Goal: Task Accomplishment & Management: Manage account settings

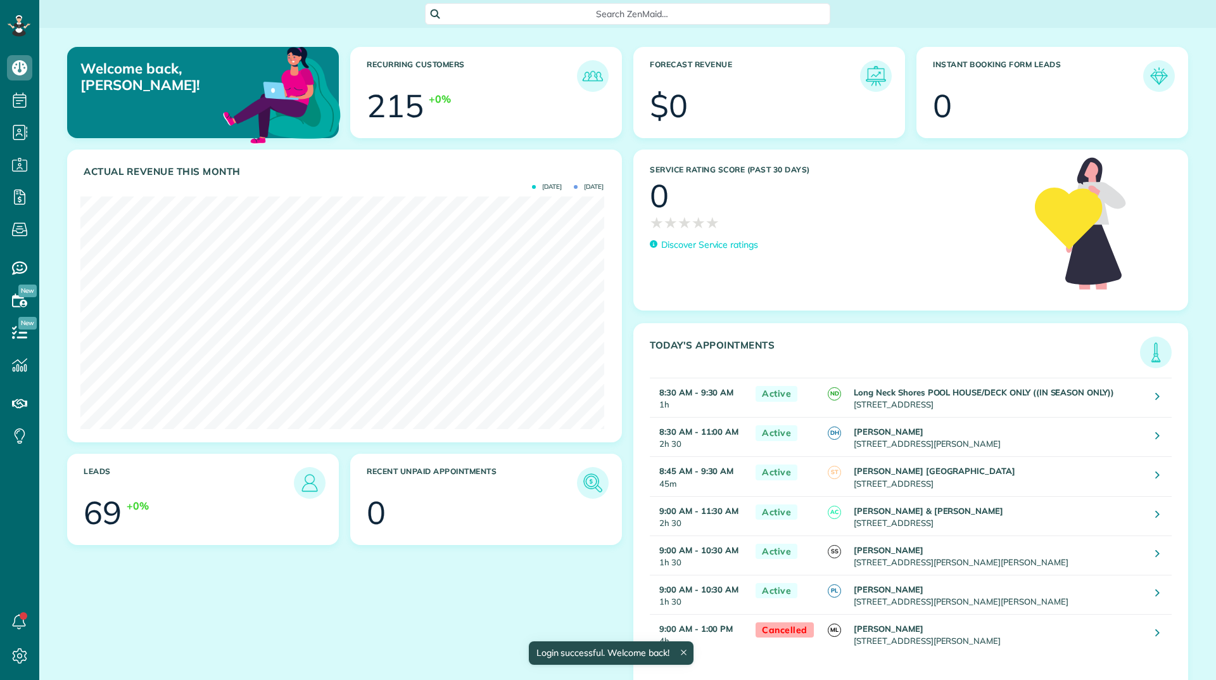
scroll to position [233, 523]
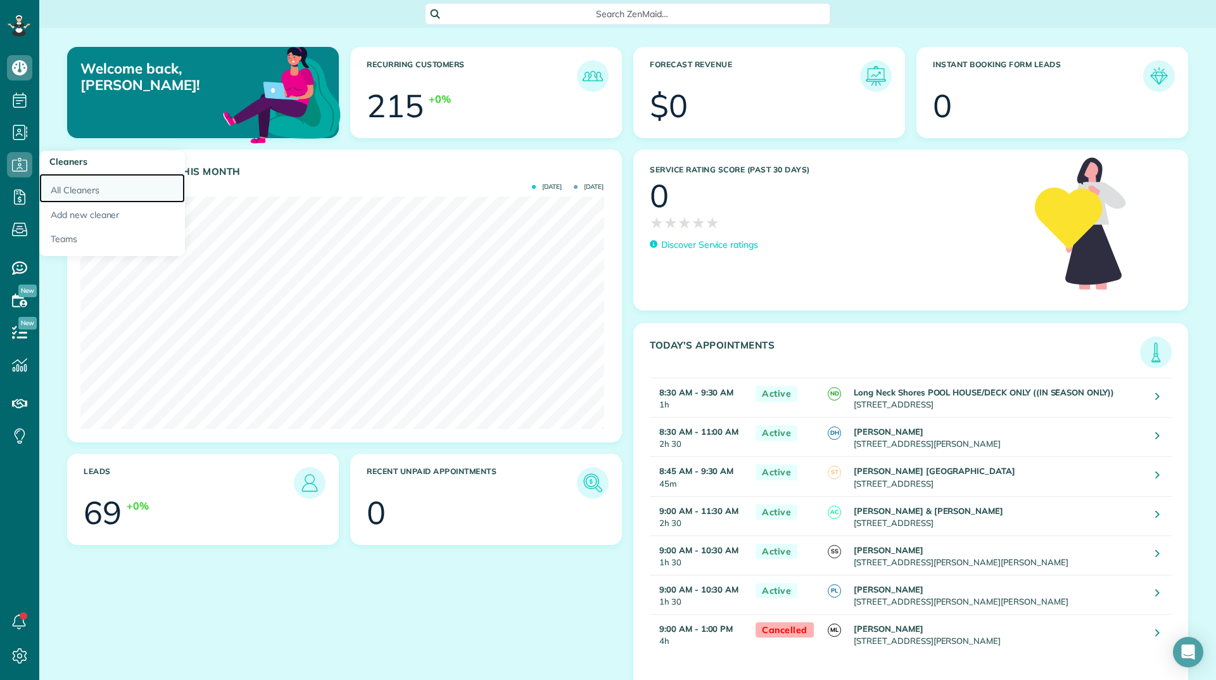
click at [66, 182] on link "All Cleaners" at bounding box center [112, 188] width 146 height 29
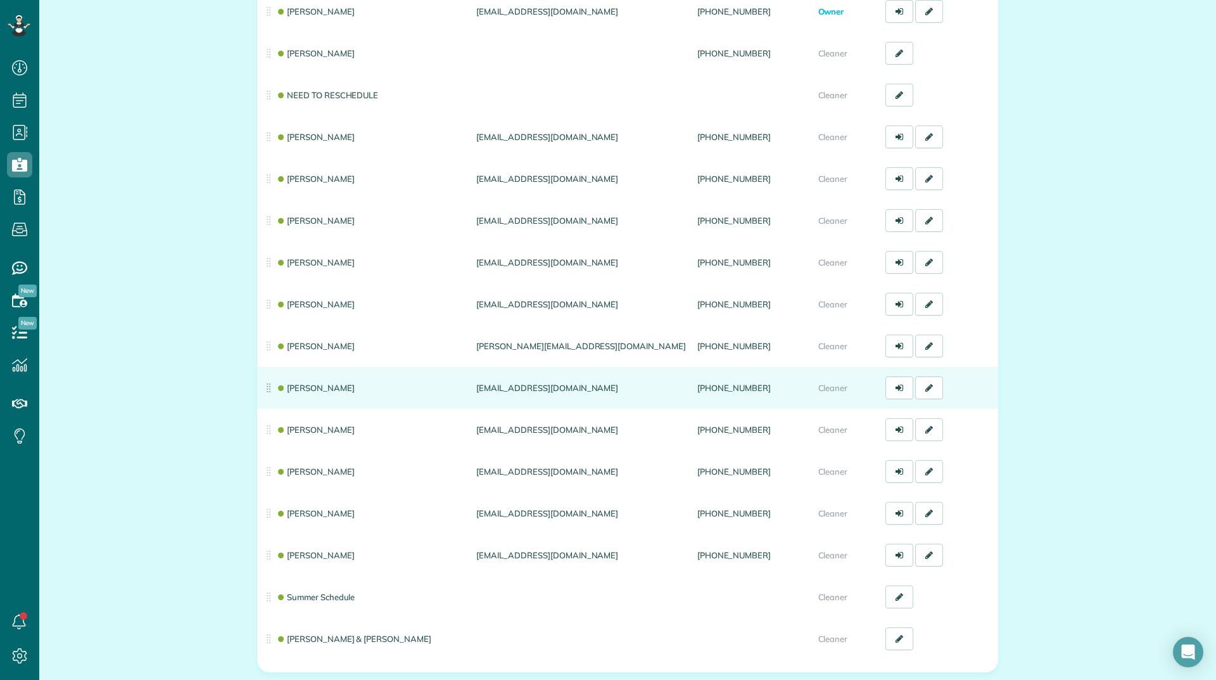
scroll to position [190, 0]
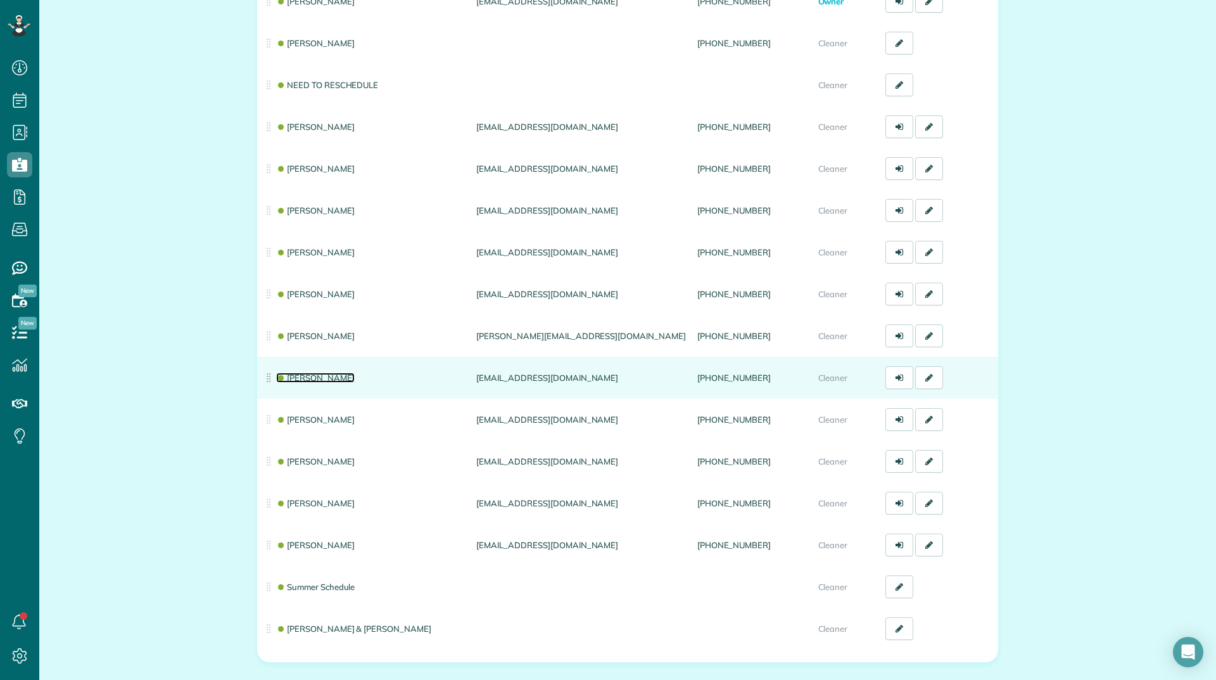
click at [298, 378] on link "[PERSON_NAME]" at bounding box center [315, 378] width 79 height 10
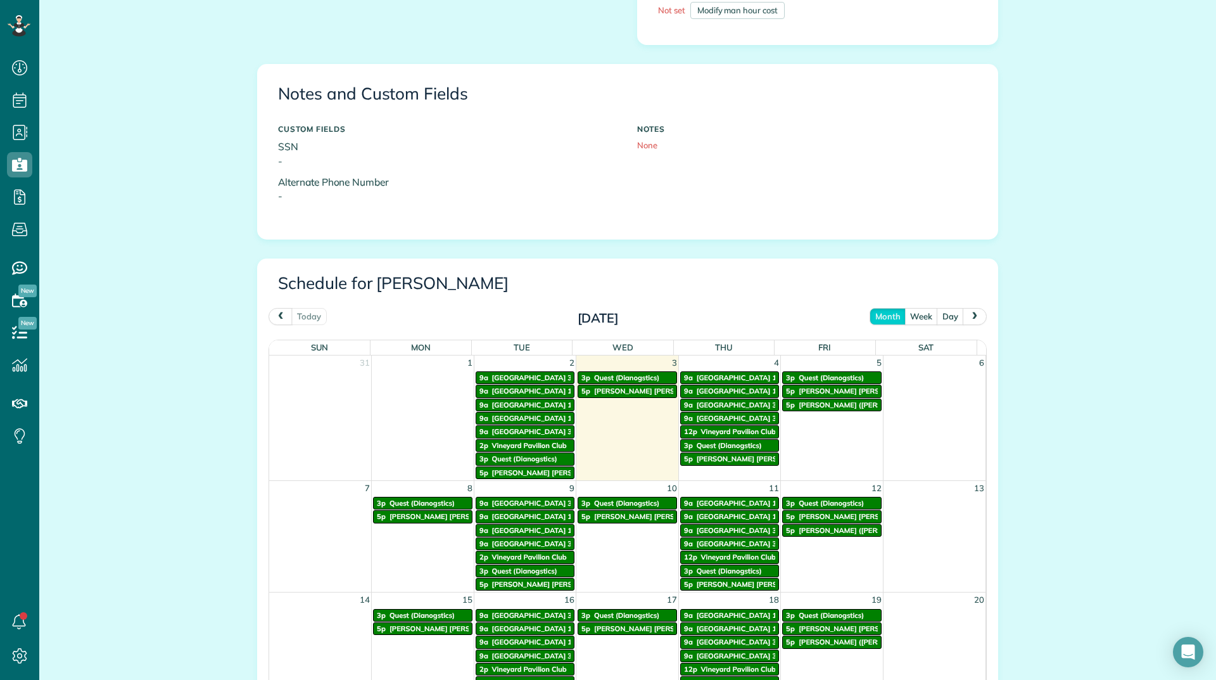
scroll to position [443, 0]
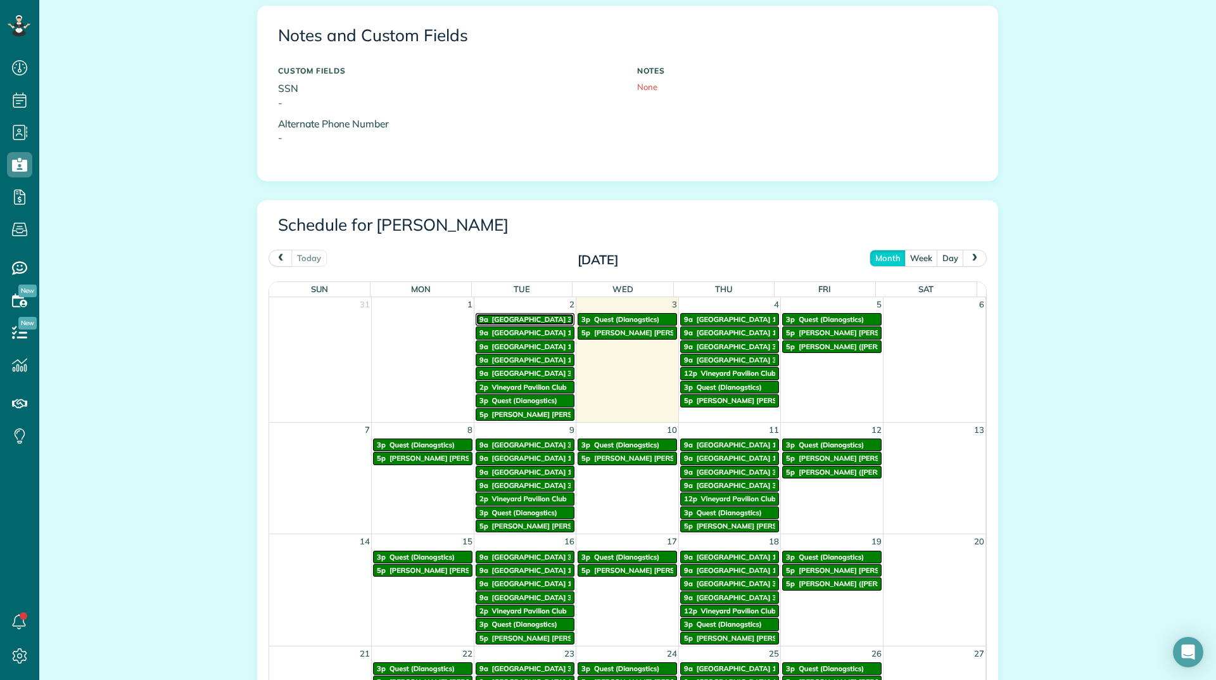
click at [537, 314] on link "9a Vineyards Building 33" at bounding box center [525, 319] width 99 height 13
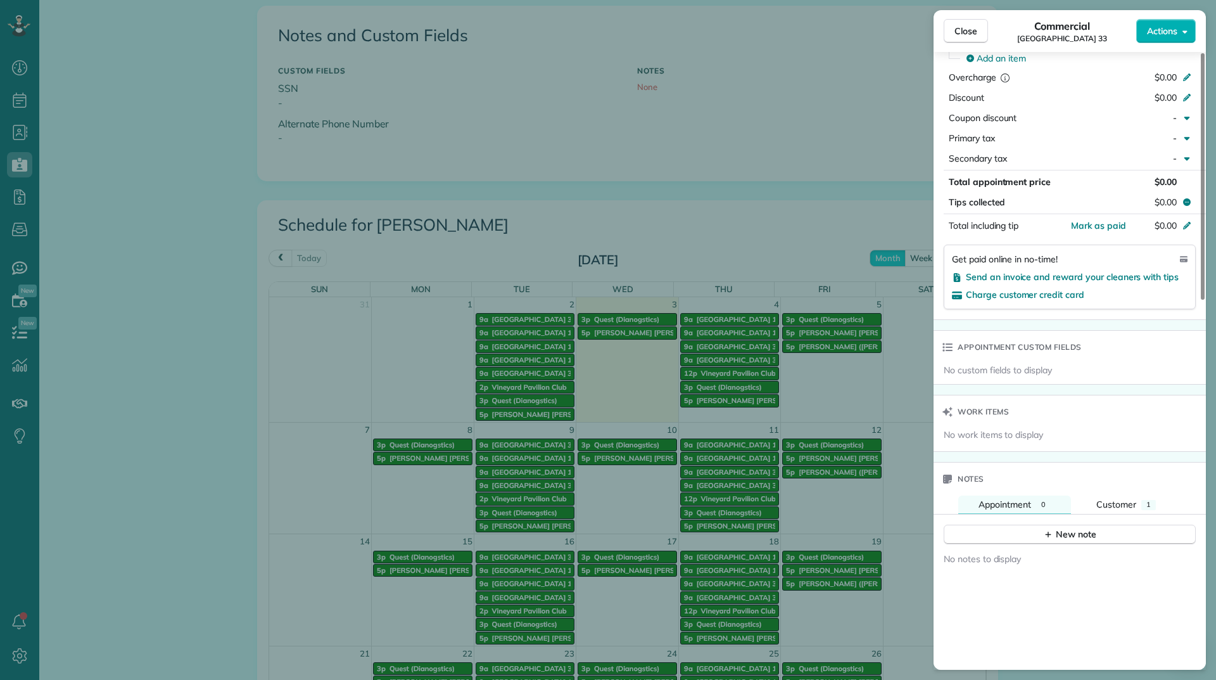
scroll to position [703, 0]
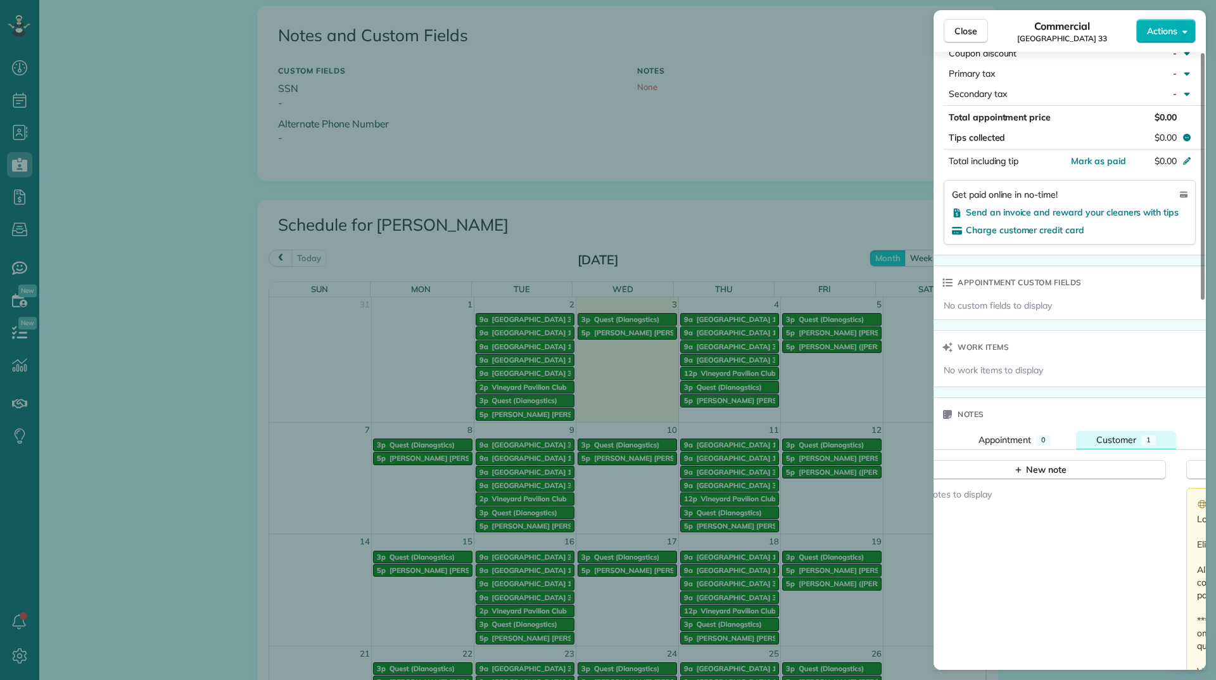
click at [1126, 438] on span "Customer" at bounding box center [1117, 439] width 40 height 11
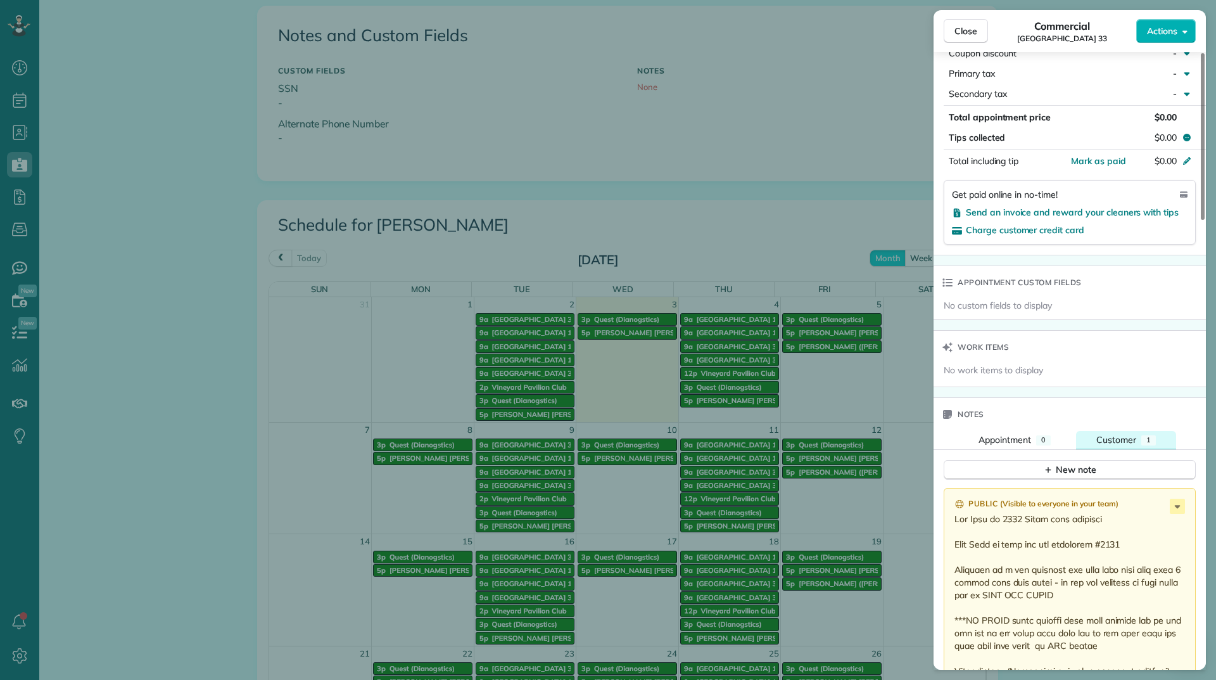
scroll to position [829, 0]
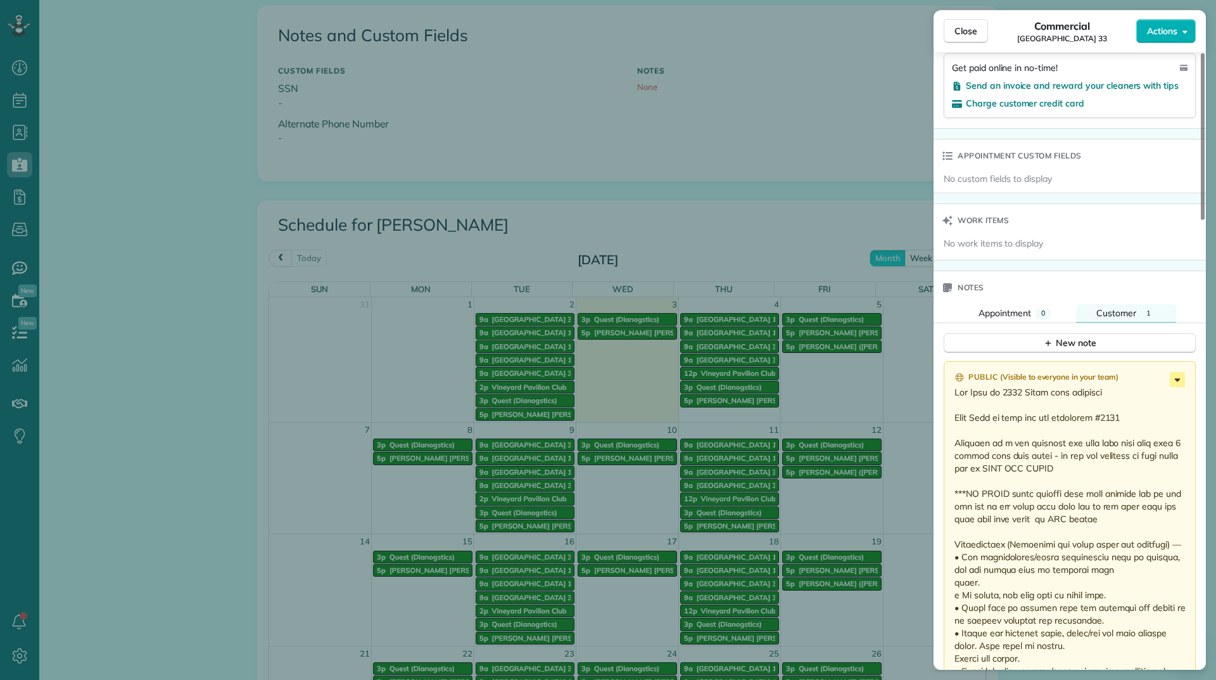
click at [1180, 379] on icon at bounding box center [1178, 379] width 6 height 3
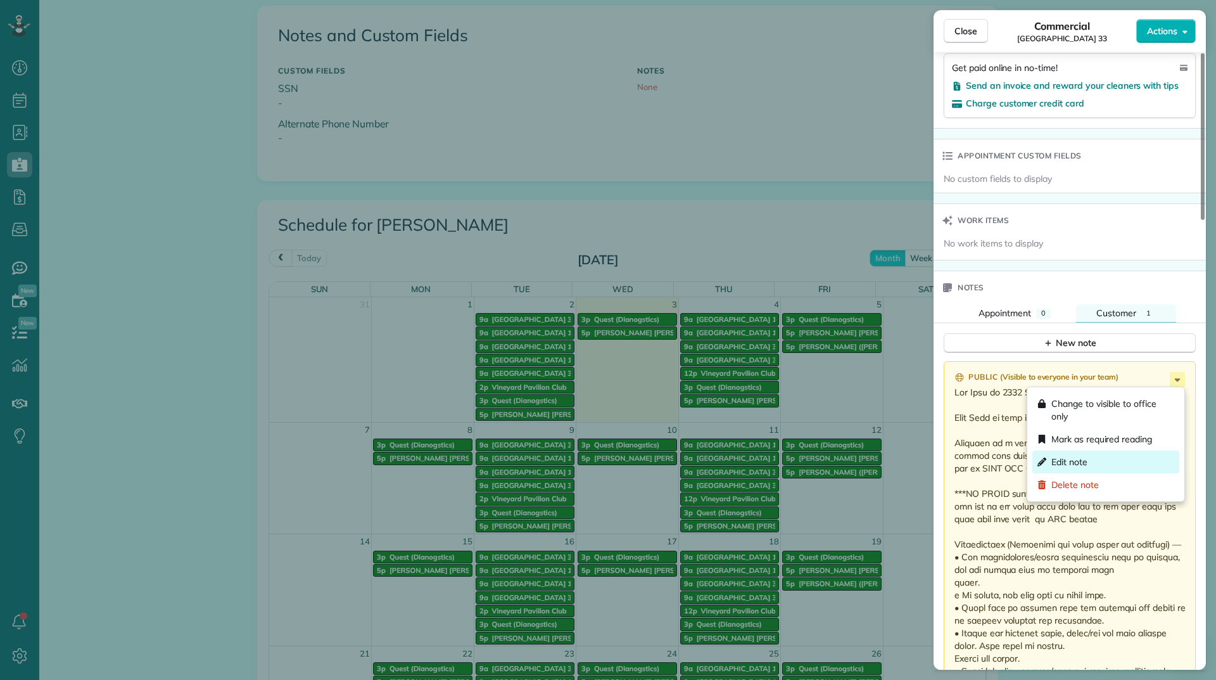
click at [1088, 466] on div "Edit note" at bounding box center [1106, 461] width 147 height 23
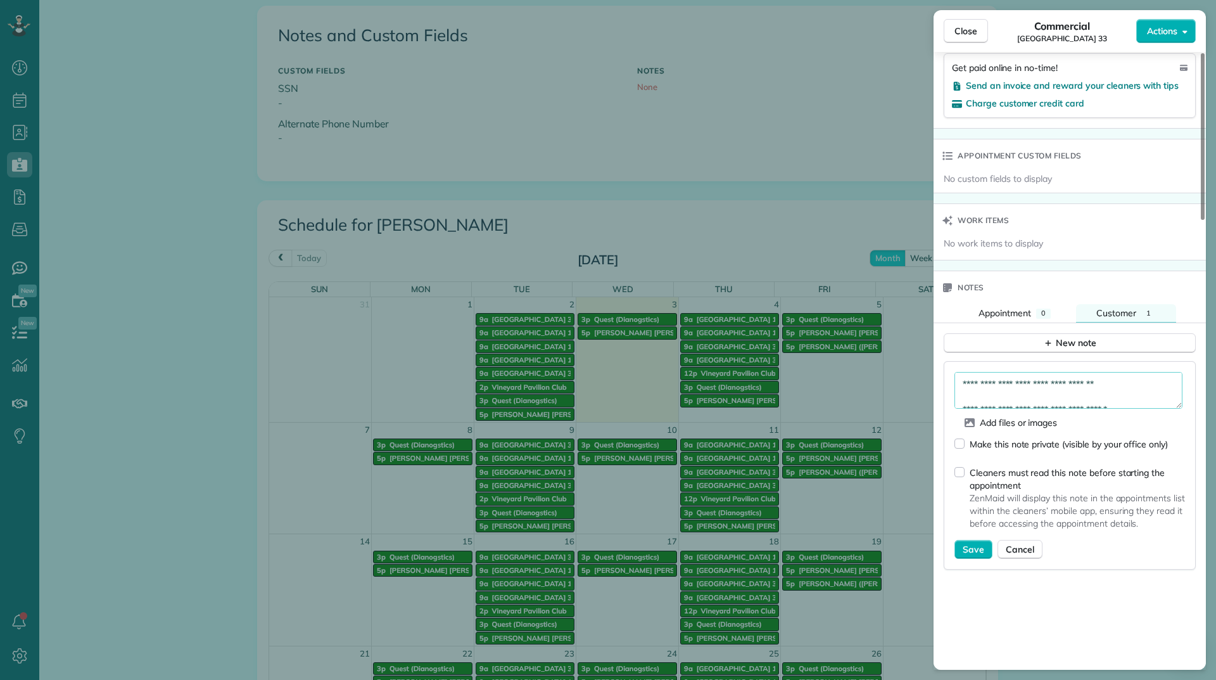
drag, startPoint x: 1182, startPoint y: 405, endPoint x: 1160, endPoint y: 550, distance: 146.8
click at [1160, 550] on form "Add files or images Make this note private (visible by your office only) Cleane…" at bounding box center [1070, 465] width 231 height 187
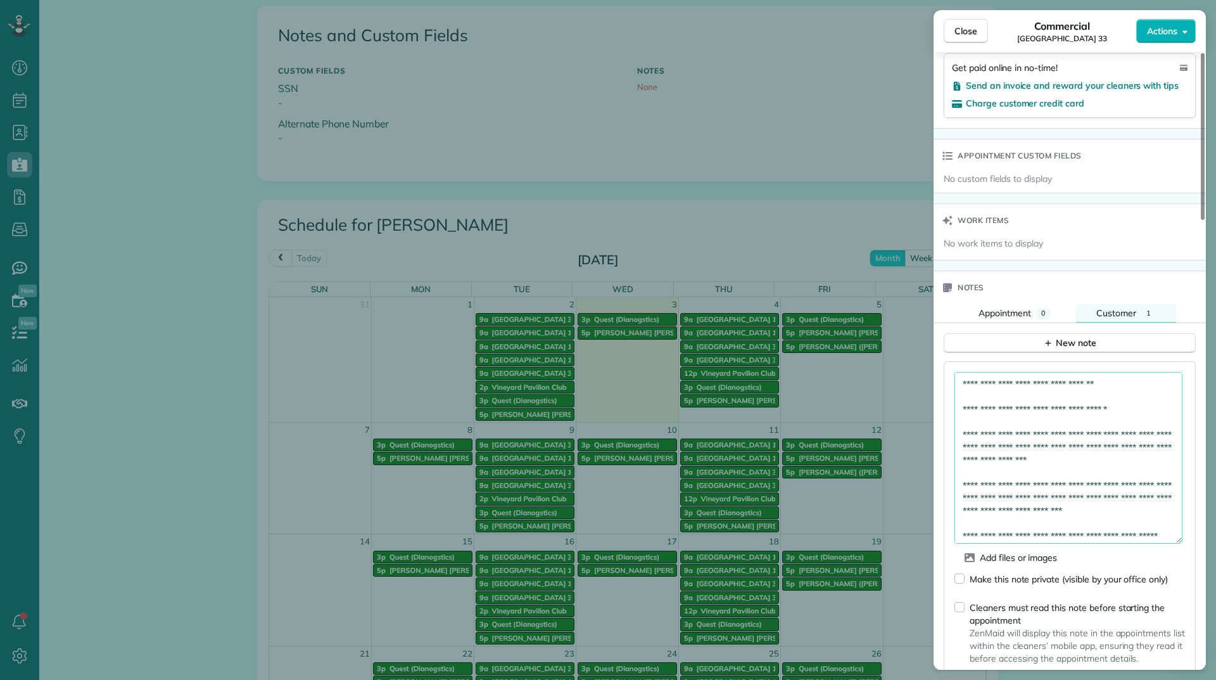
drag, startPoint x: 1182, startPoint y: 403, endPoint x: 1177, endPoint y: 538, distance: 135.0
click at [1177, 538] on textarea at bounding box center [1069, 458] width 228 height 172
click at [1061, 405] on textarea at bounding box center [1069, 458] width 228 height 172
click at [1132, 414] on textarea at bounding box center [1069, 458] width 228 height 172
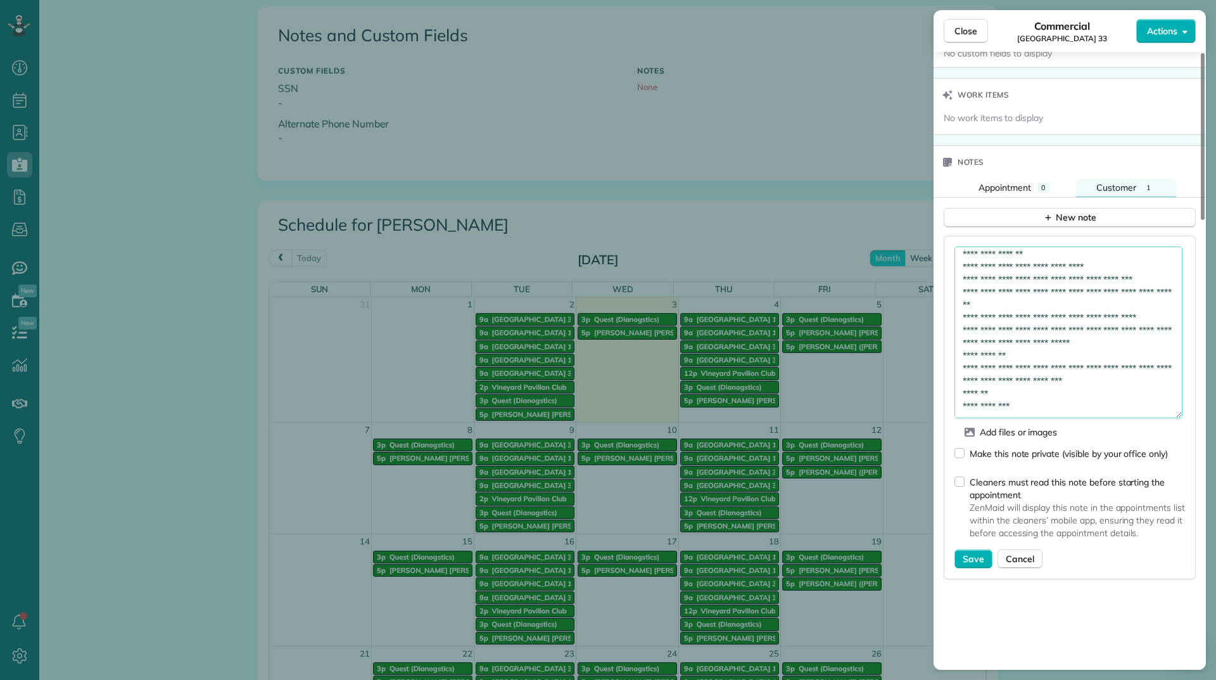
scroll to position [956, 0]
type textarea "**********"
click at [970, 551] on button "Save" at bounding box center [974, 557] width 38 height 19
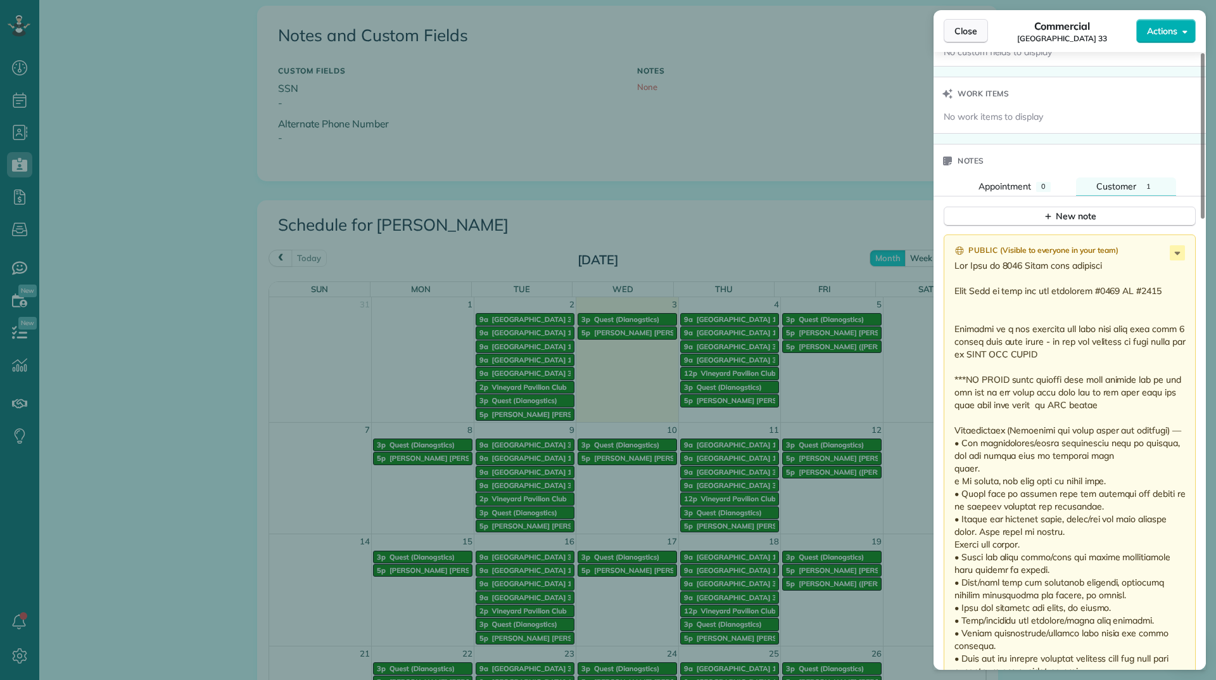
click at [968, 41] on button "Close" at bounding box center [966, 31] width 44 height 24
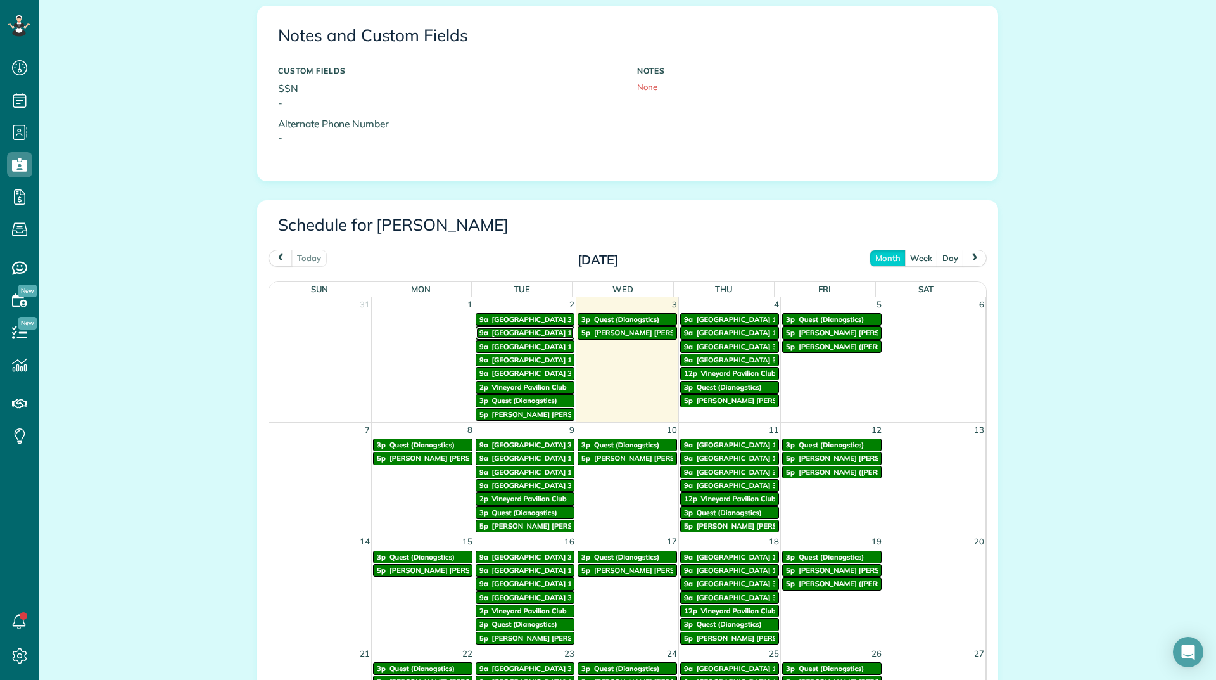
click at [543, 331] on span "Vineyards Building 14" at bounding box center [534, 332] width 84 height 9
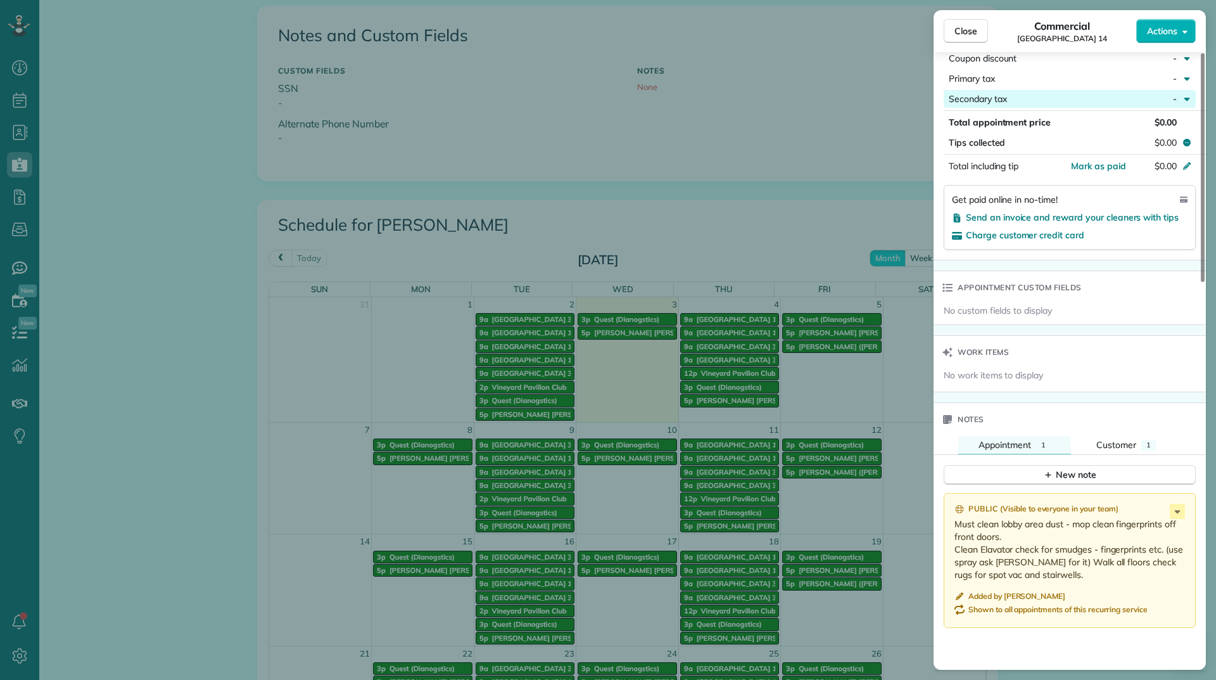
scroll to position [761, 0]
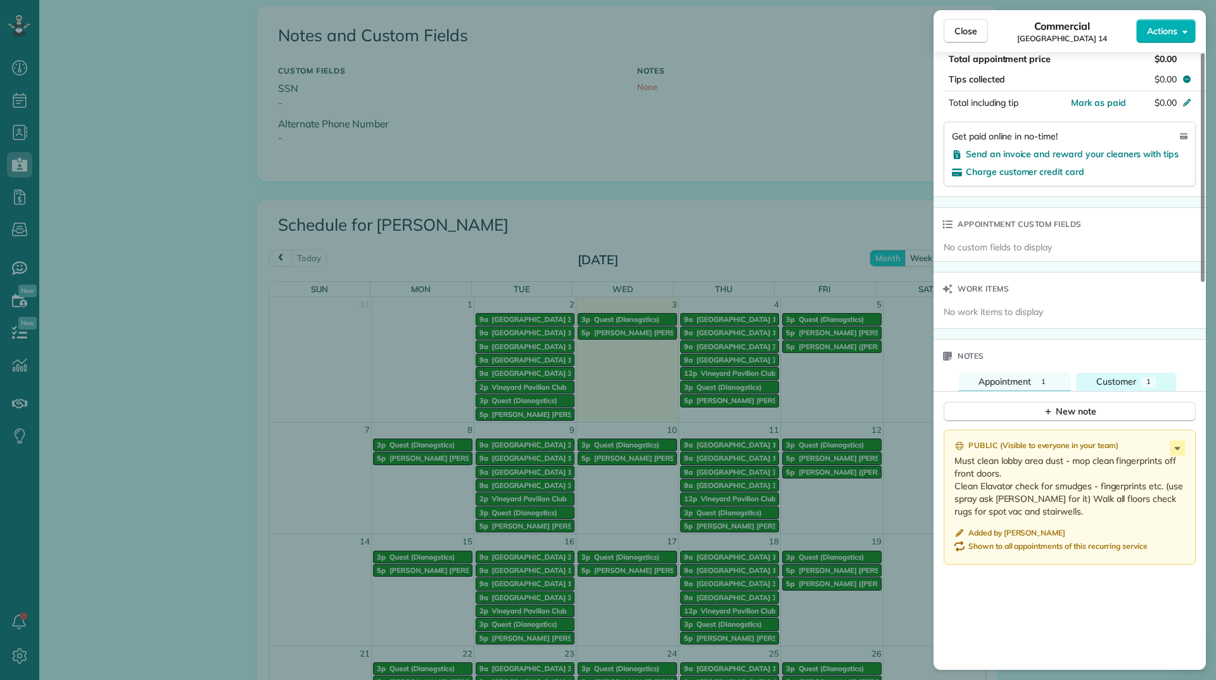
click at [1112, 376] on span "Customer" at bounding box center [1117, 381] width 40 height 11
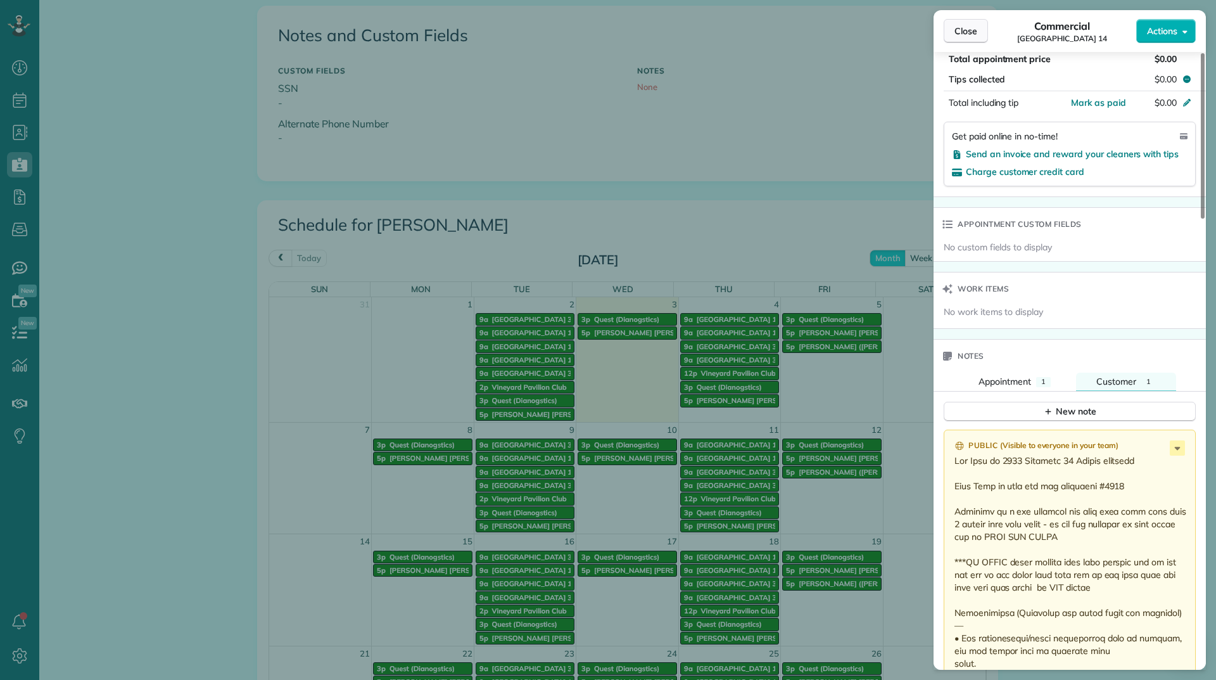
click at [974, 24] on button "Close" at bounding box center [966, 31] width 44 height 24
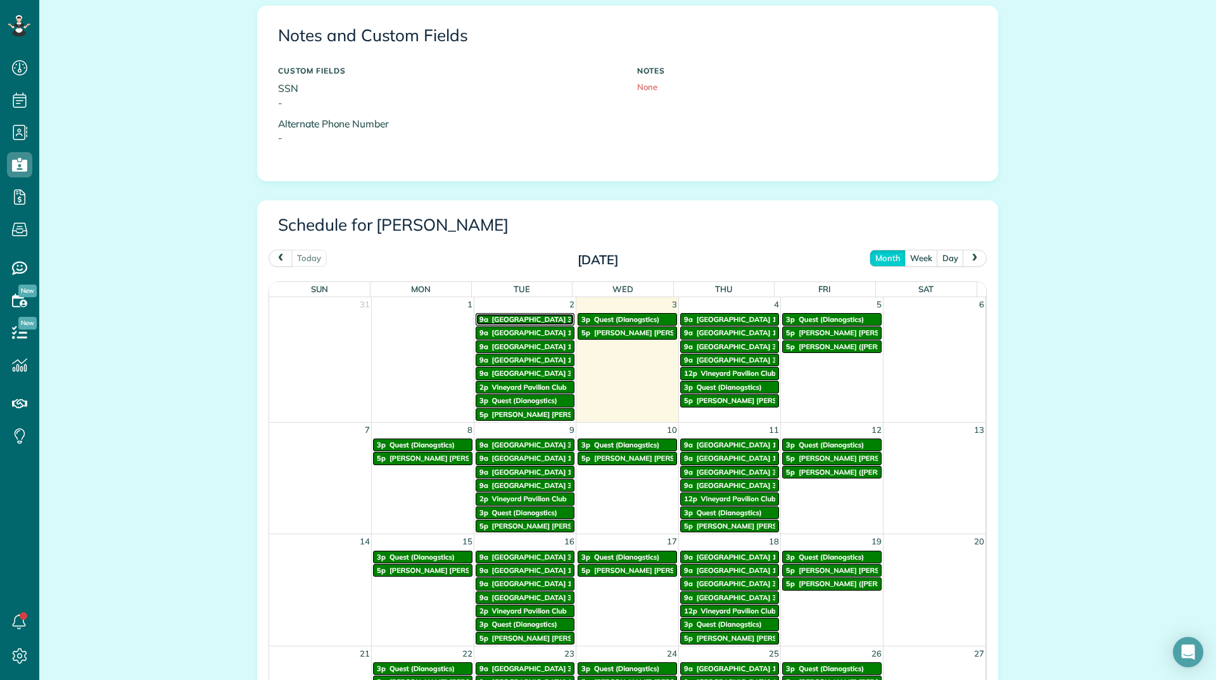
click at [549, 321] on span "Vineyards Building 33" at bounding box center [534, 319] width 84 height 9
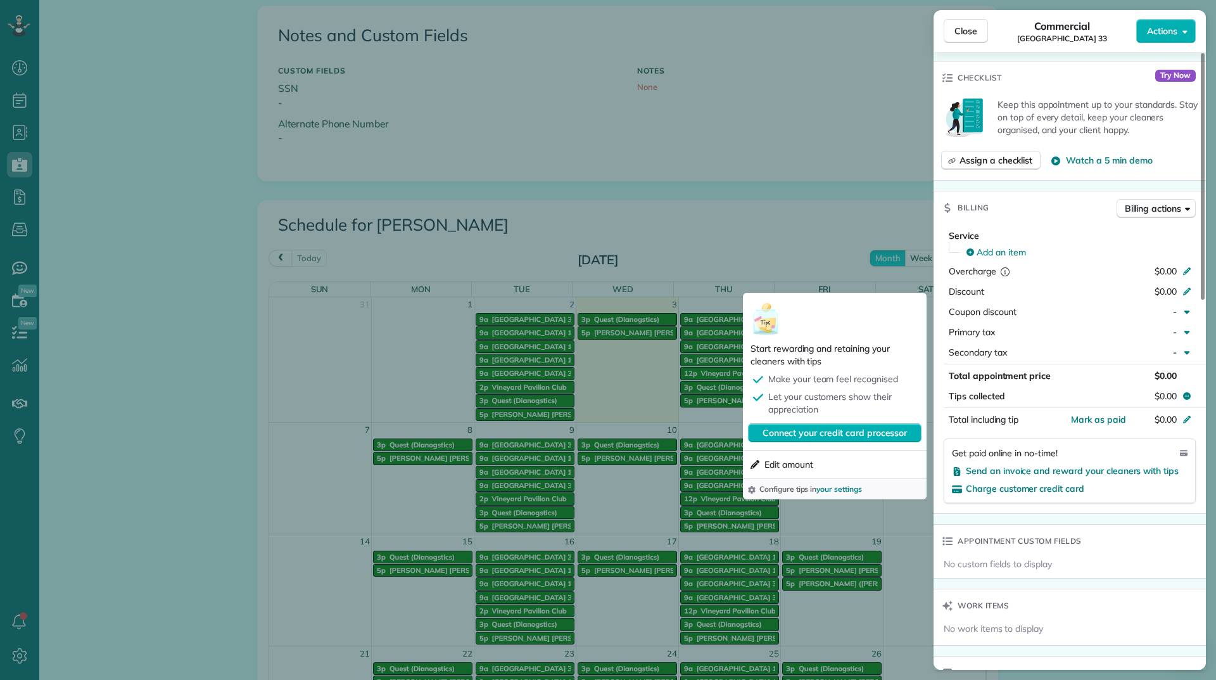
scroll to position [824, 0]
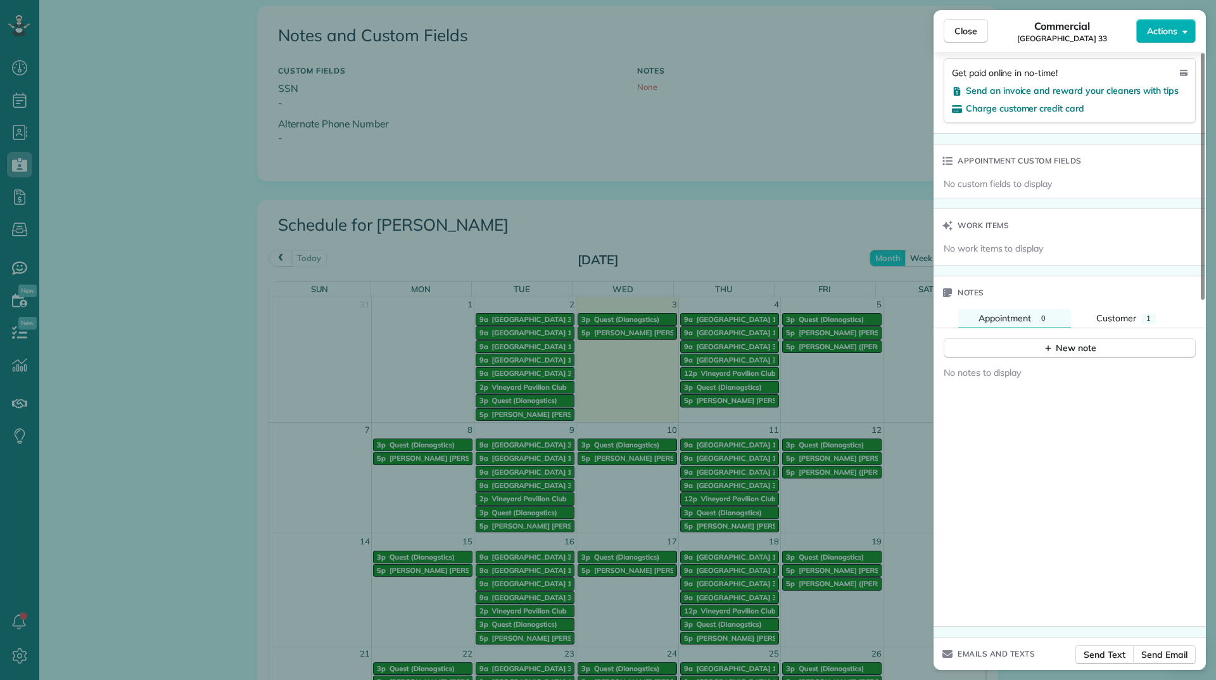
click at [1118, 328] on div "New note" at bounding box center [1070, 343] width 272 height 30
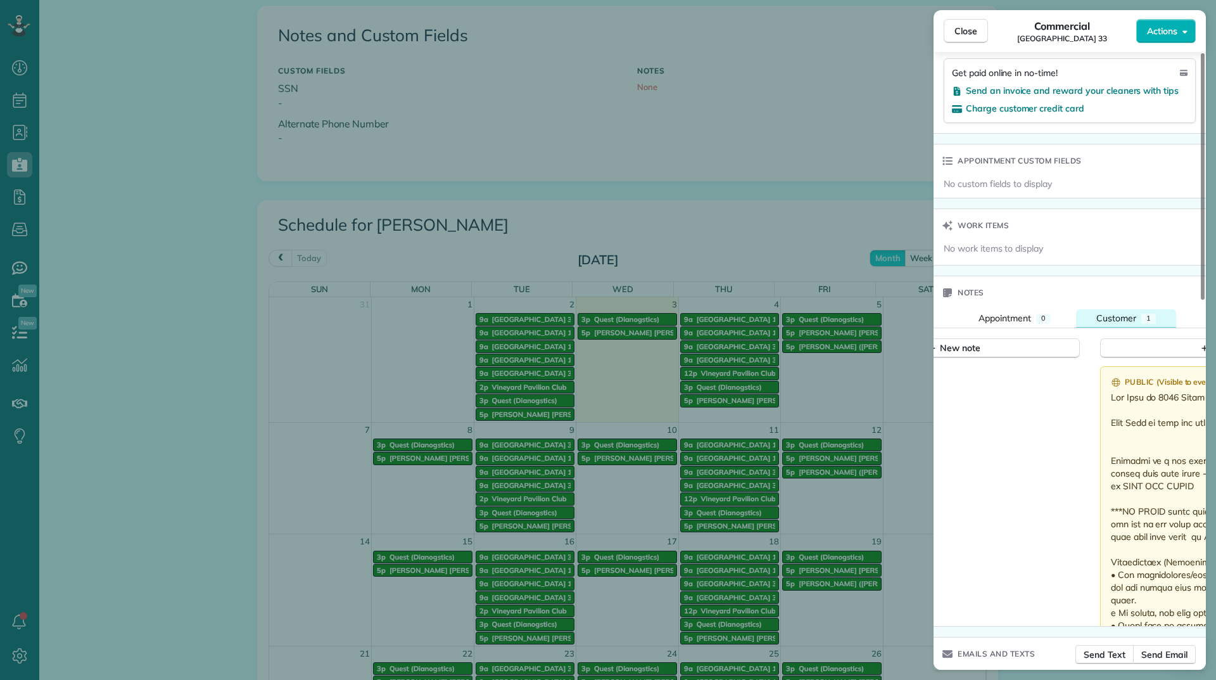
click at [1117, 327] on button "Customer 1" at bounding box center [1126, 318] width 100 height 18
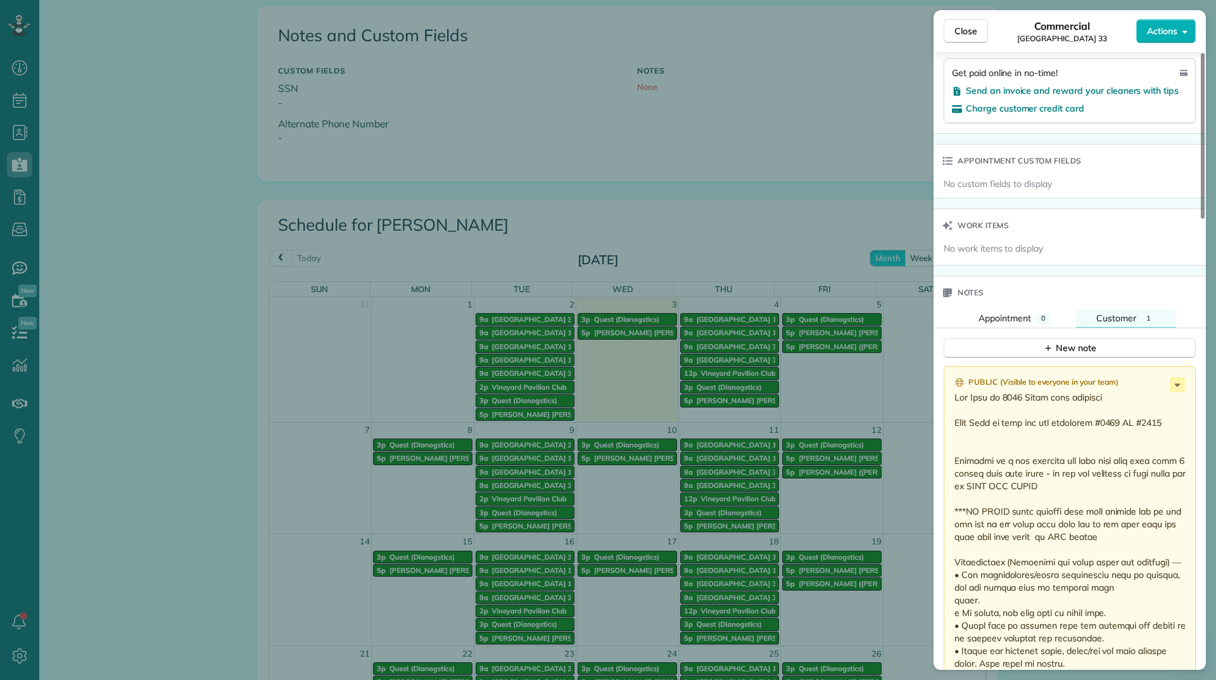
drag, startPoint x: 956, startPoint y: 422, endPoint x: 1170, endPoint y: 420, distance: 214.2
click at [955, 27] on span "Close" at bounding box center [966, 31] width 23 height 13
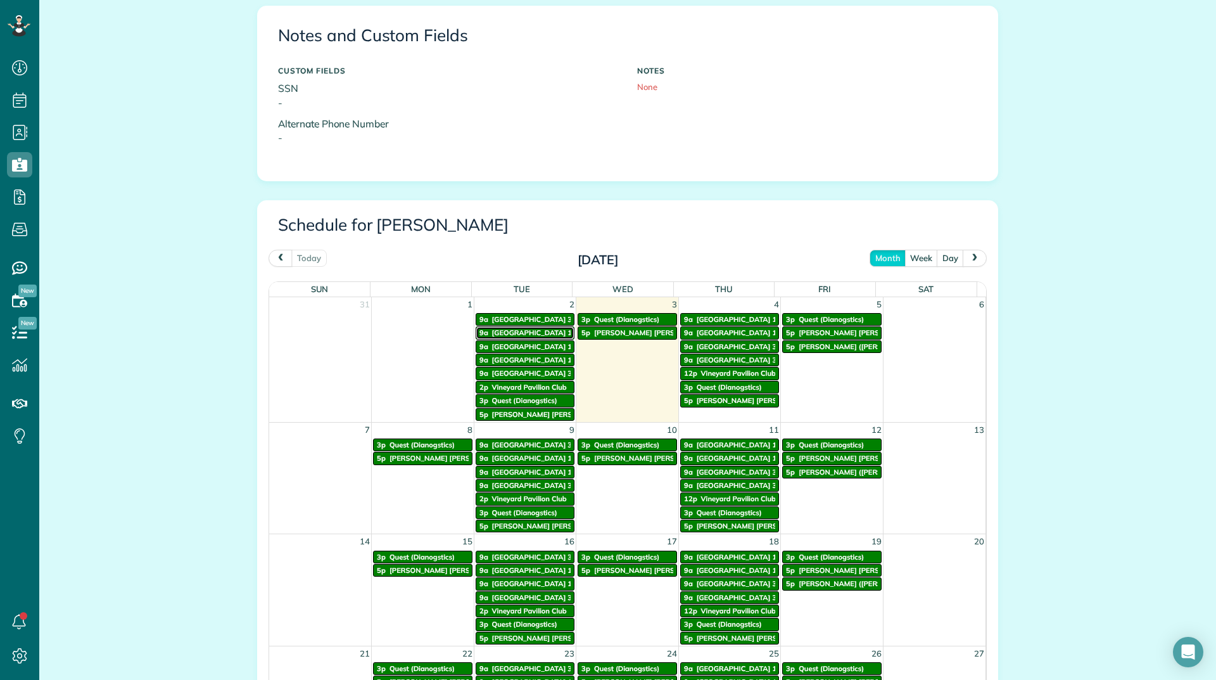
click at [537, 329] on span "Vineyards Building 14" at bounding box center [534, 332] width 84 height 9
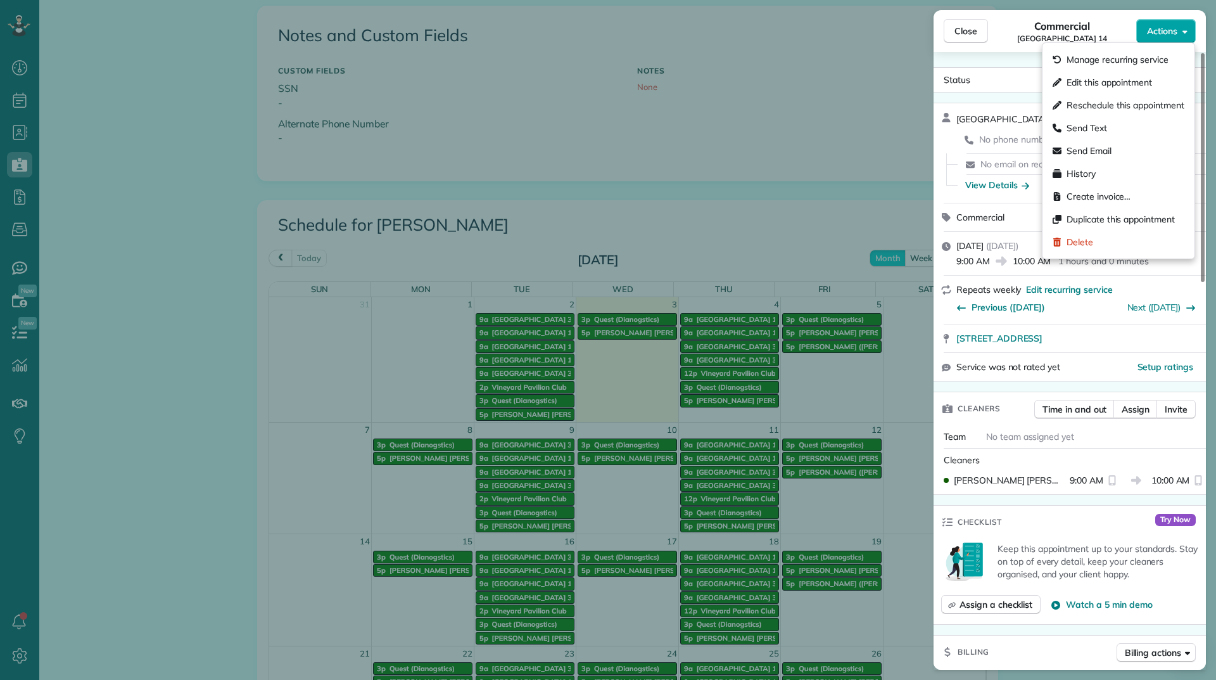
click at [1154, 34] on span "Actions" at bounding box center [1162, 31] width 30 height 13
click at [1126, 73] on div "Edit this appointment" at bounding box center [1119, 82] width 142 height 23
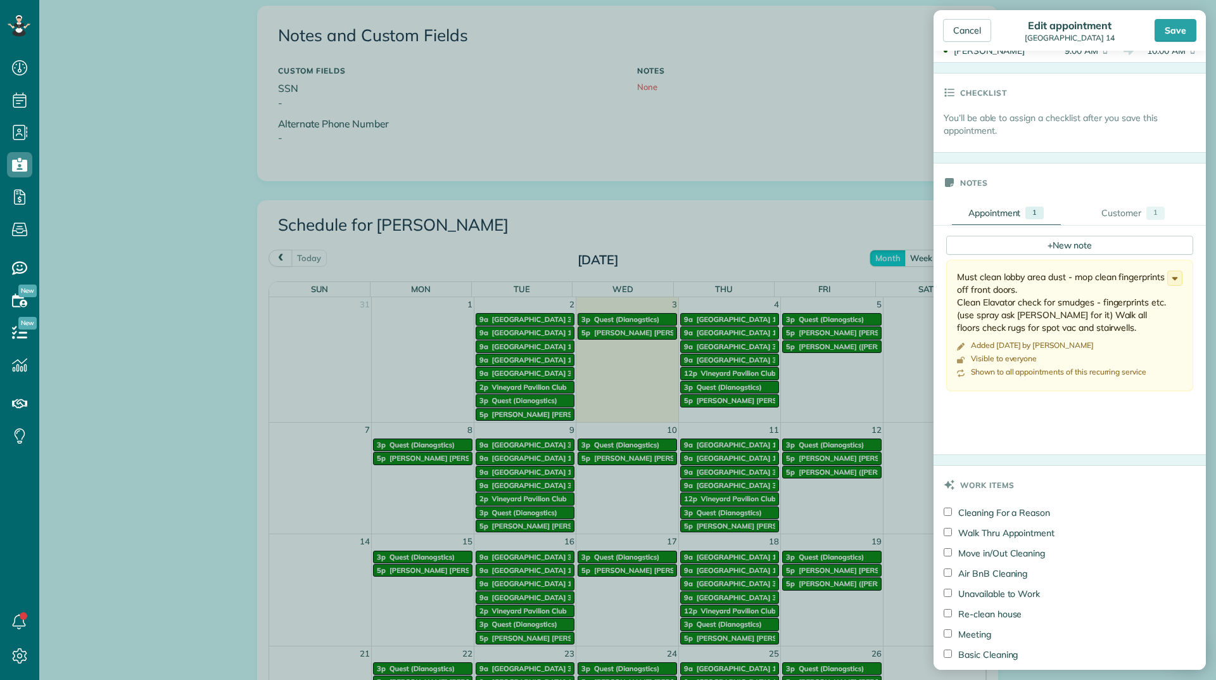
scroll to position [317, 0]
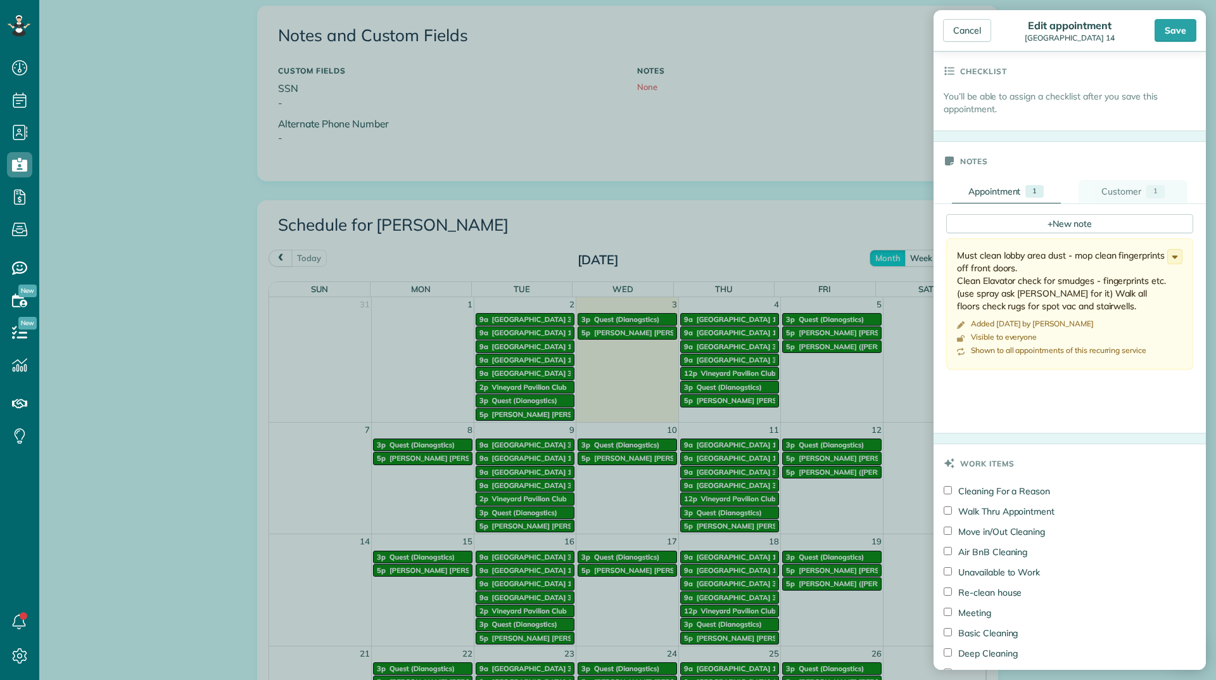
click at [1105, 198] on link "Customer 1" at bounding box center [1133, 191] width 109 height 23
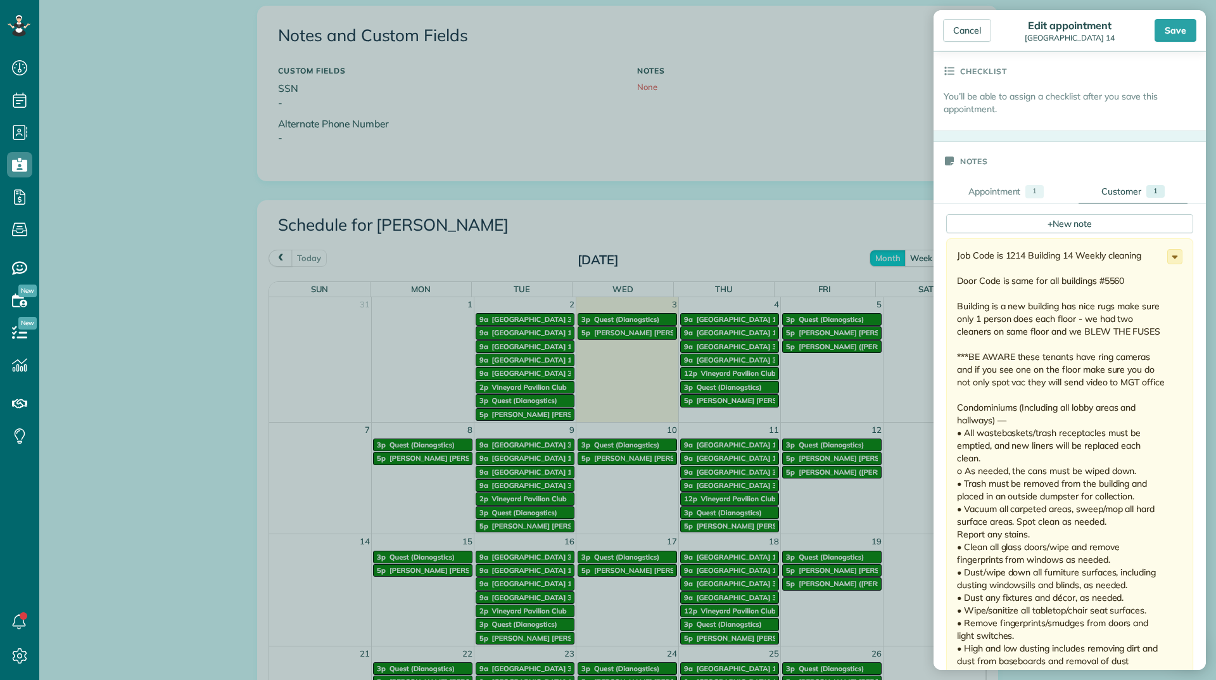
click at [1168, 250] on icon at bounding box center [1175, 257] width 14 height 14
click at [1106, 304] on span "Edit note" at bounding box center [1119, 306] width 36 height 9
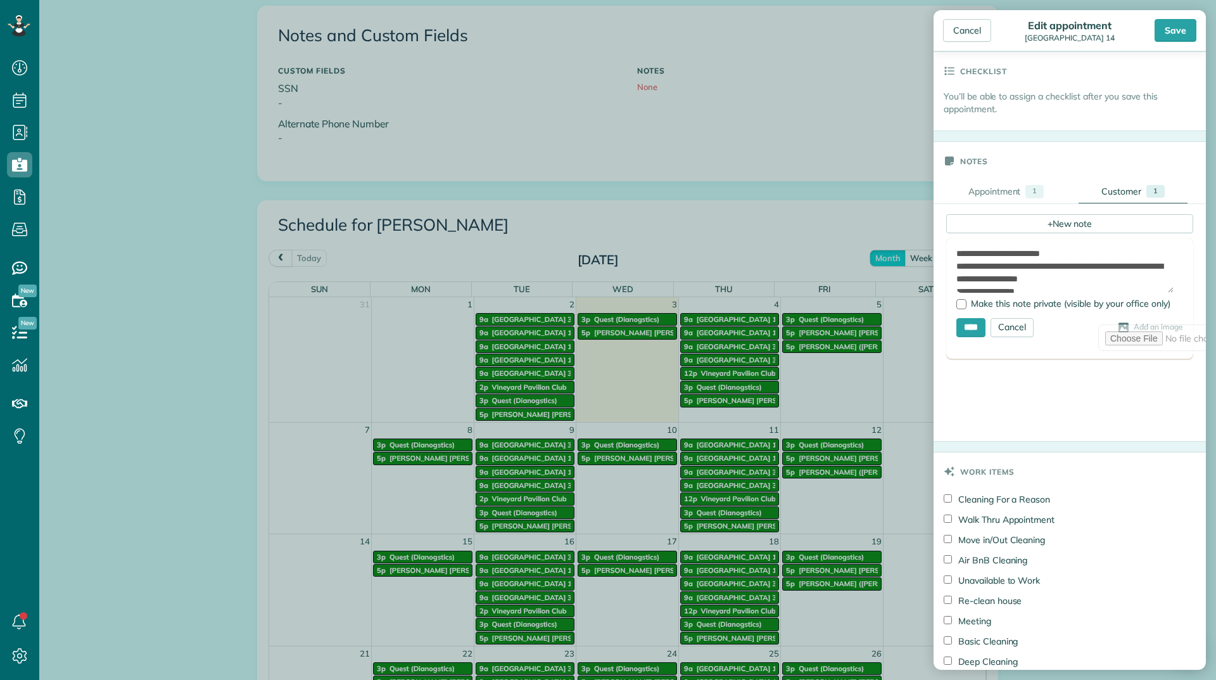
scroll to position [279, 0]
drag, startPoint x: 958, startPoint y: 280, endPoint x: 1020, endPoint y: 265, distance: 63.9
click at [1020, 265] on textarea at bounding box center [1065, 270] width 217 height 44
click at [1004, 340] on form "Add Image Make this note private (visible by your office only) **** Cancel Add …" at bounding box center [1070, 298] width 247 height 120
click at [1011, 332] on div "Cancel" at bounding box center [1012, 327] width 43 height 19
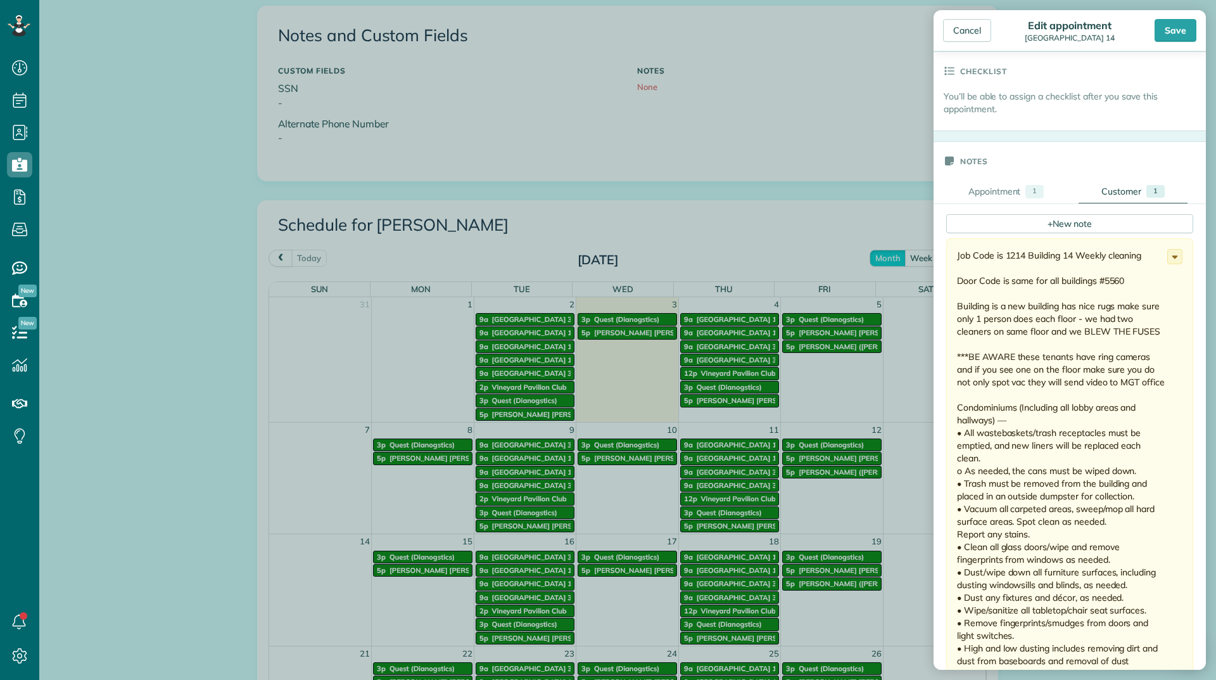
click at [1178, 265] on div "Job Code is 1214 Building 14 Weekly cleaning Door Code is same for all building…" at bounding box center [1070, 620] width 247 height 764
click at [1169, 258] on icon at bounding box center [1175, 257] width 14 height 14
click at [1121, 312] on link "Edit note" at bounding box center [1127, 306] width 109 height 23
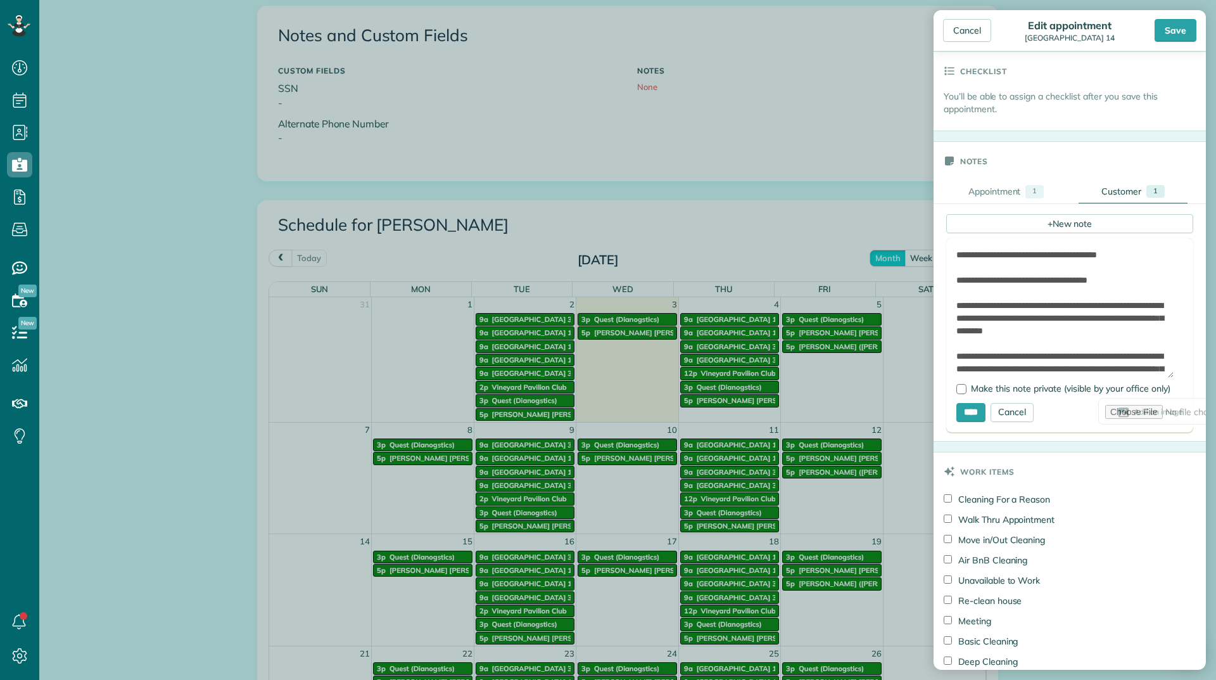
drag, startPoint x: 1171, startPoint y: 290, endPoint x: 1170, endPoint y: 374, distance: 84.9
click at [1170, 374] on textarea at bounding box center [1065, 312] width 217 height 129
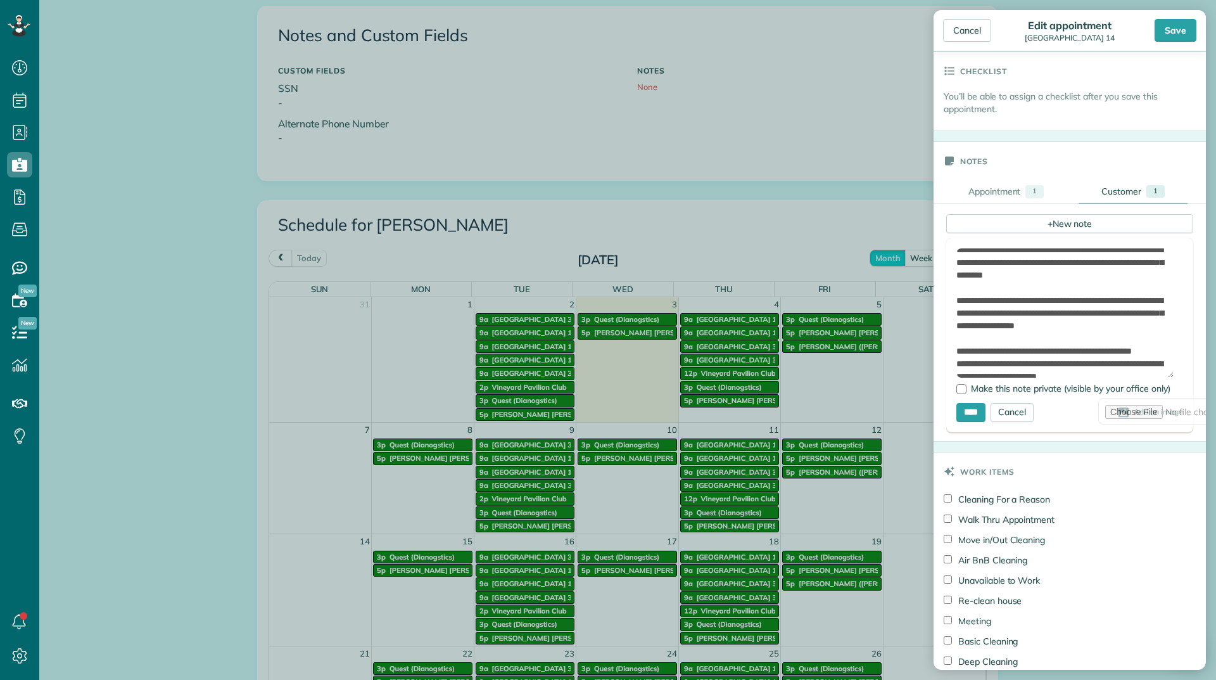
scroll to position [0, 0]
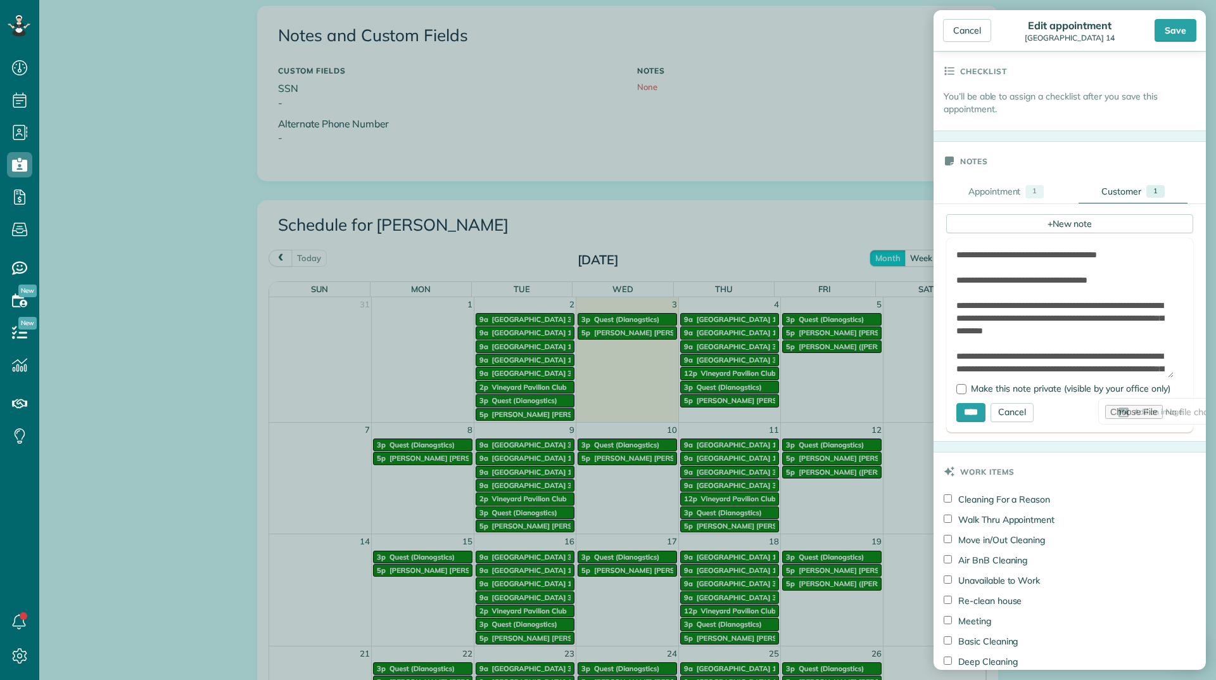
click at [955, 277] on form "Add Image Make this note private (visible by your office only) **** Cancel Add …" at bounding box center [1070, 335] width 247 height 194
click at [966, 278] on textarea at bounding box center [1065, 312] width 217 height 129
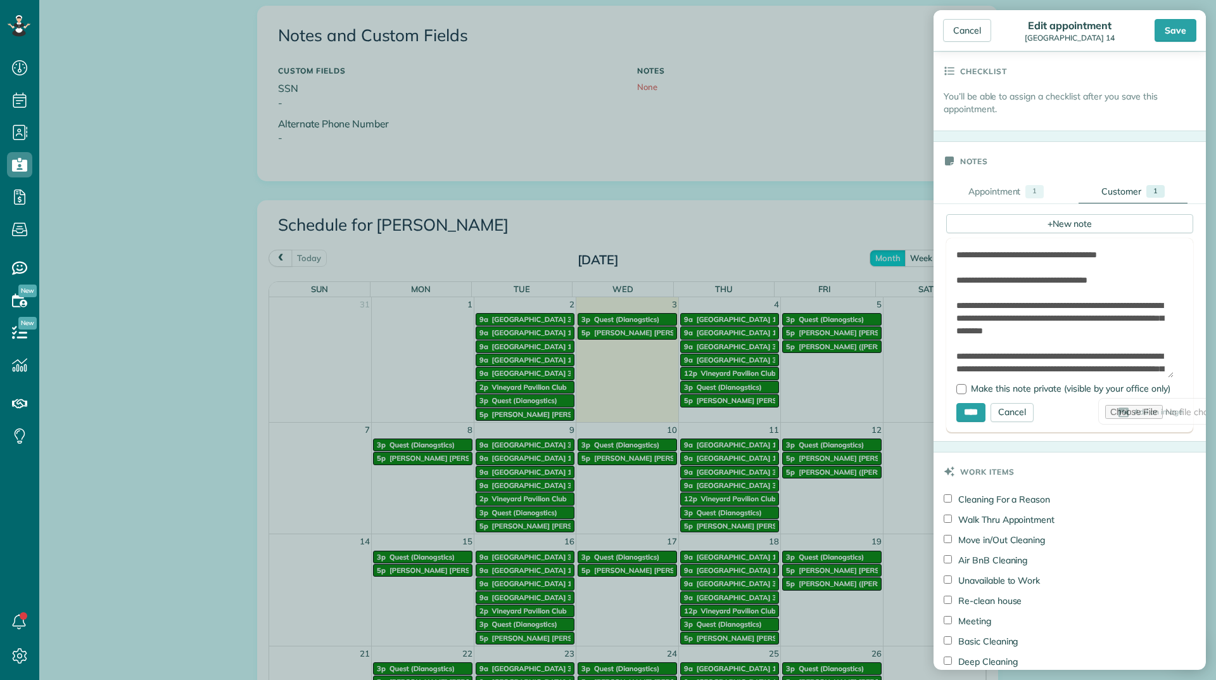
click at [966, 278] on textarea at bounding box center [1065, 312] width 217 height 129
paste textarea "*********"
type textarea "**********"
click at [966, 405] on input "****" at bounding box center [971, 412] width 29 height 19
type input "**********"
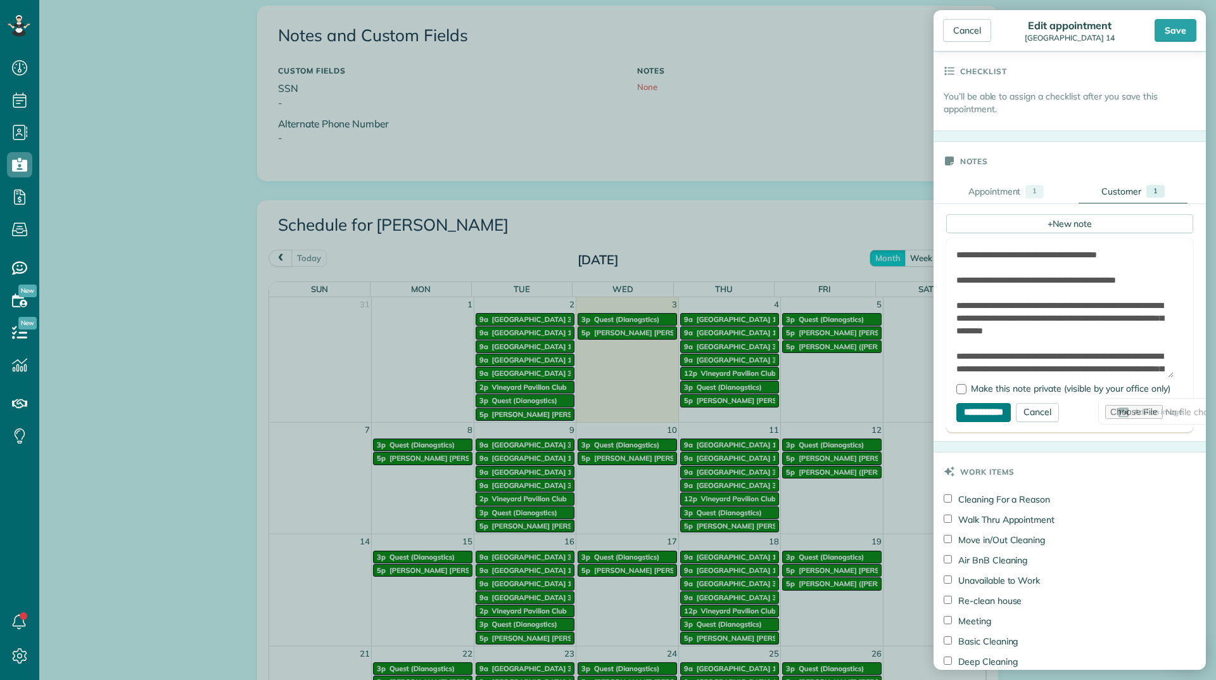
type input "**********"
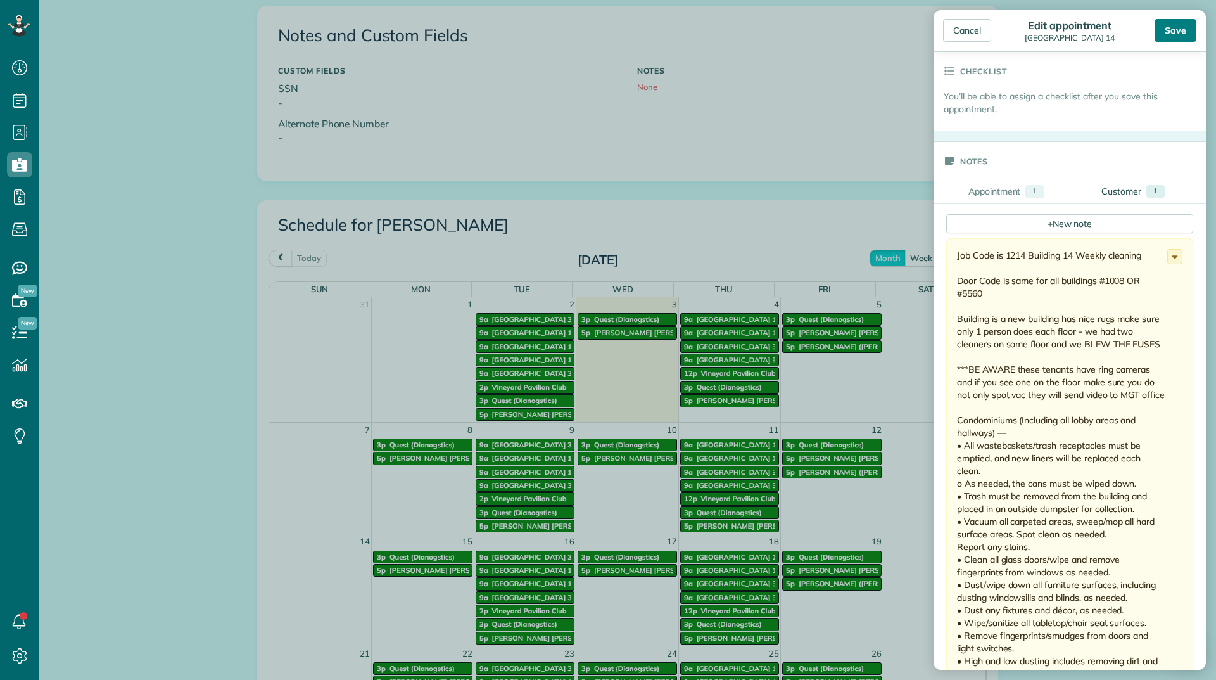
click at [1182, 36] on div "Save" at bounding box center [1176, 30] width 42 height 23
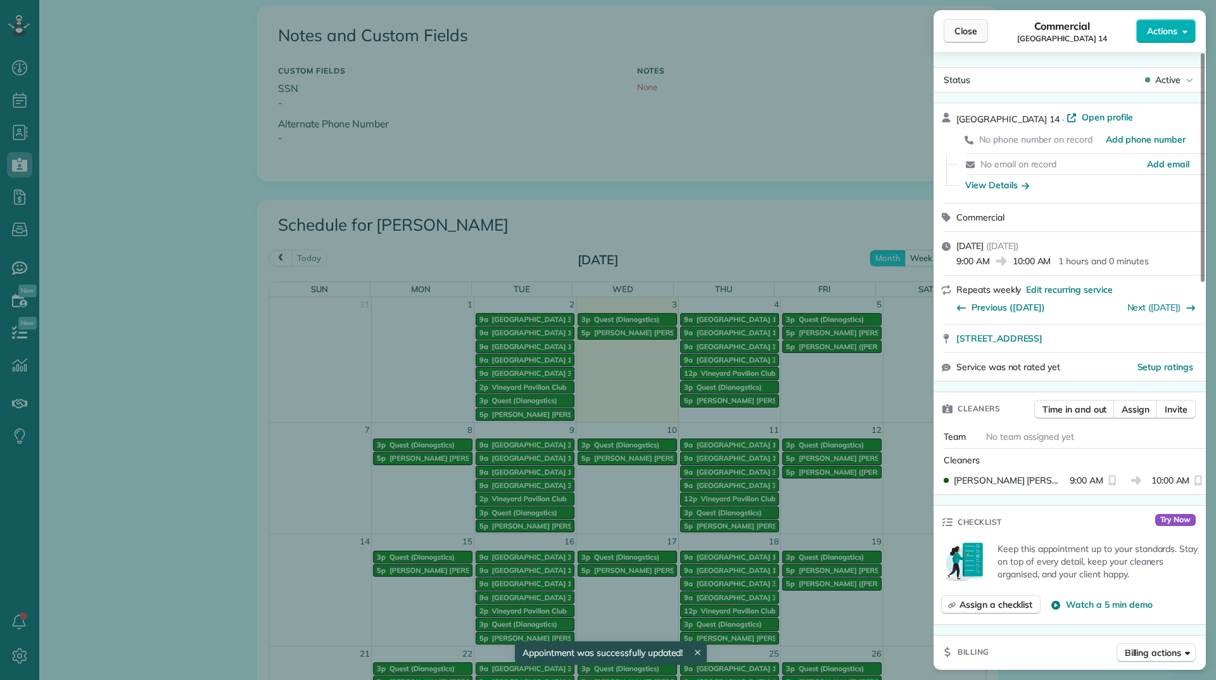
click at [984, 28] on button "Close" at bounding box center [966, 31] width 44 height 24
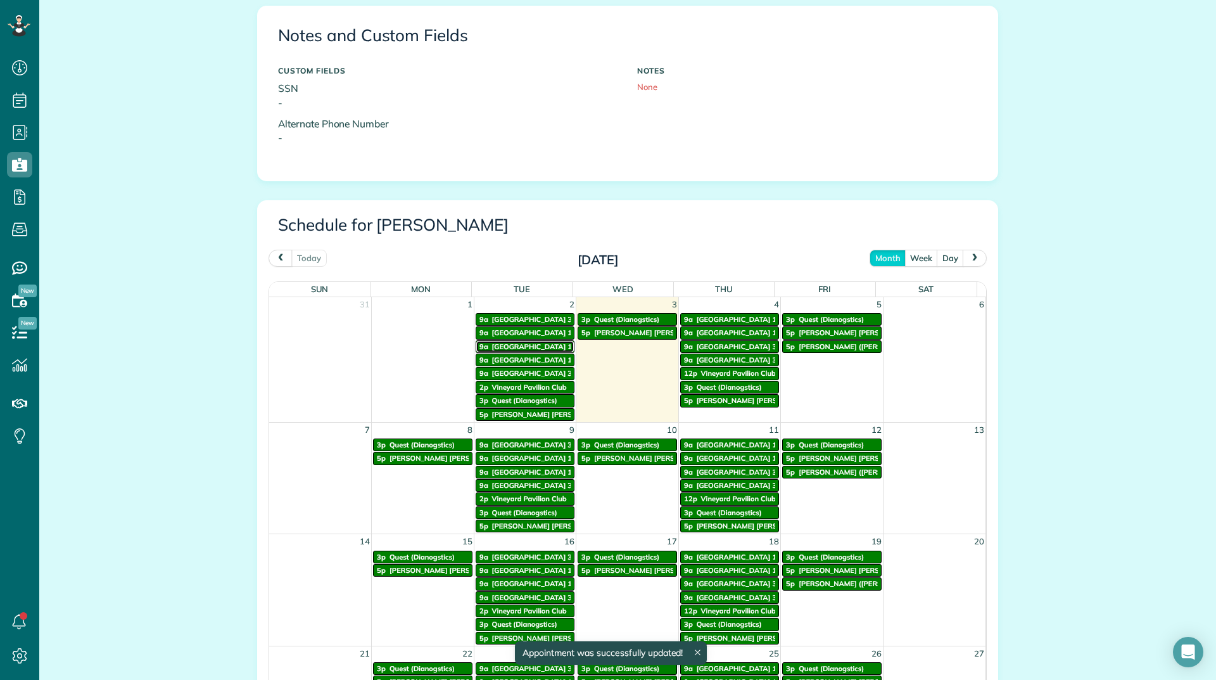
click at [530, 346] on span "Vineyards Building 15" at bounding box center [534, 346] width 84 height 9
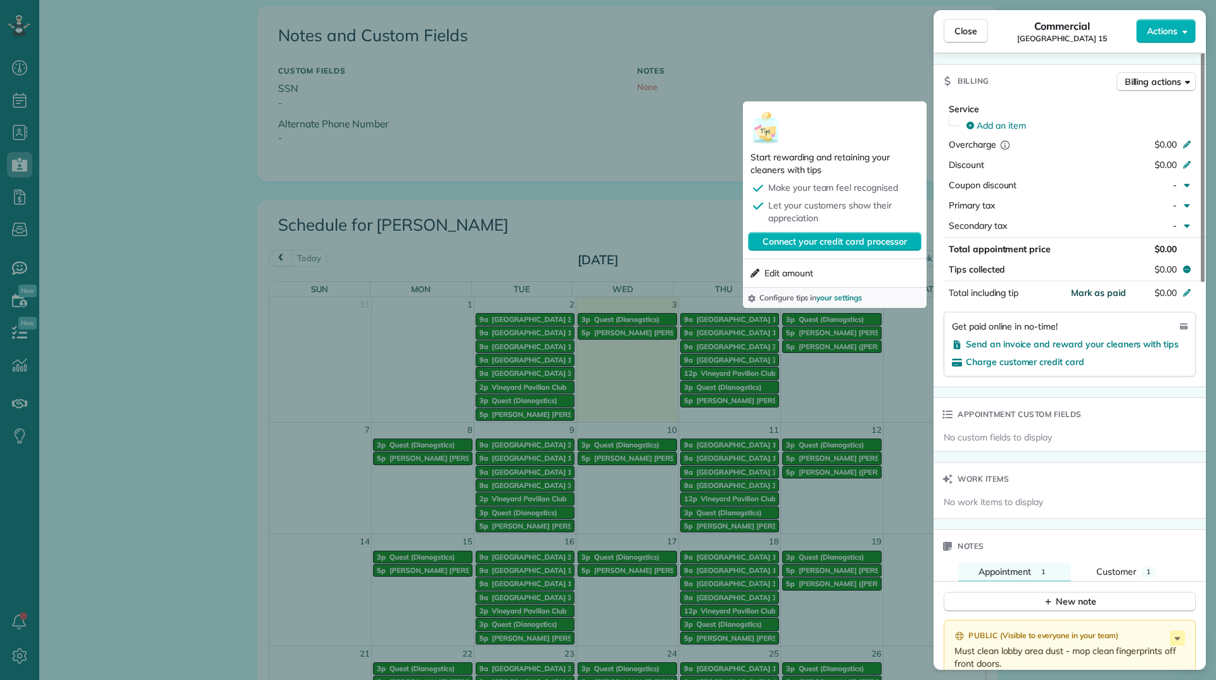
scroll to position [699, 0]
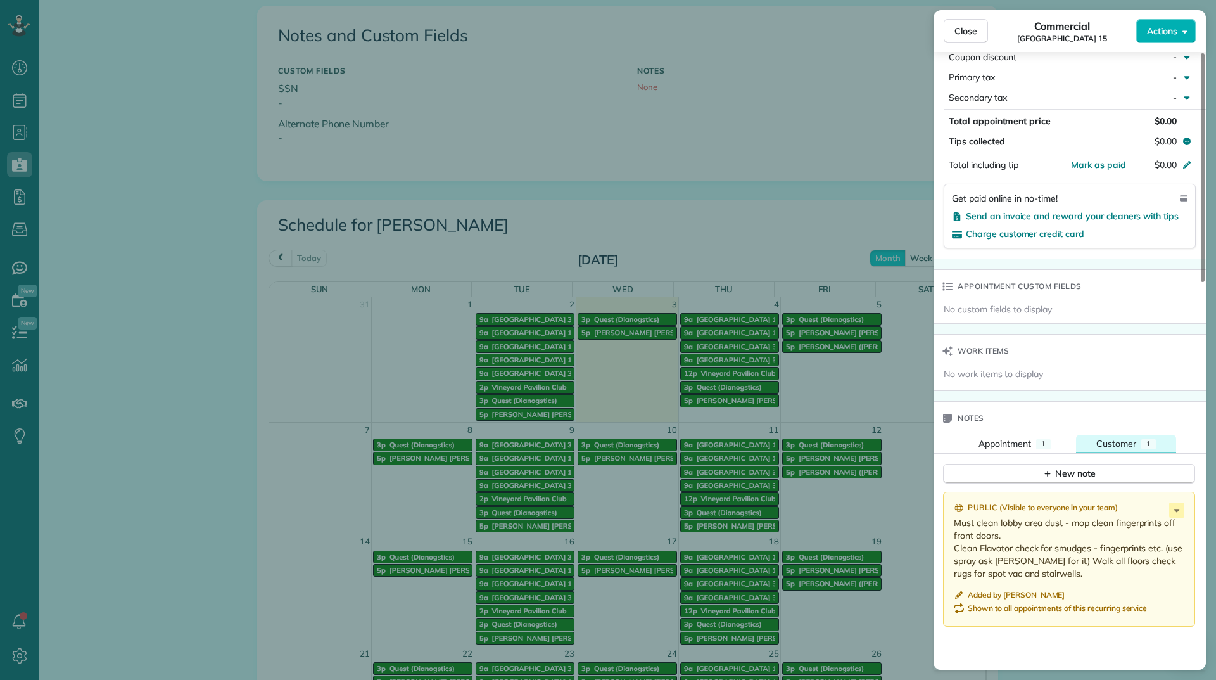
click at [1107, 445] on span "Customer" at bounding box center [1117, 443] width 40 height 11
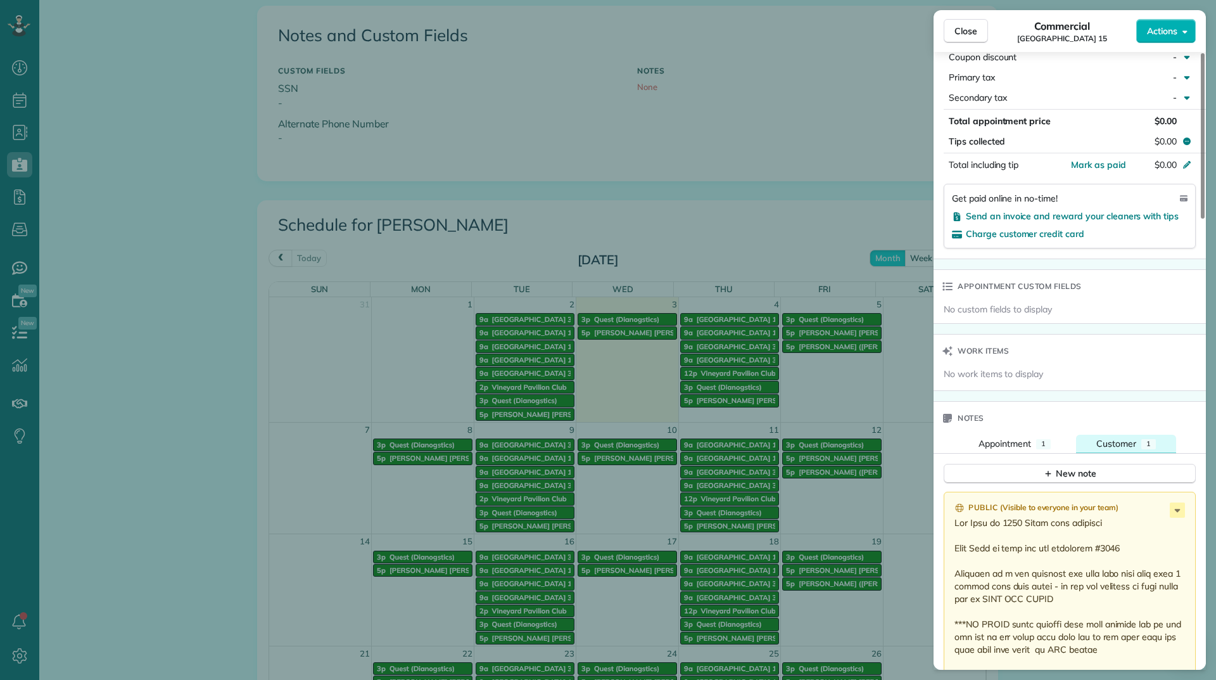
scroll to position [763, 0]
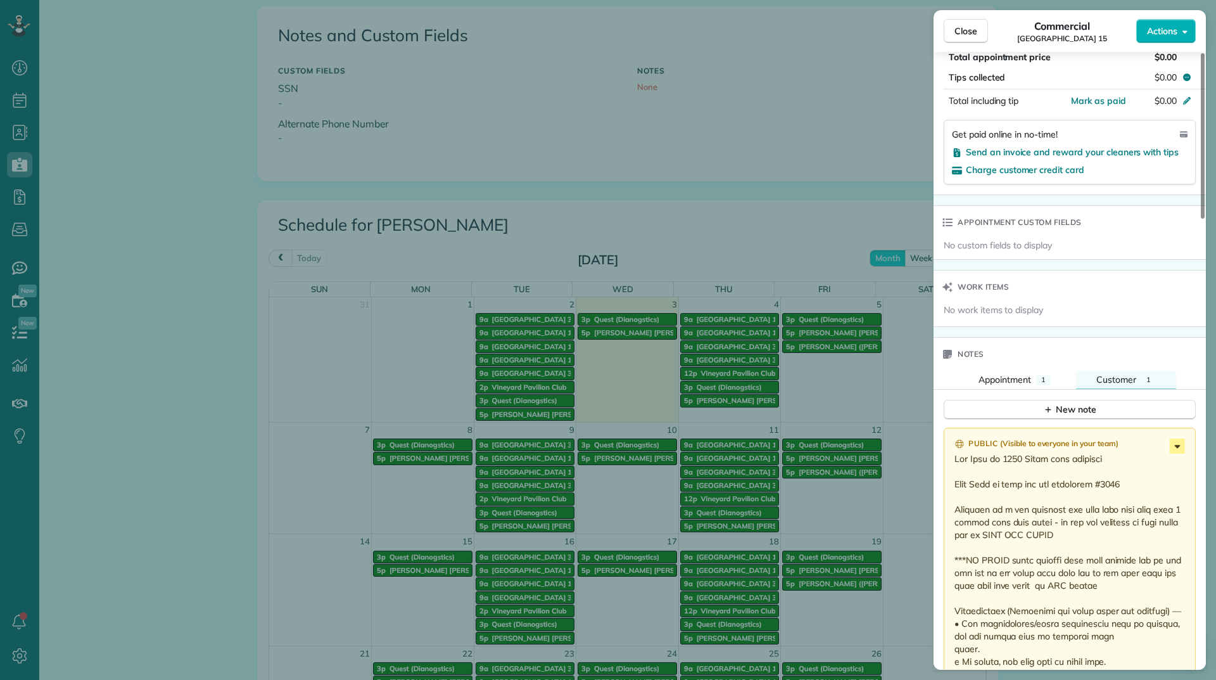
click at [1175, 441] on icon at bounding box center [1177, 445] width 15 height 15
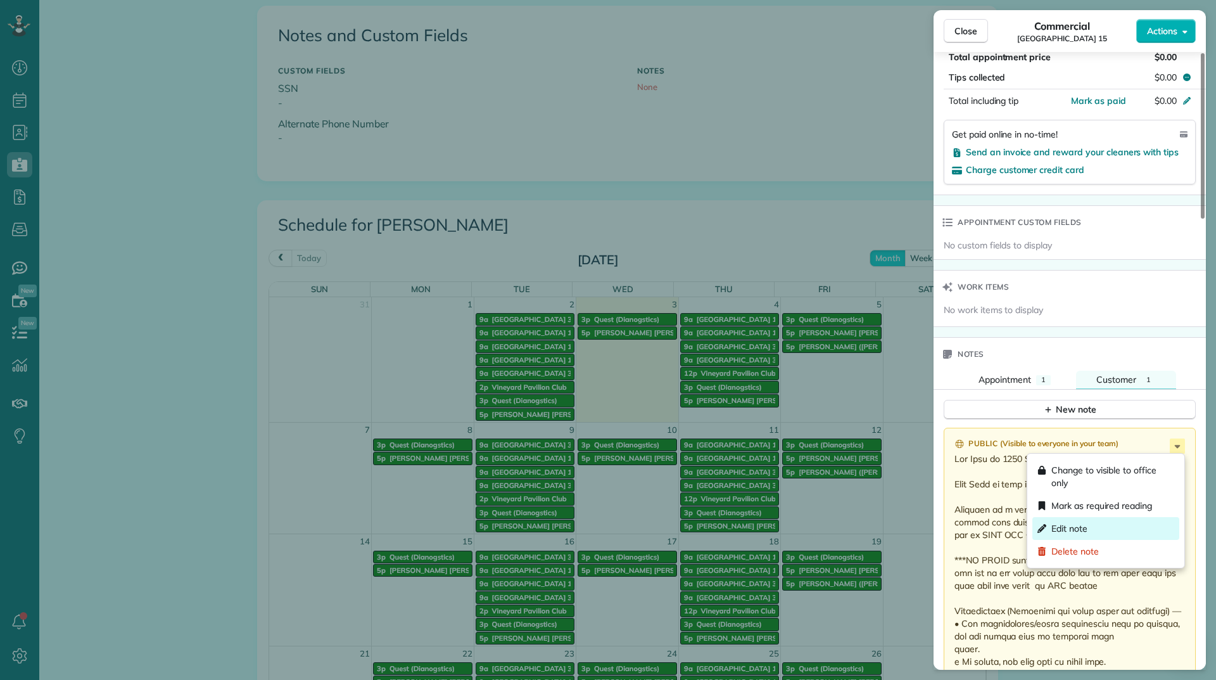
click at [1079, 533] on span "Edit note" at bounding box center [1070, 528] width 36 height 13
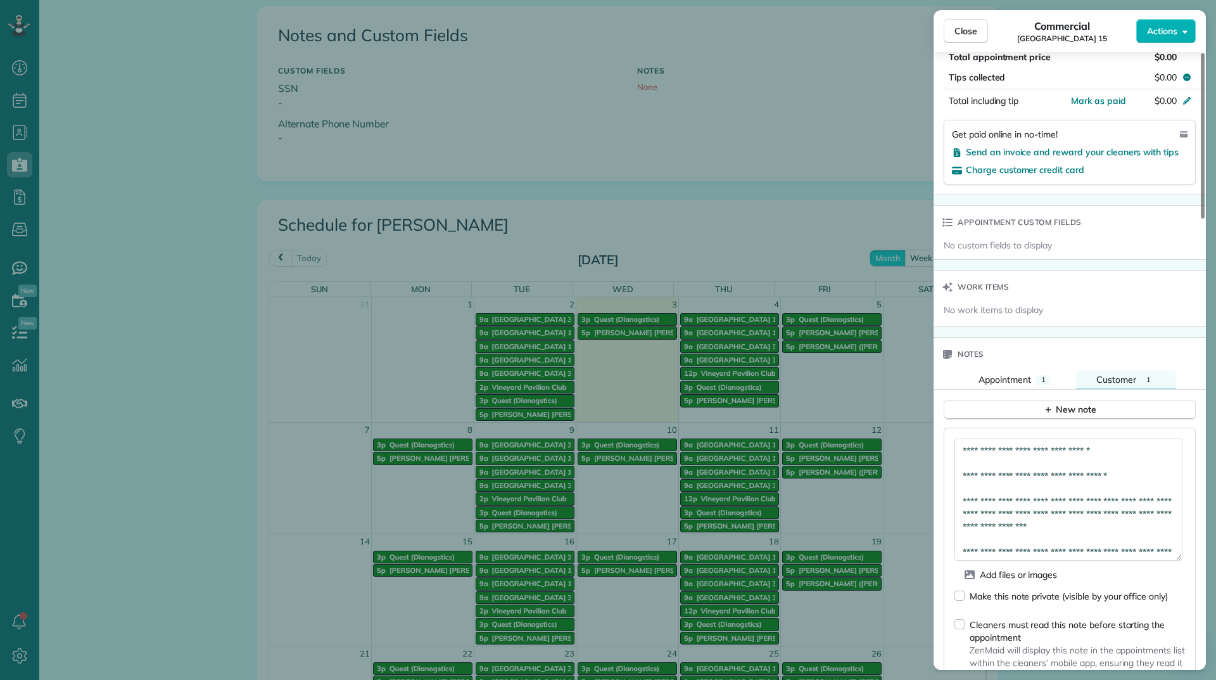
drag, startPoint x: 1175, startPoint y: 469, endPoint x: 1194, endPoint y: 583, distance: 115.7
click at [1194, 583] on div "Add files or images Make this note private (visible by your office only) Cleane…" at bounding box center [1070, 575] width 252 height 294
click at [1099, 476] on textarea at bounding box center [1069, 513] width 228 height 151
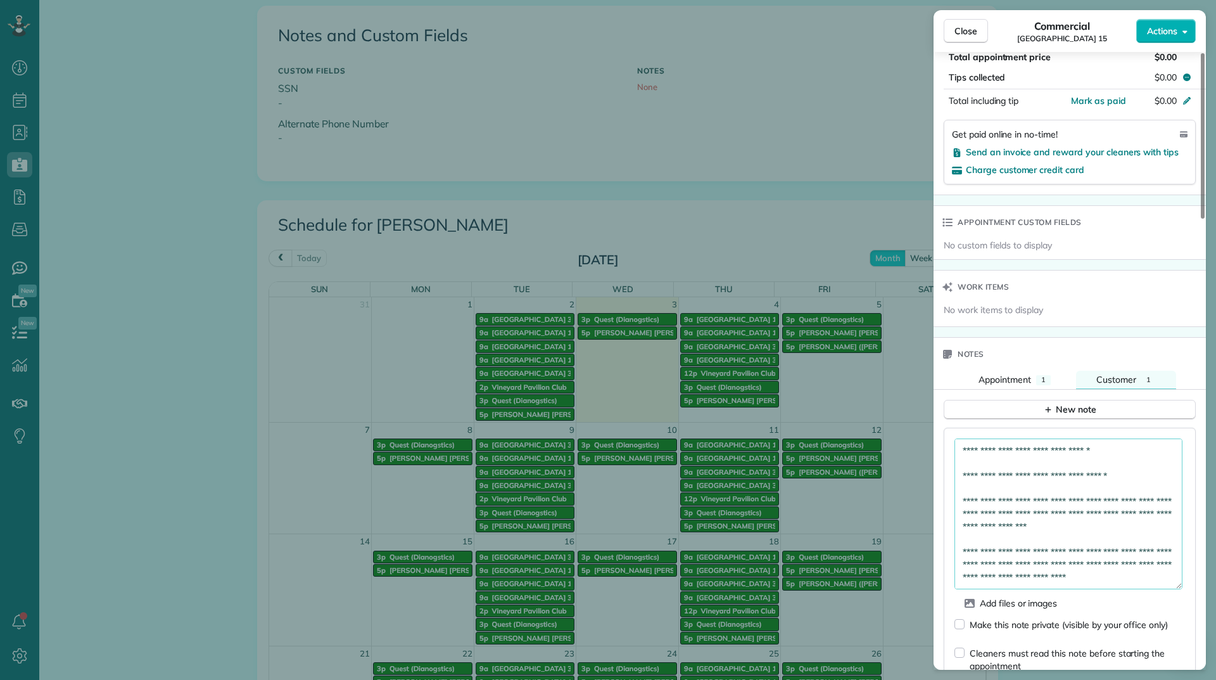
paste textarea "*********"
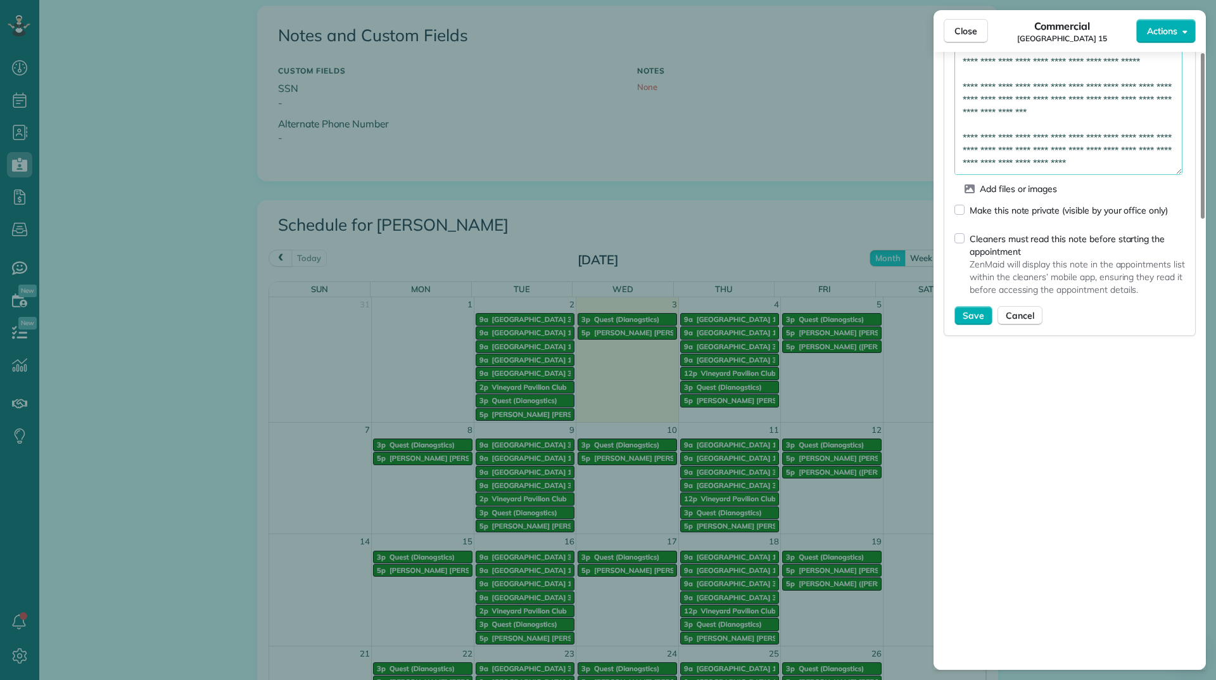
scroll to position [1208, 0]
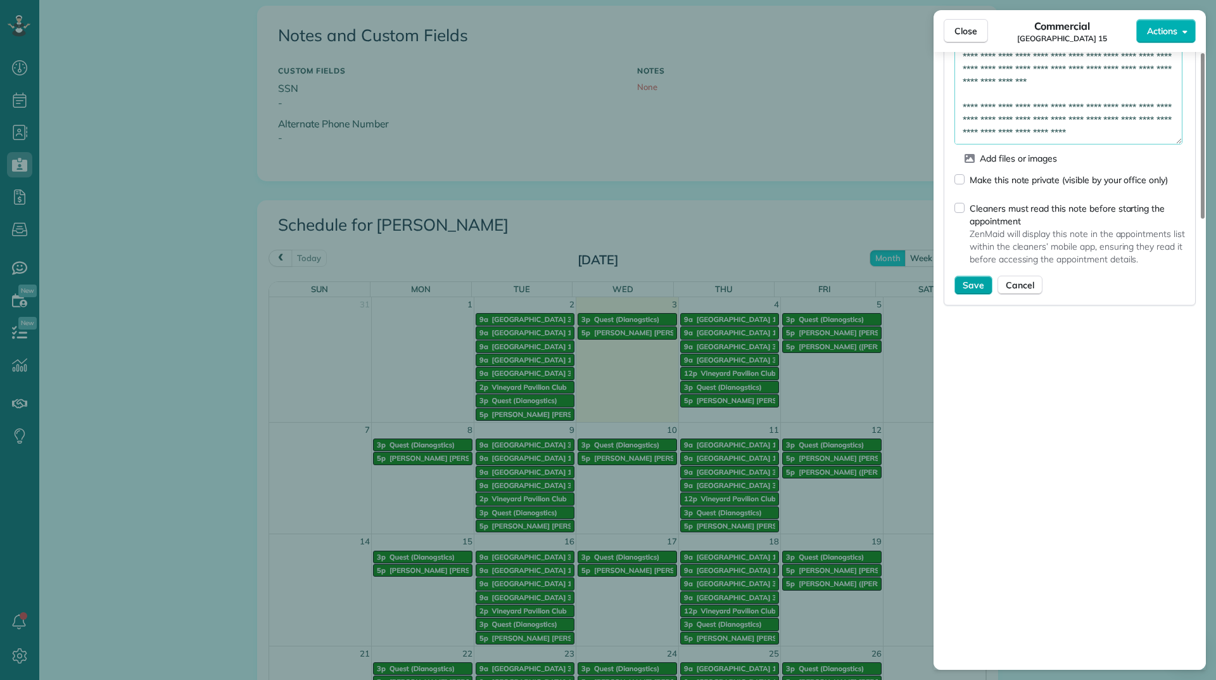
type textarea "**********"
click at [978, 295] on div "Add files or images Make this note private (visible by your office only) Cleane…" at bounding box center [1070, 144] width 252 height 322
click at [973, 283] on span "Save" at bounding box center [974, 285] width 22 height 13
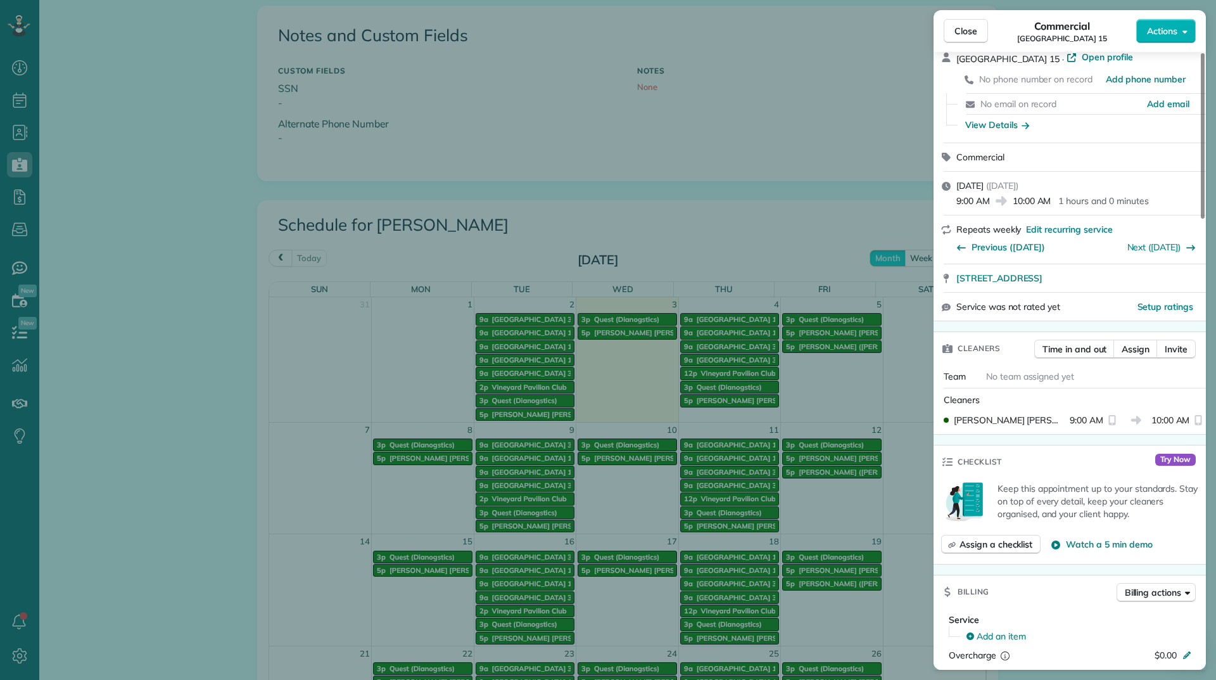
scroll to position [63, 0]
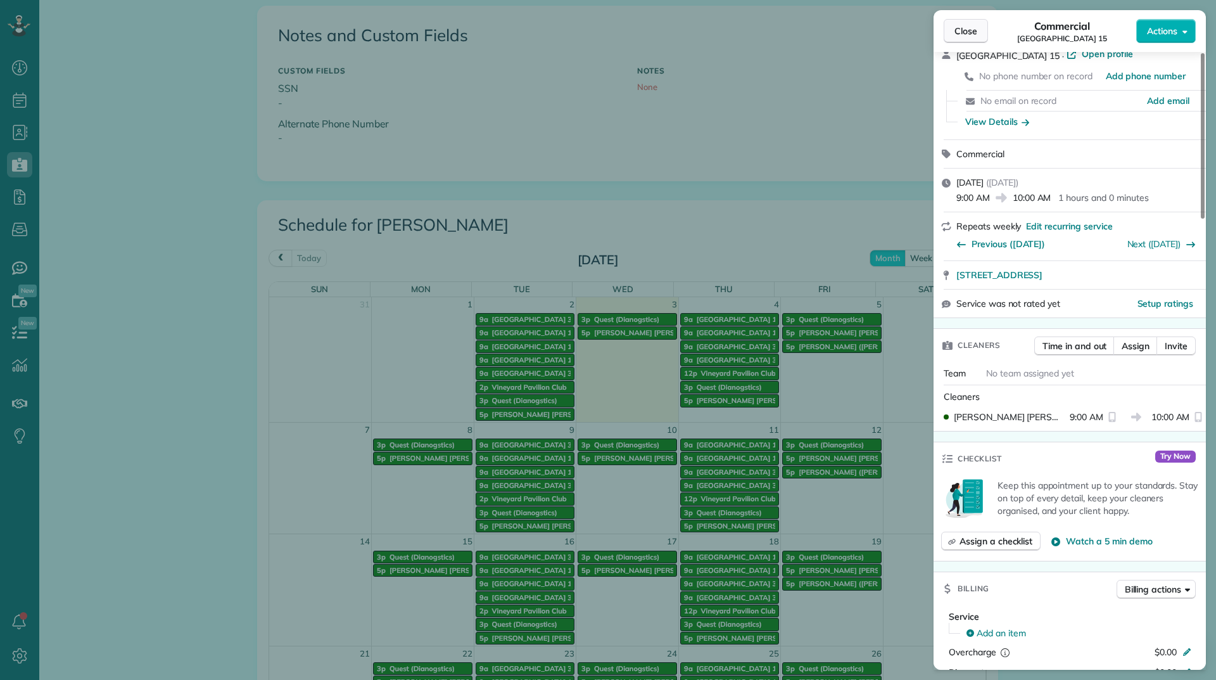
click at [959, 41] on button "Close" at bounding box center [966, 31] width 44 height 24
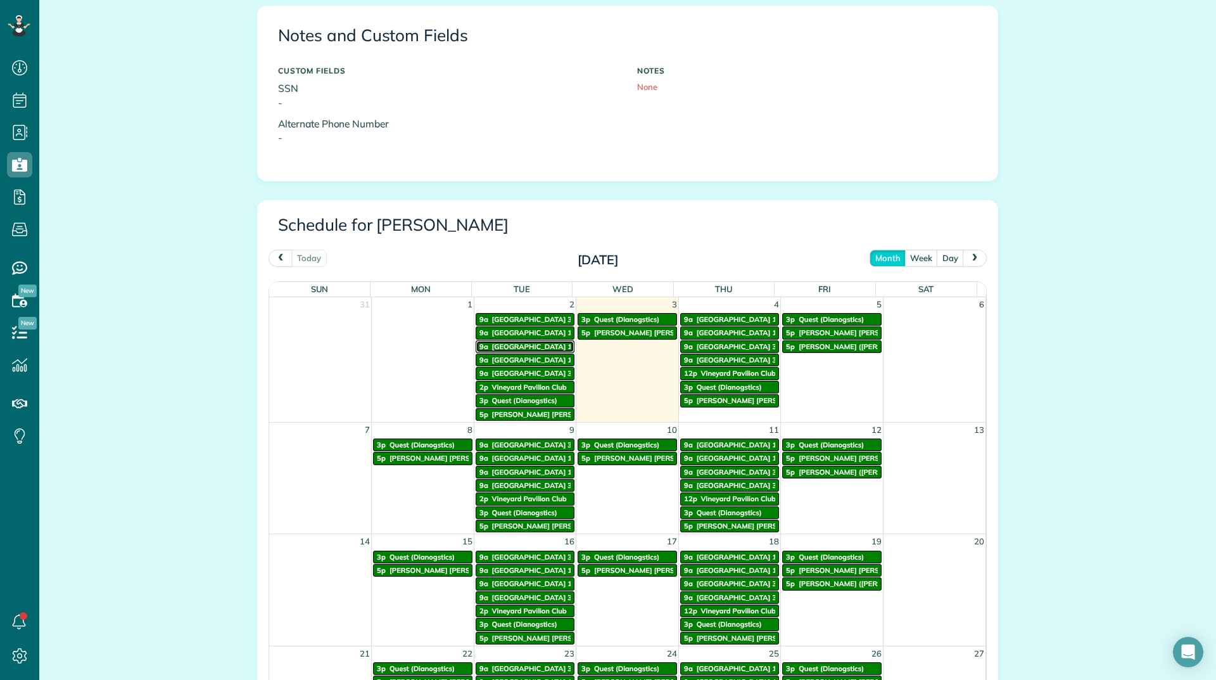
click at [540, 349] on span "Vineyards Building 15" at bounding box center [534, 346] width 84 height 9
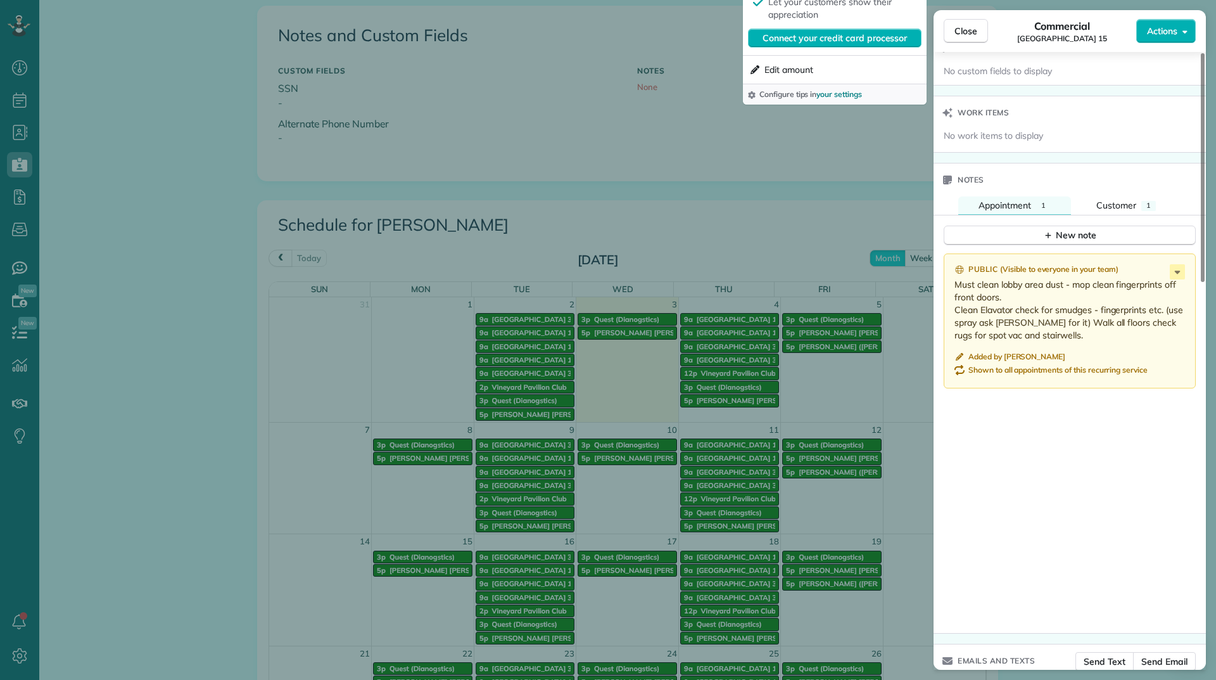
scroll to position [951, 0]
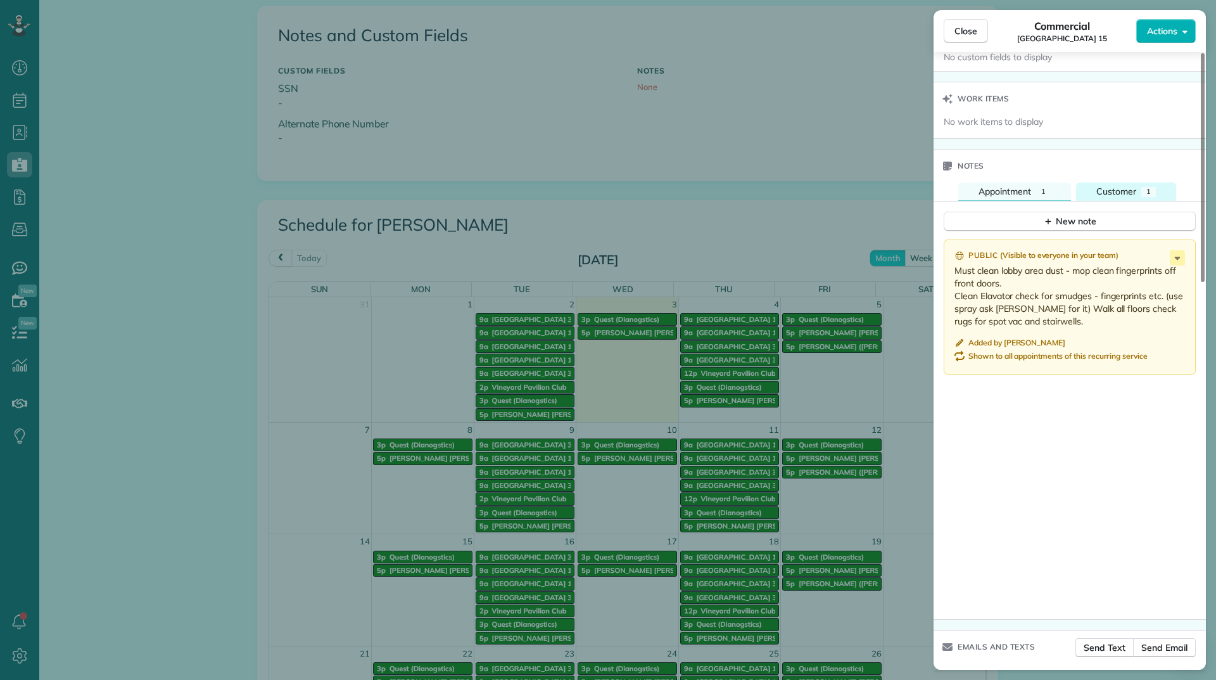
click at [1116, 183] on button "Customer 1" at bounding box center [1126, 191] width 100 height 18
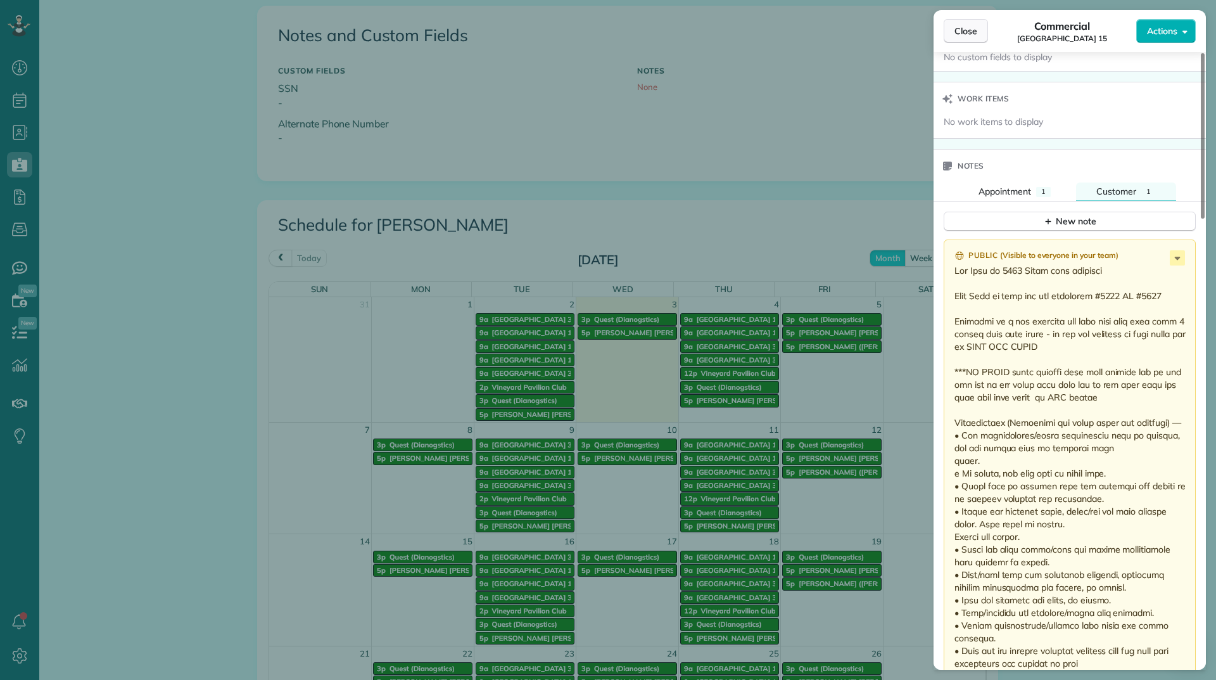
click at [980, 36] on button "Close" at bounding box center [966, 31] width 44 height 24
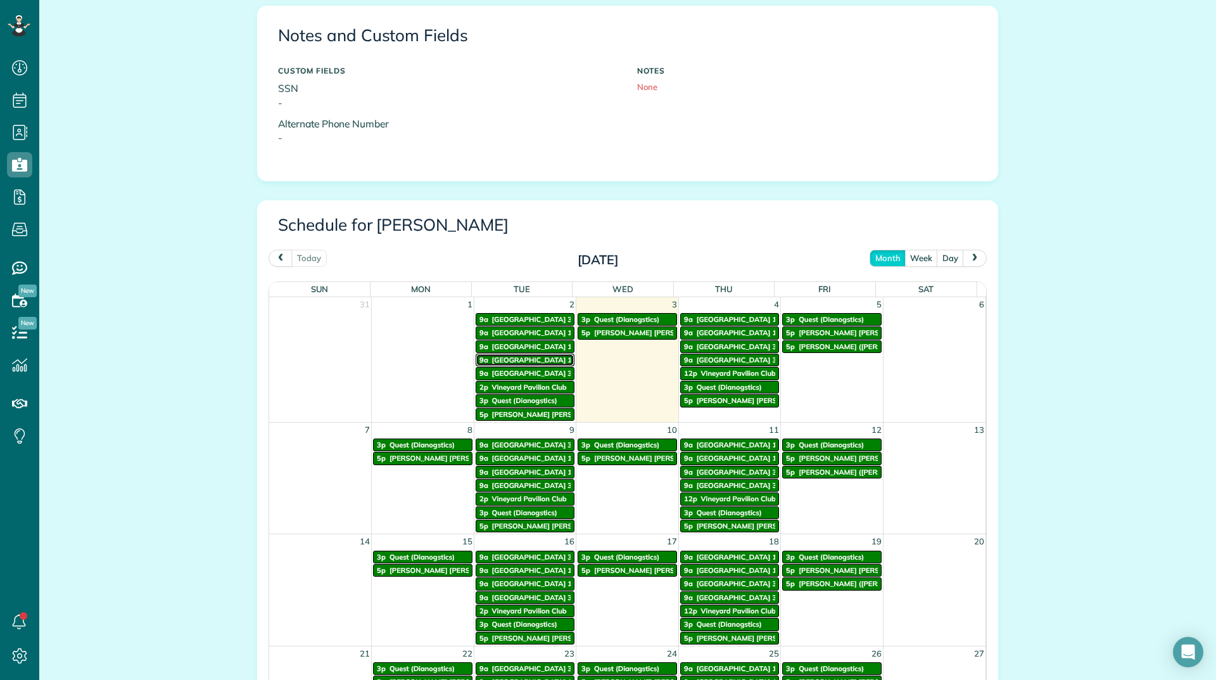
click at [532, 357] on span "[GEOGRAPHIC_DATA] 16" at bounding box center [534, 359] width 84 height 9
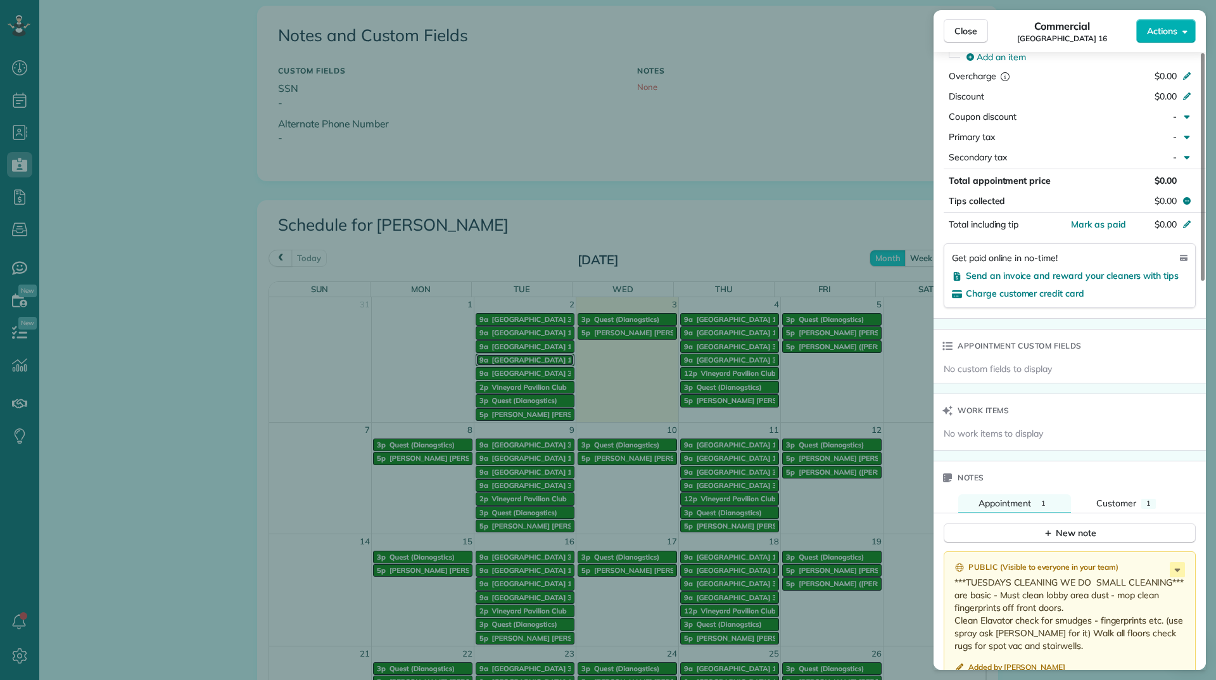
scroll to position [768, 0]
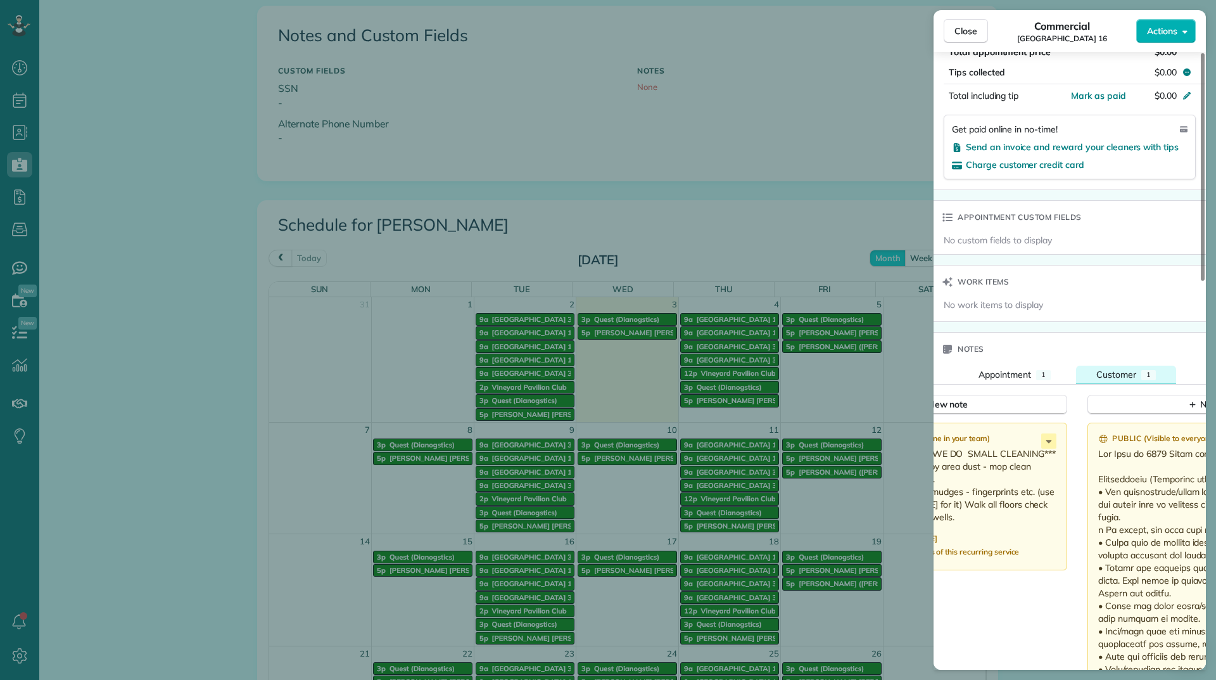
click at [1126, 369] on span "Customer" at bounding box center [1117, 374] width 40 height 11
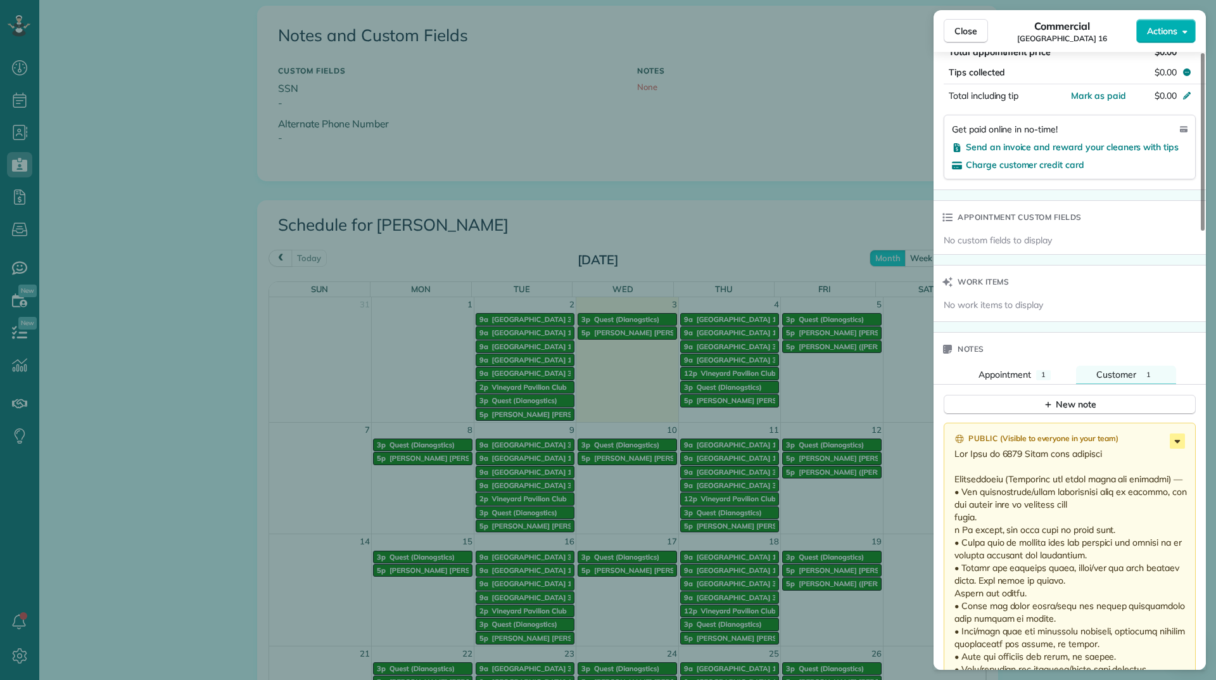
click at [1174, 442] on icon at bounding box center [1177, 440] width 15 height 15
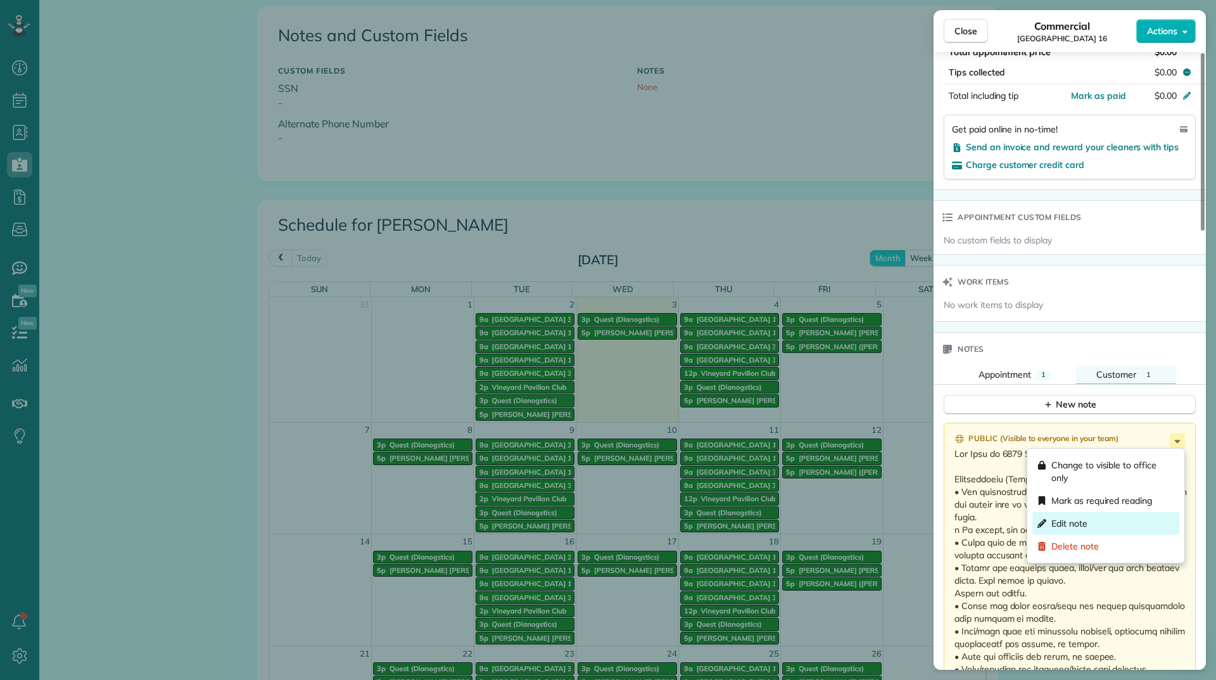
click at [1087, 524] on span "Edit note" at bounding box center [1070, 523] width 36 height 13
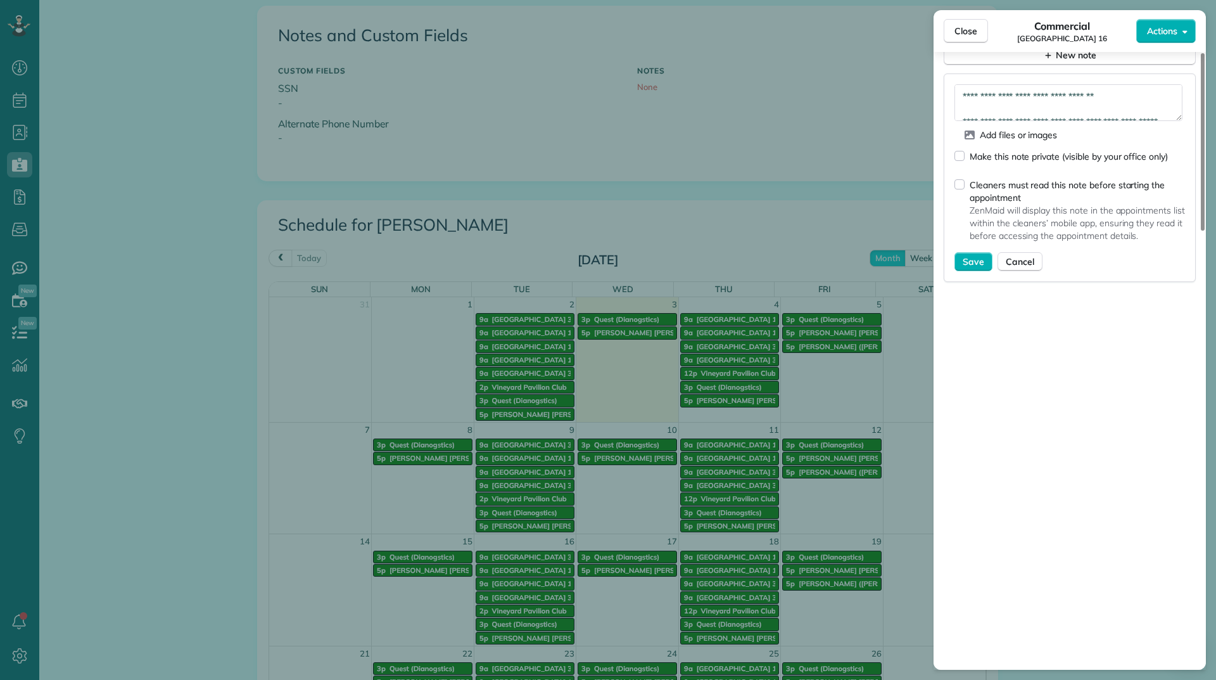
scroll to position [1085, 0]
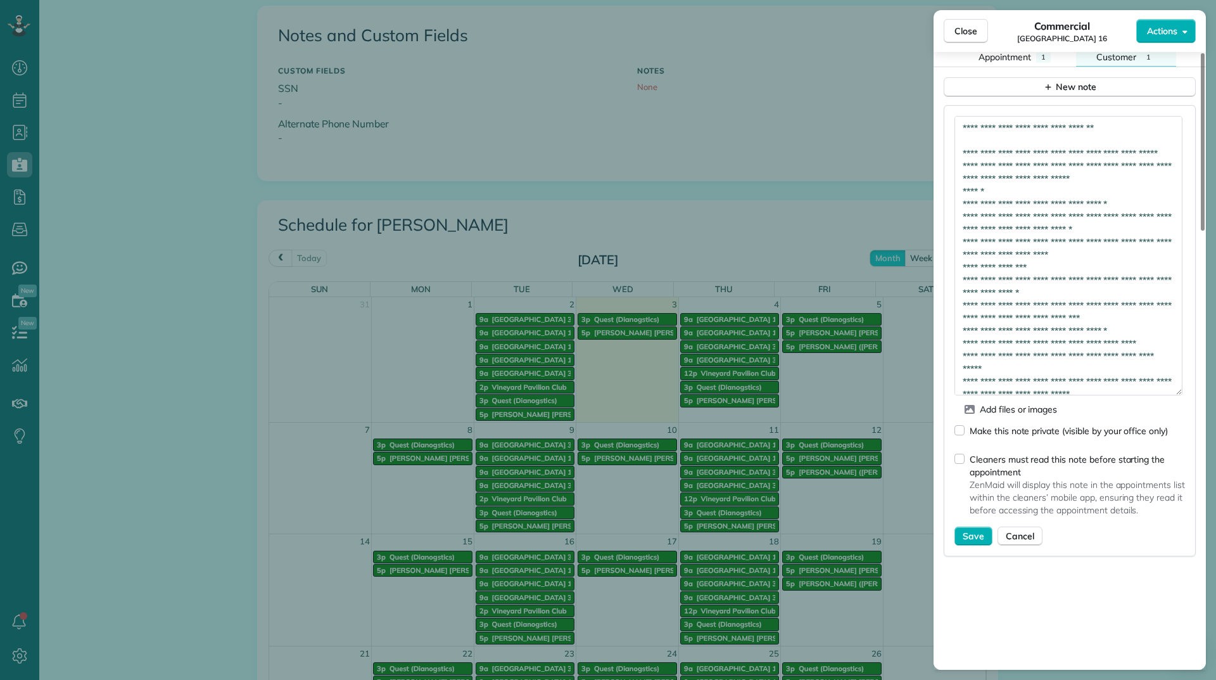
drag, startPoint x: 1178, startPoint y: 144, endPoint x: 1167, endPoint y: 386, distance: 242.9
click at [1167, 386] on textarea at bounding box center [1069, 255] width 228 height 279
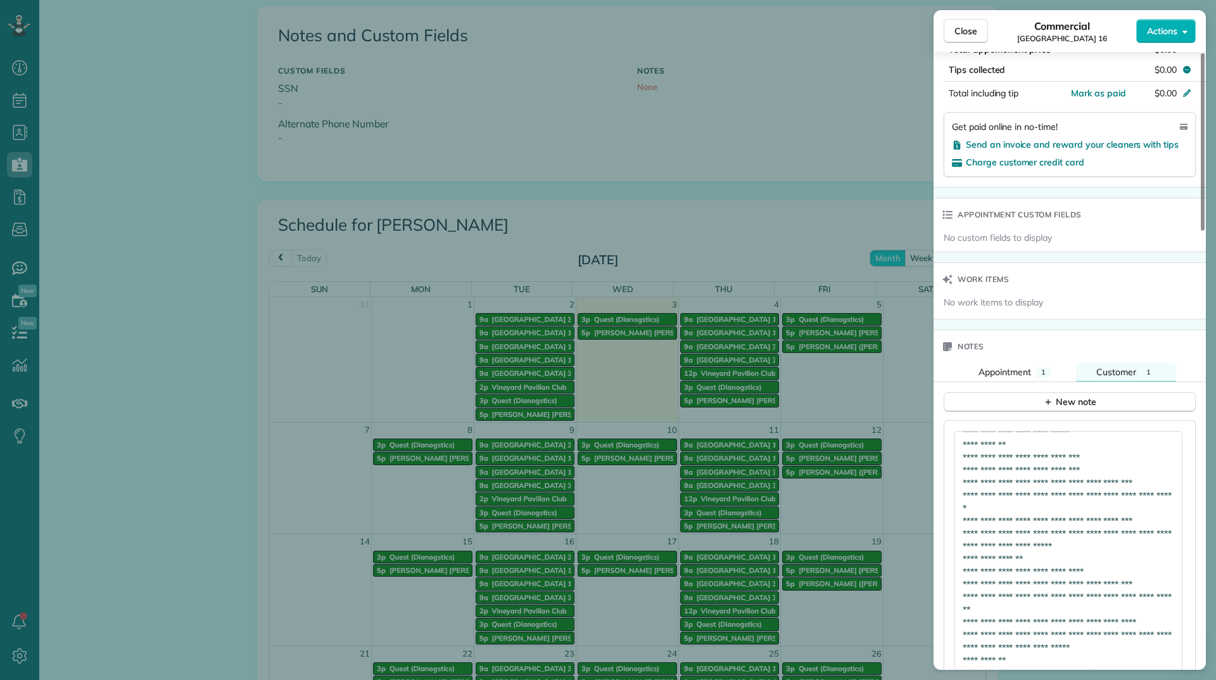
scroll to position [0, 0]
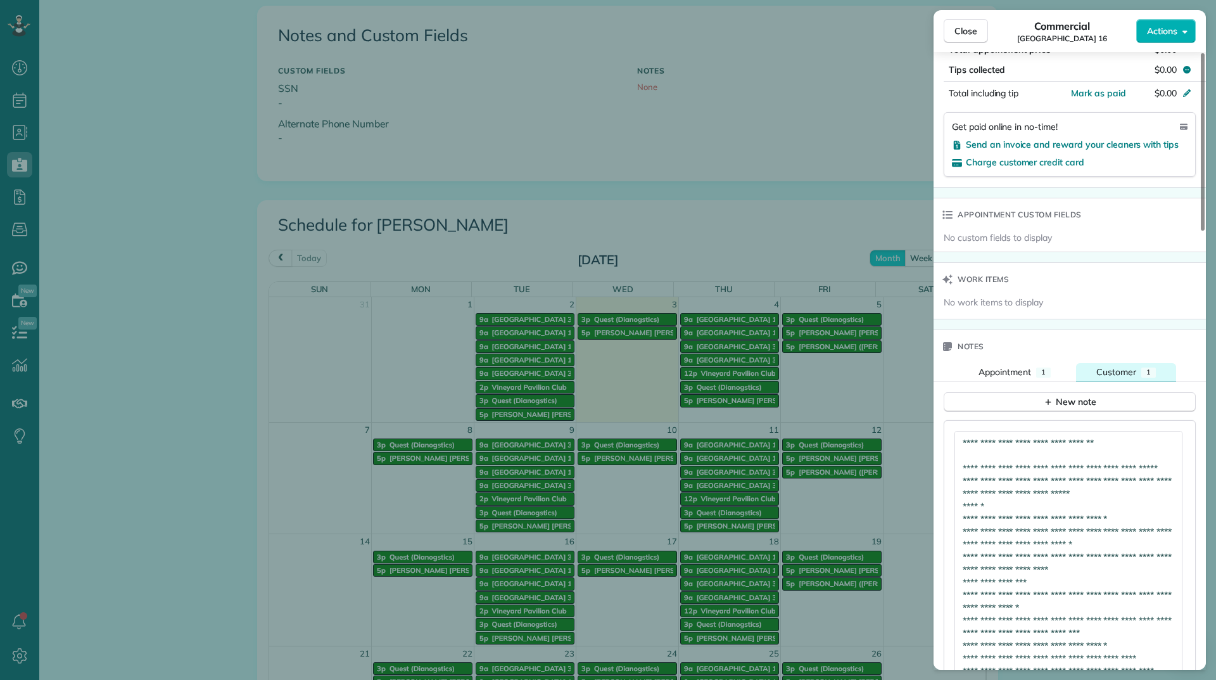
click at [1125, 369] on span "Customer" at bounding box center [1117, 371] width 40 height 11
click at [1046, 371] on span "1" at bounding box center [1044, 371] width 4 height 9
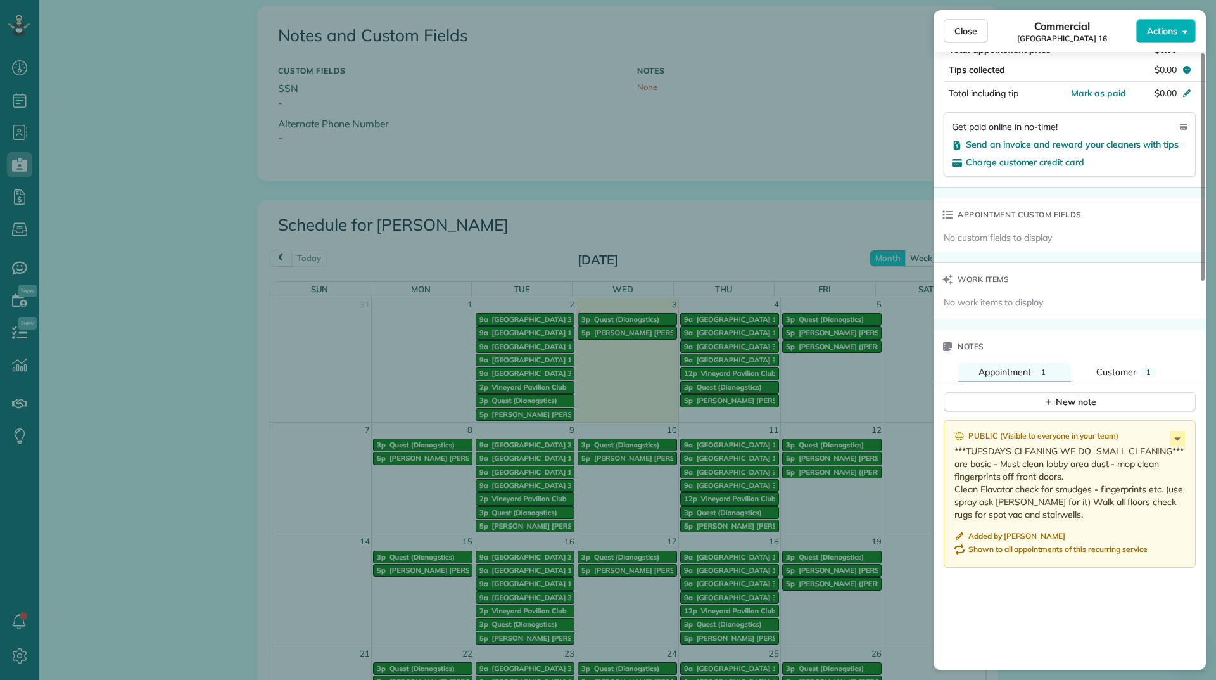
click at [1101, 362] on div "Notes" at bounding box center [1070, 346] width 272 height 33
click at [1101, 366] on span "Customer" at bounding box center [1117, 371] width 40 height 11
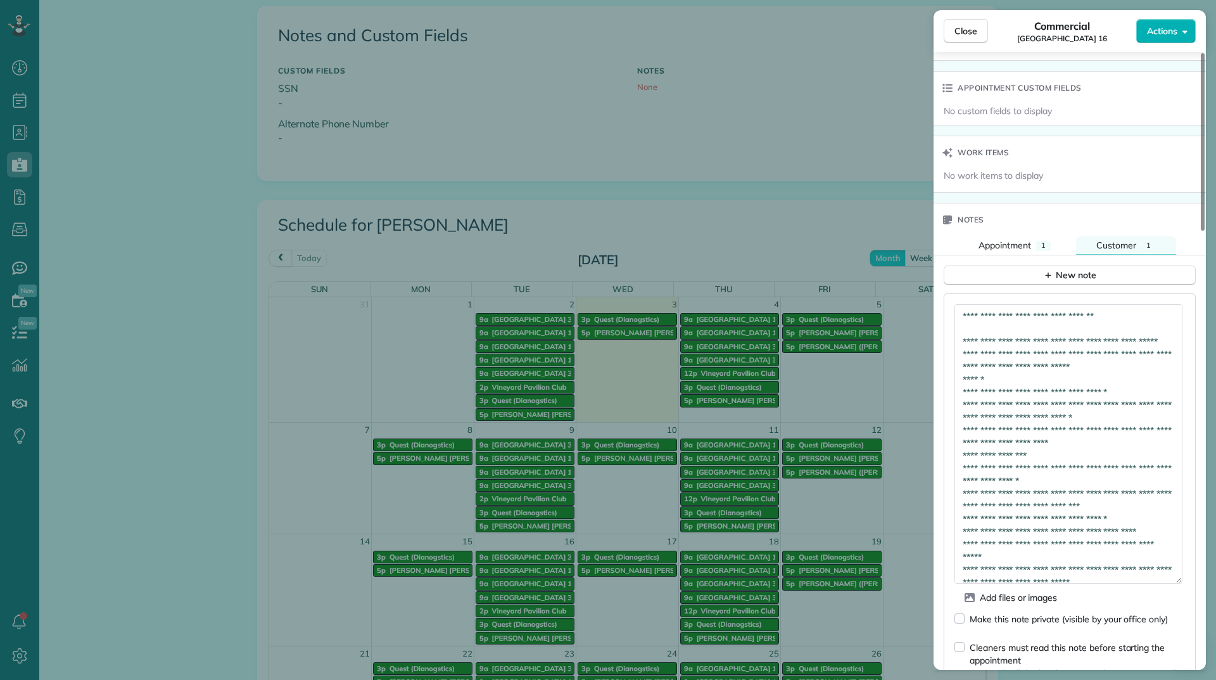
click at [1125, 321] on textarea at bounding box center [1069, 443] width 228 height 279
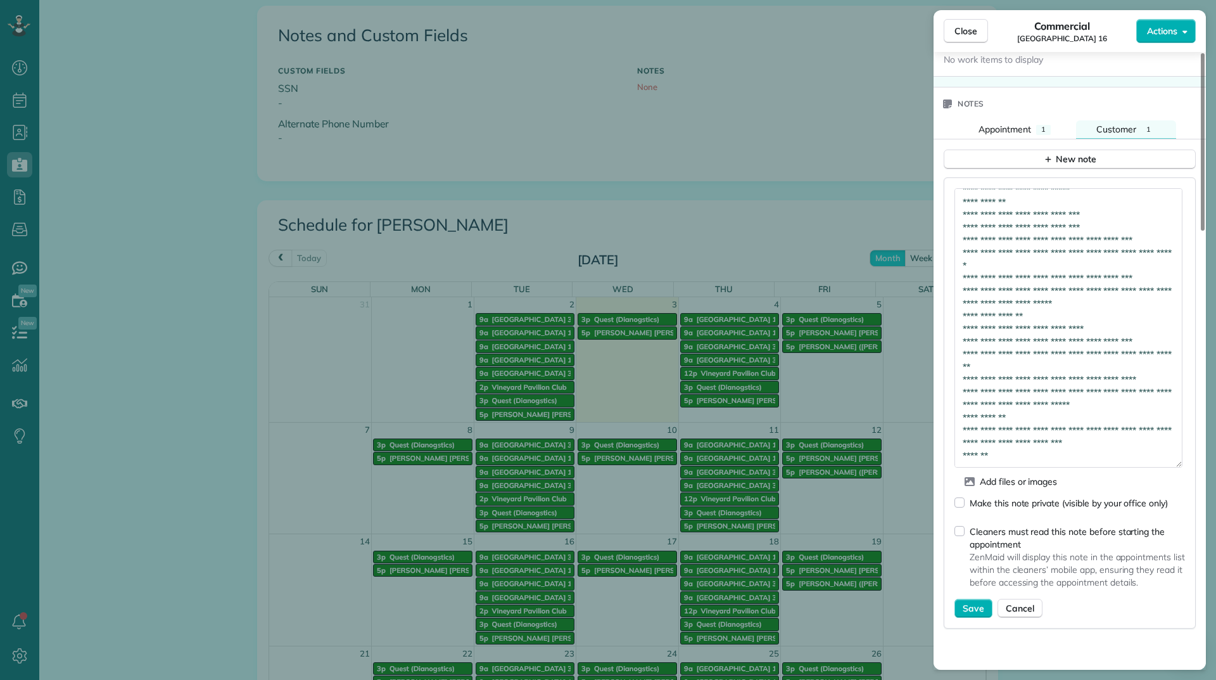
scroll to position [1087, 0]
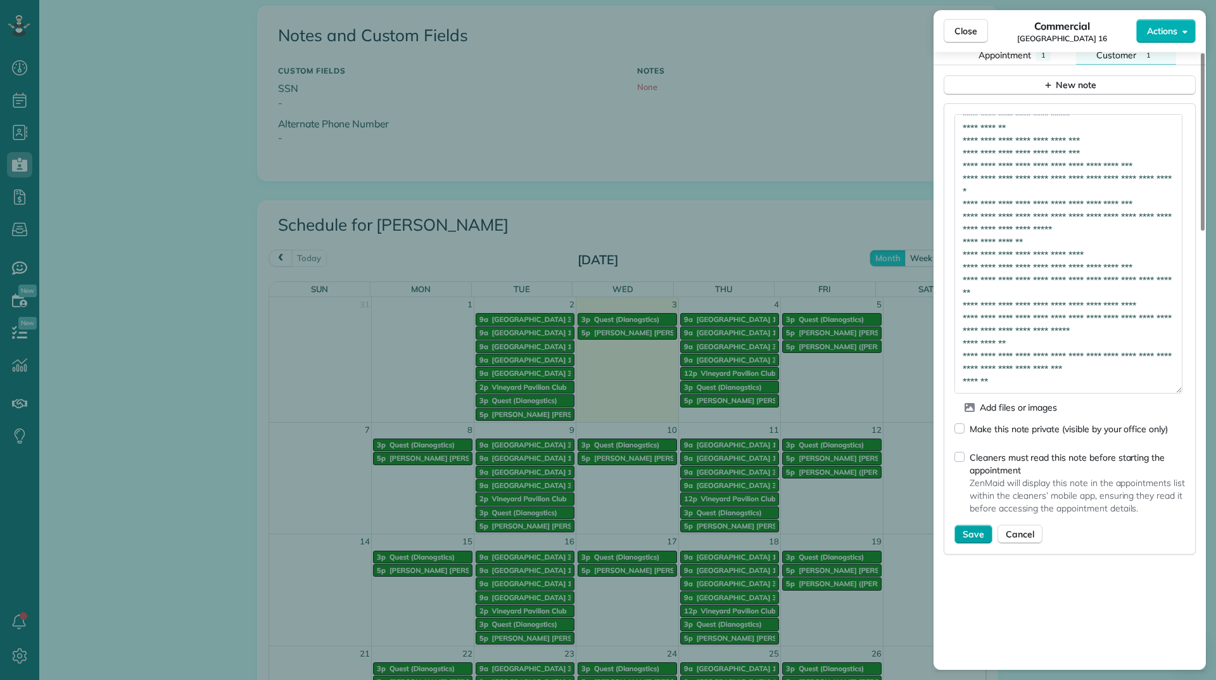
type textarea "**********"
click at [981, 530] on span "Save" at bounding box center [974, 534] width 22 height 13
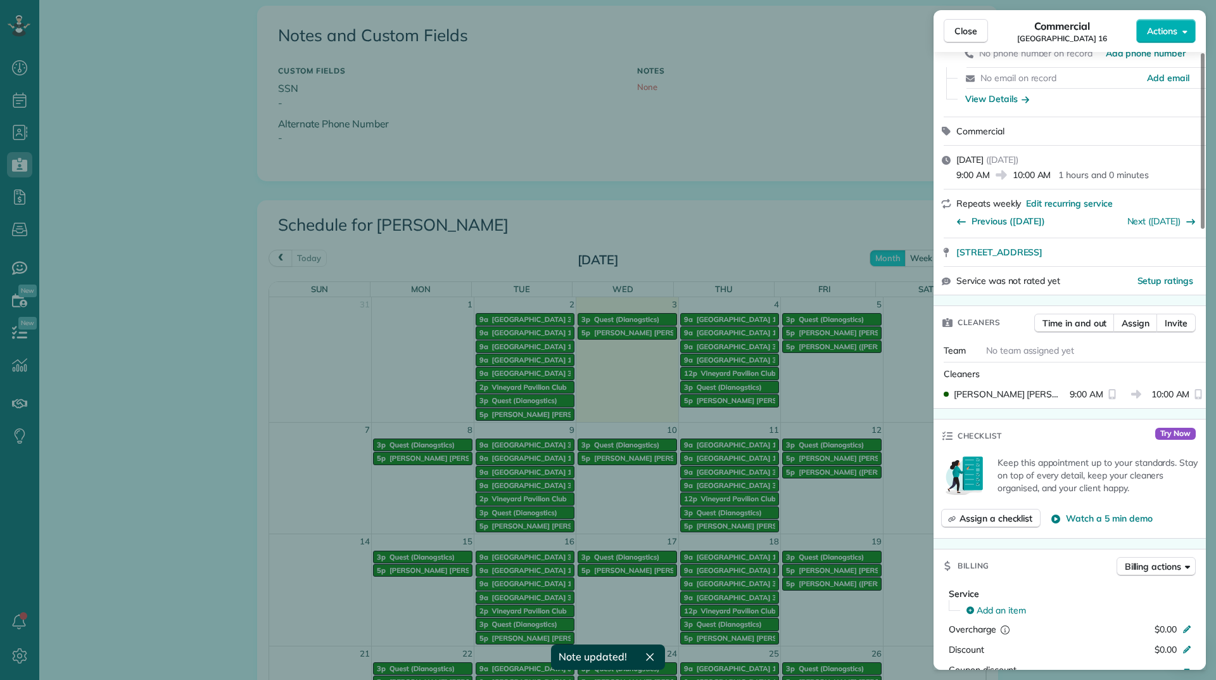
scroll to position [65, 0]
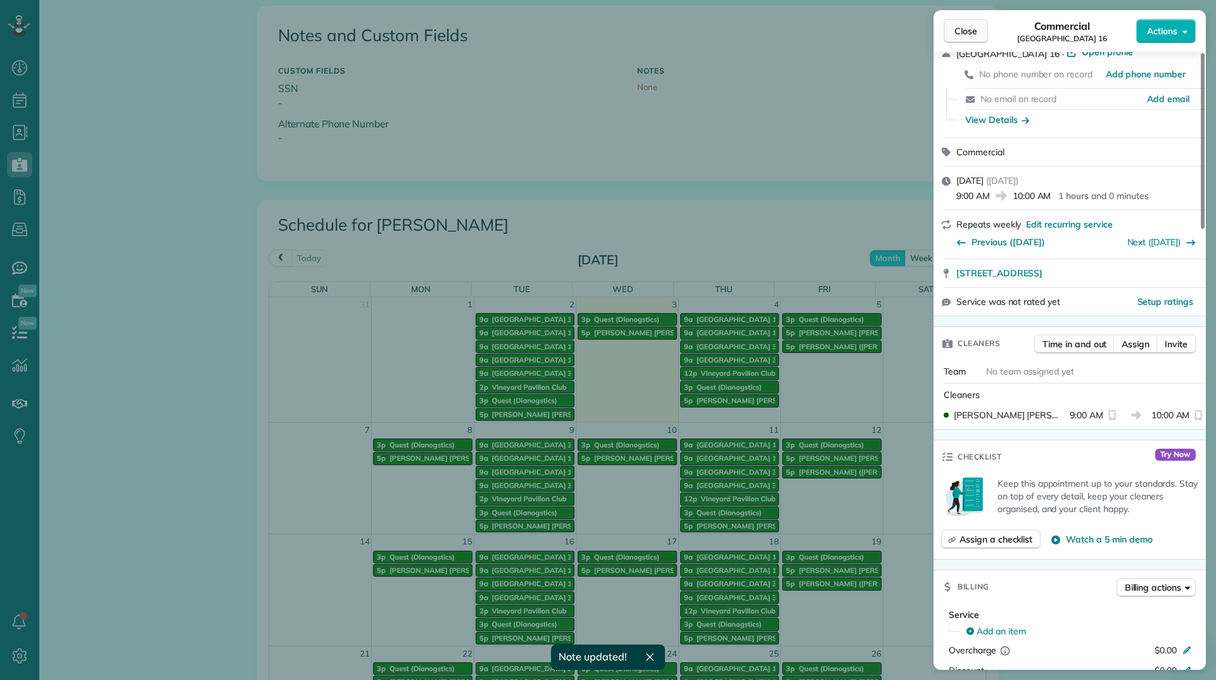
click at [957, 30] on span "Close" at bounding box center [966, 31] width 23 height 13
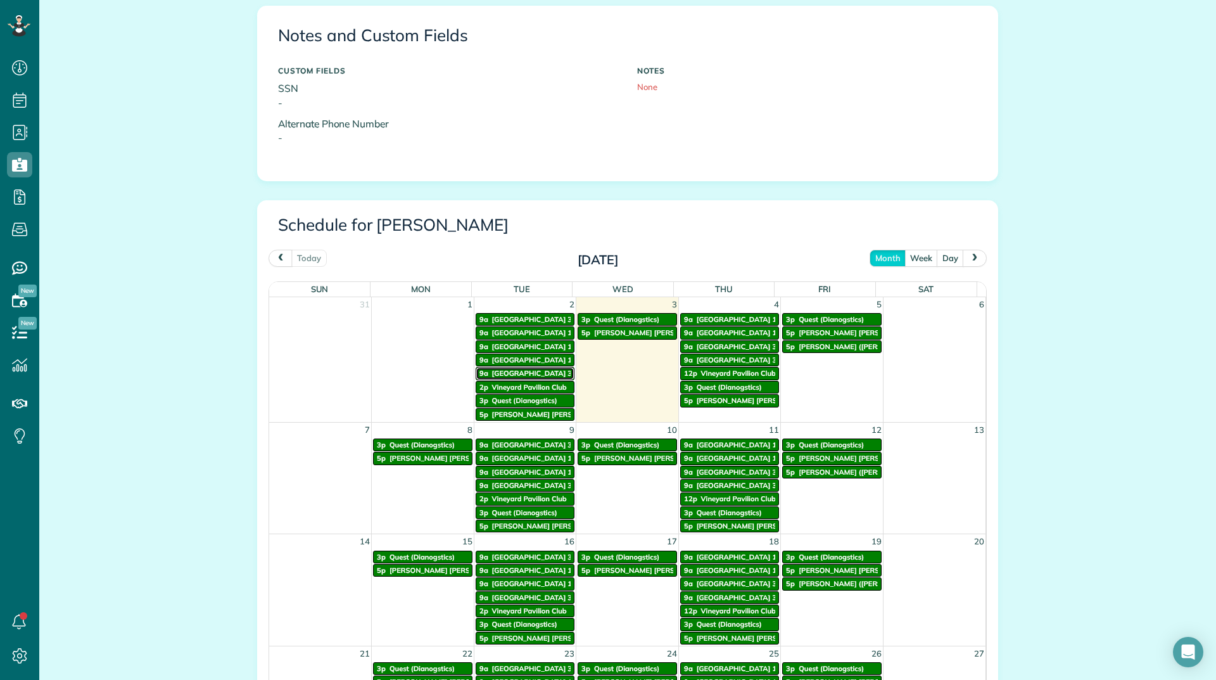
click at [507, 368] on link "9a Vineyards Building 34" at bounding box center [525, 373] width 99 height 13
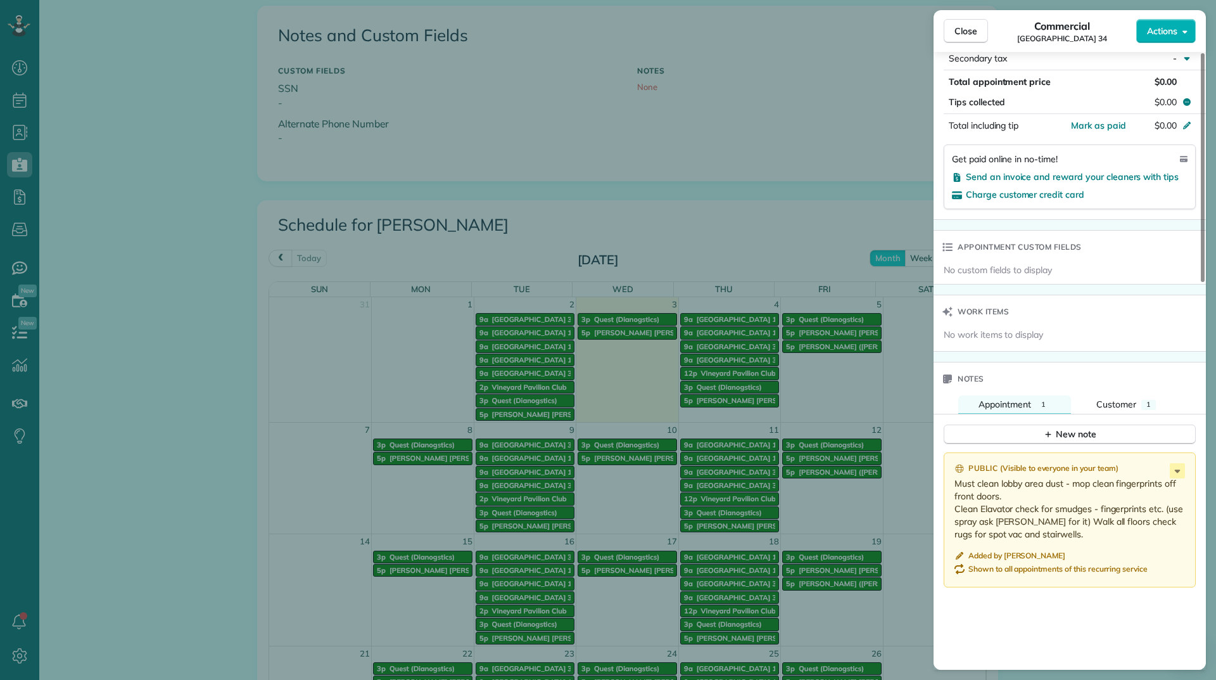
scroll to position [887, 0]
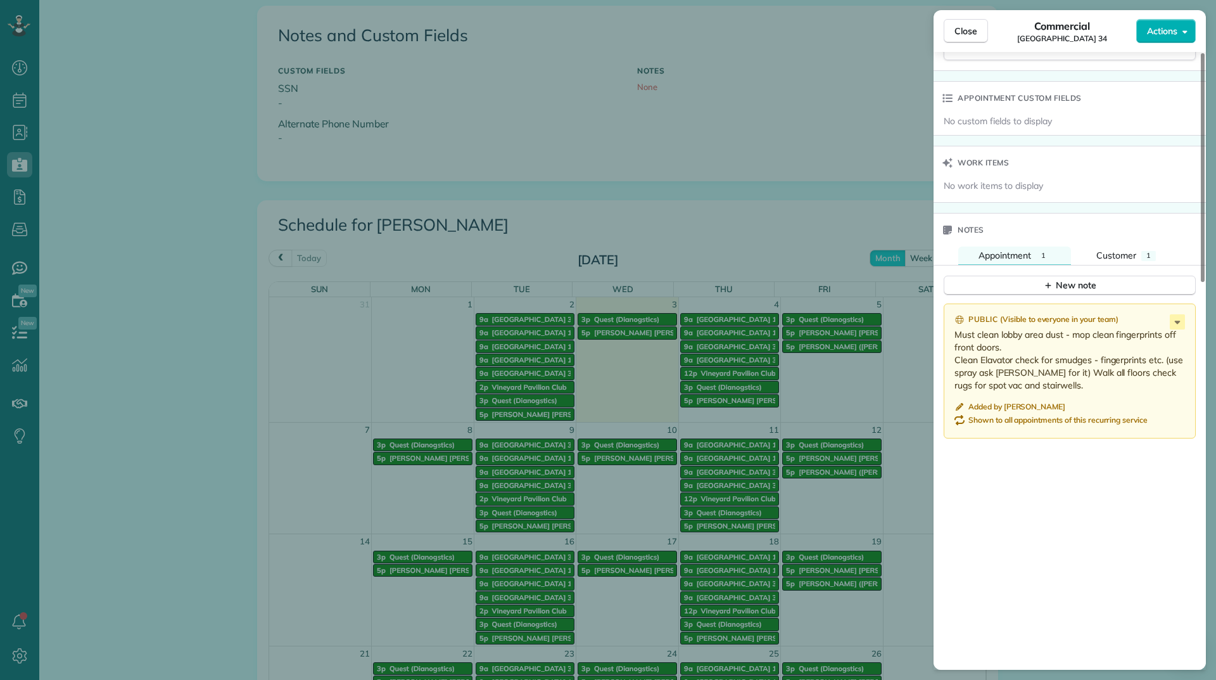
click at [1104, 245] on div "Notes" at bounding box center [1070, 230] width 272 height 33
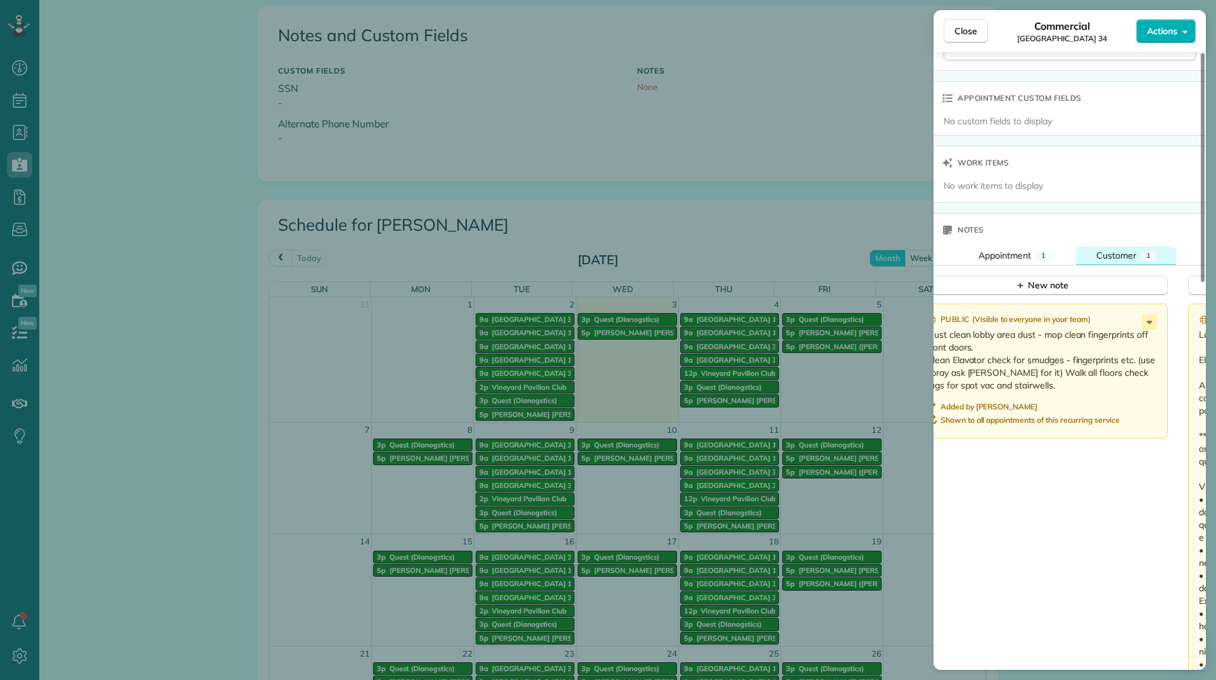
click at [1104, 247] on button "Customer 1" at bounding box center [1126, 255] width 100 height 18
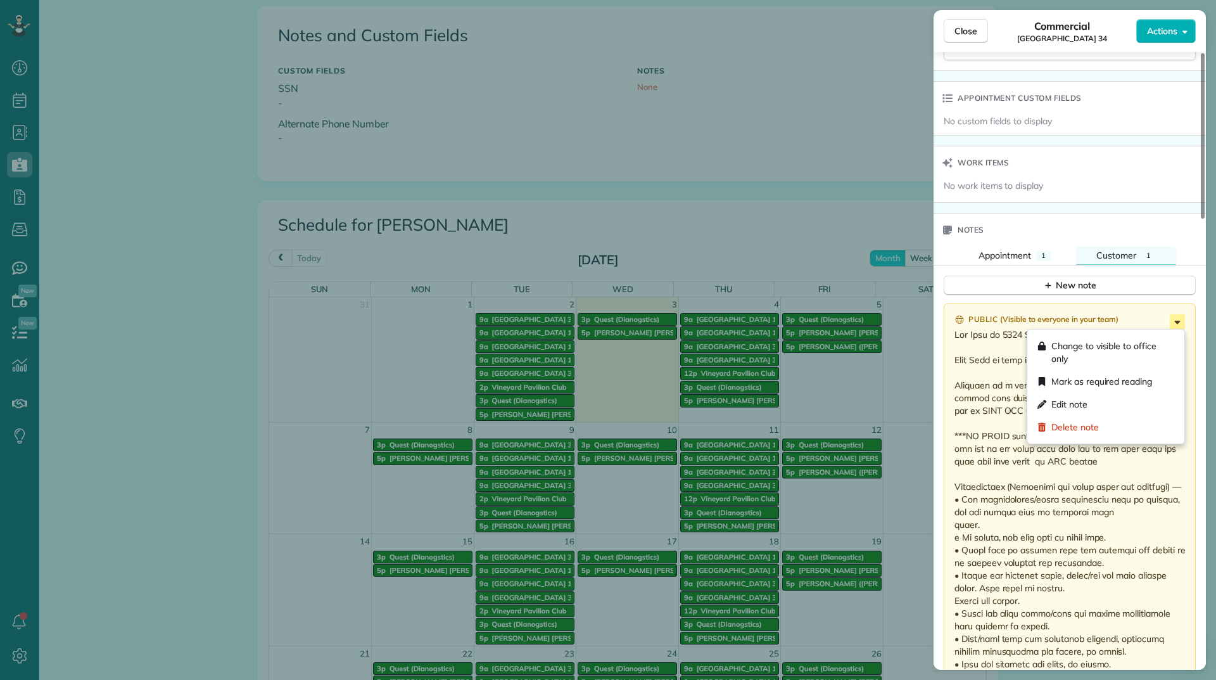
click at [1175, 326] on icon at bounding box center [1177, 321] width 15 height 15
click at [1099, 395] on div "Edit note" at bounding box center [1106, 404] width 147 height 23
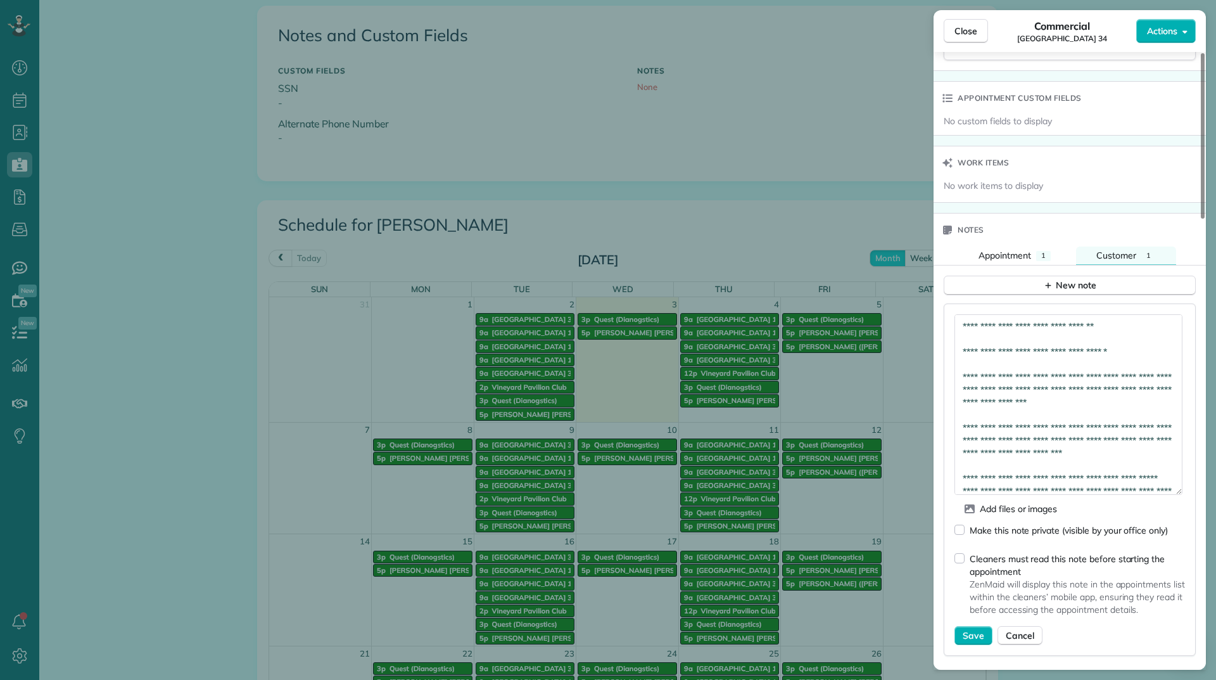
drag, startPoint x: 1179, startPoint y: 345, endPoint x: 1177, endPoint y: 491, distance: 146.4
click at [1177, 491] on textarea at bounding box center [1069, 404] width 228 height 181
click at [1115, 353] on textarea at bounding box center [1069, 405] width 228 height 183
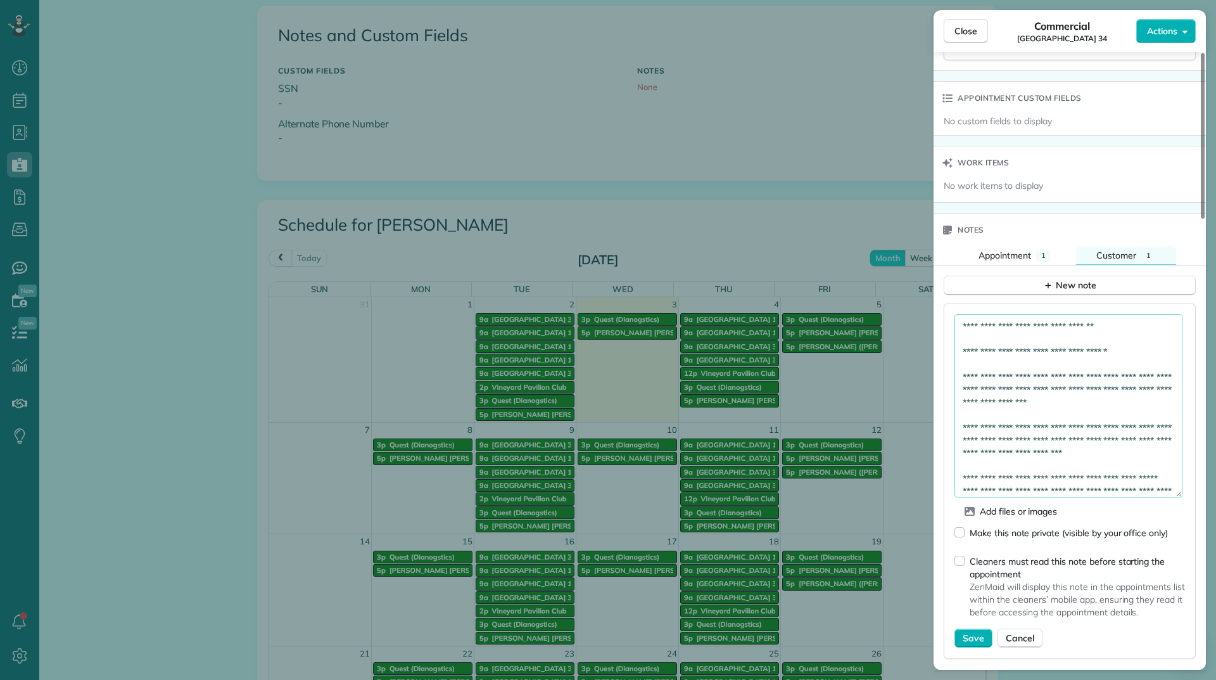
paste textarea "*********"
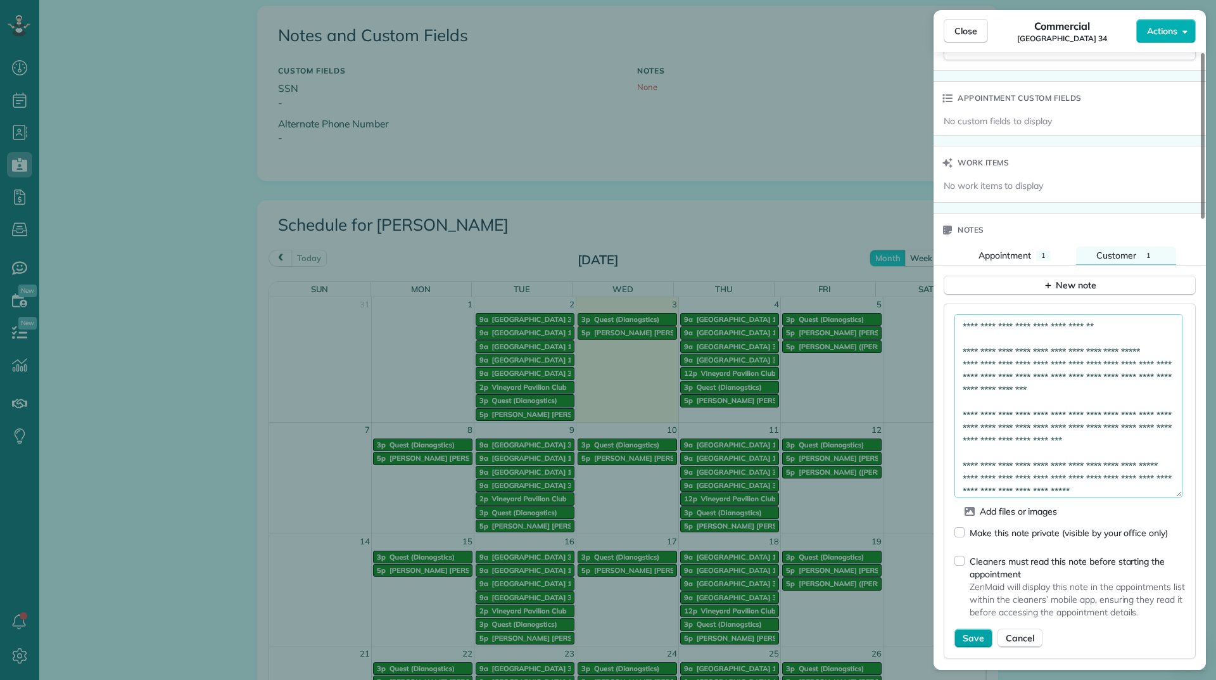
type textarea "**********"
click at [970, 637] on span "Save" at bounding box center [974, 638] width 22 height 13
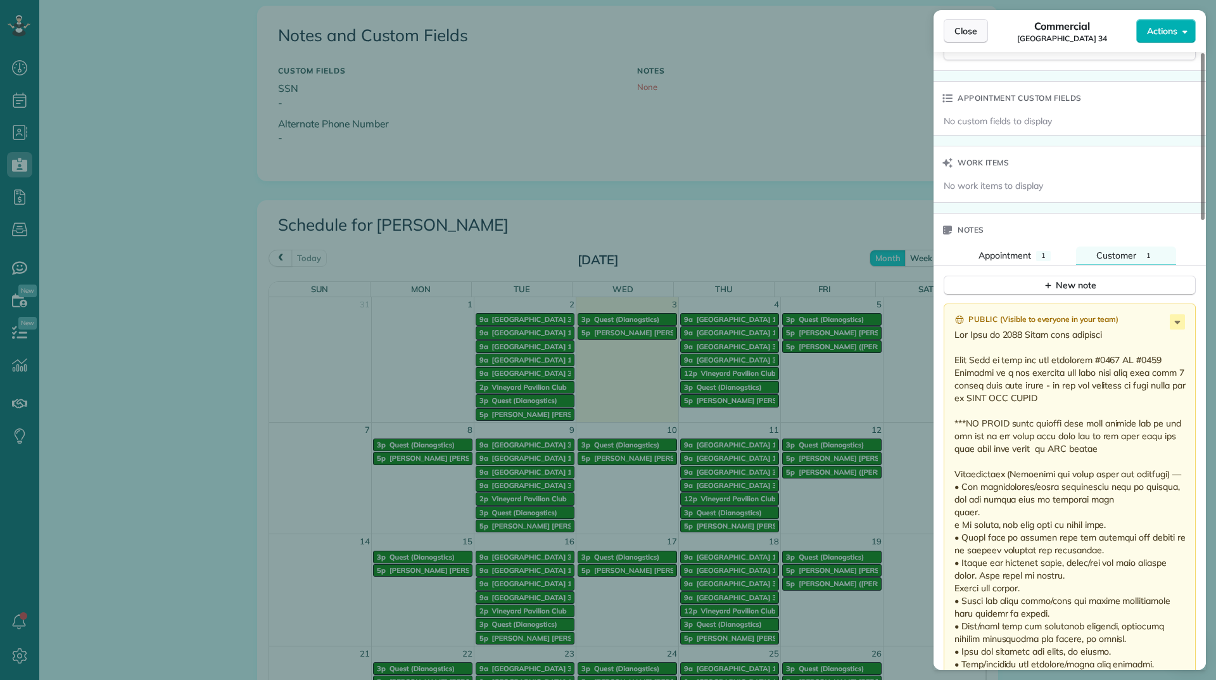
click at [968, 31] on span "Close" at bounding box center [966, 31] width 23 height 13
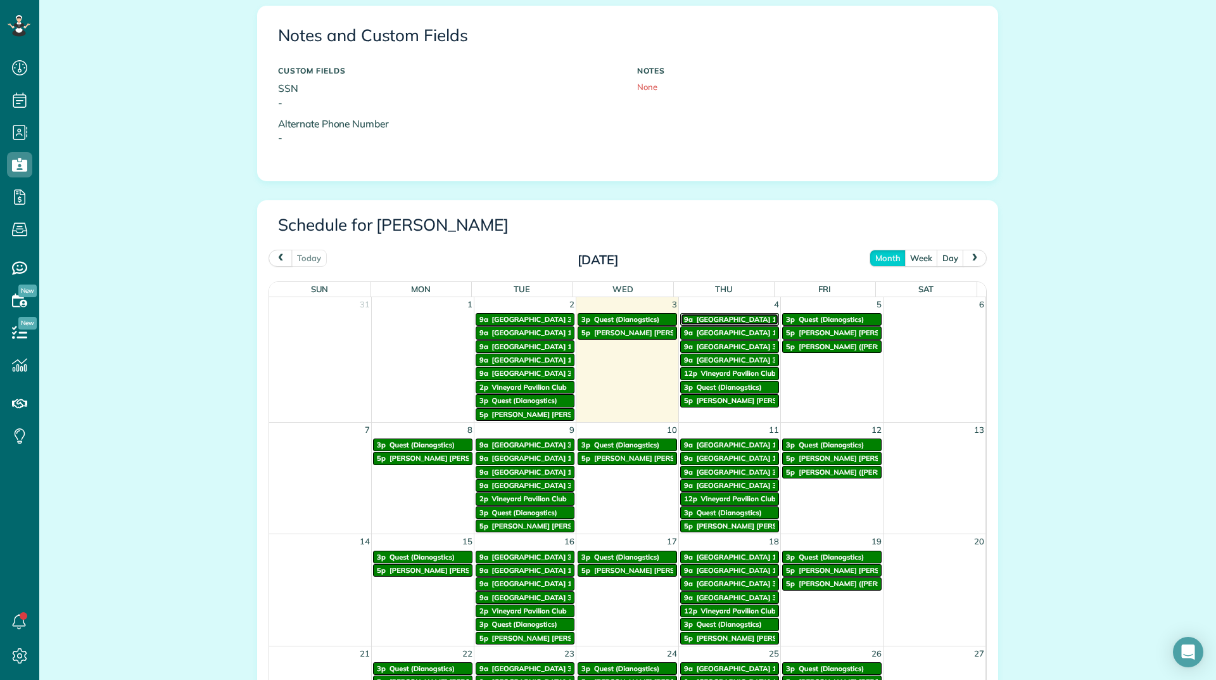
click at [732, 318] on span "Vineyards Building 14" at bounding box center [739, 319] width 84 height 9
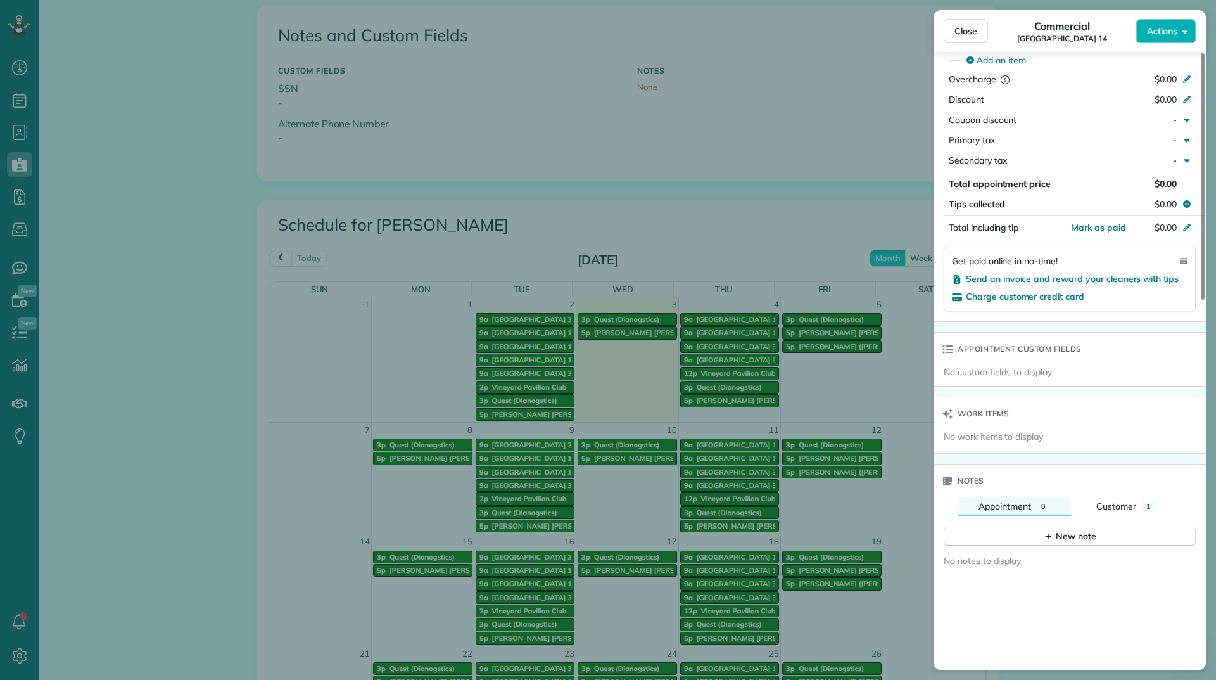
scroll to position [765, 0]
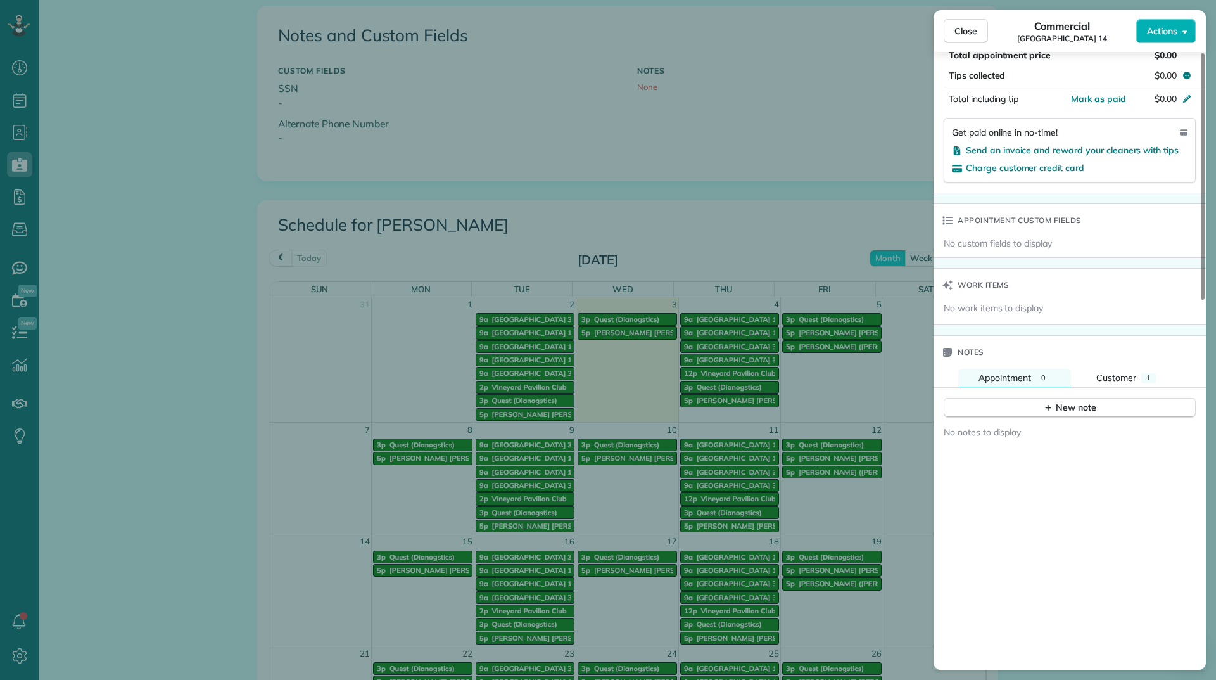
click at [1106, 368] on div "Notes" at bounding box center [1070, 352] width 272 height 33
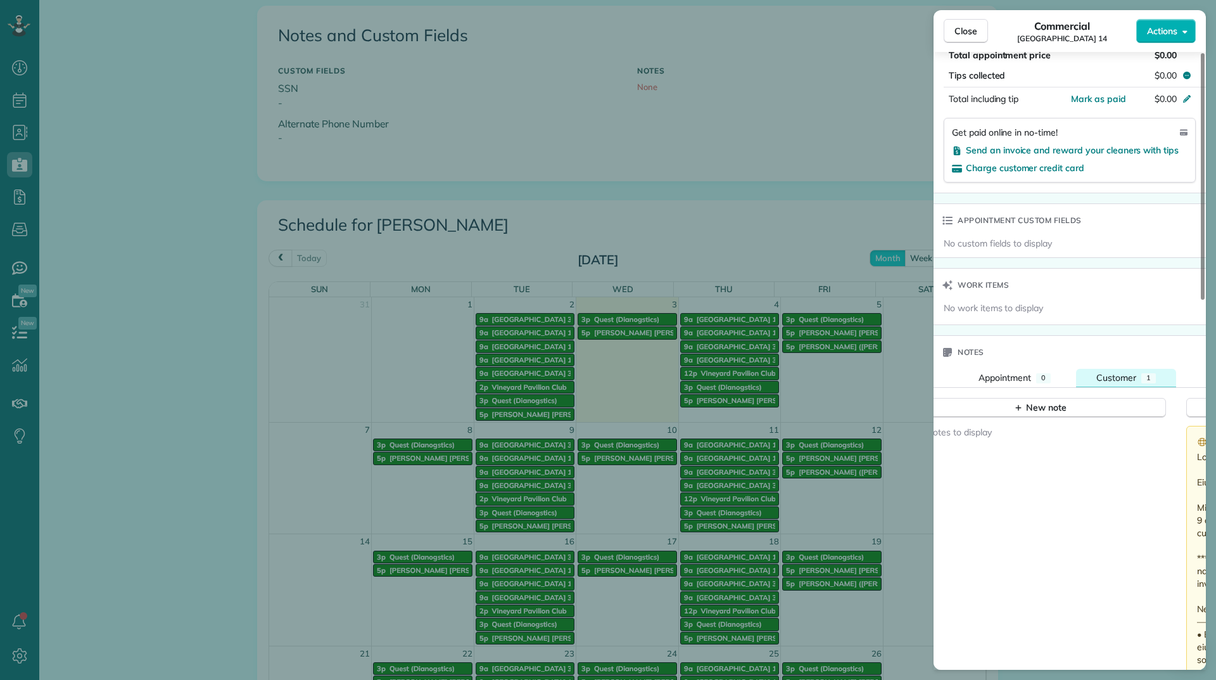
click at [1108, 373] on span "Customer" at bounding box center [1117, 377] width 40 height 11
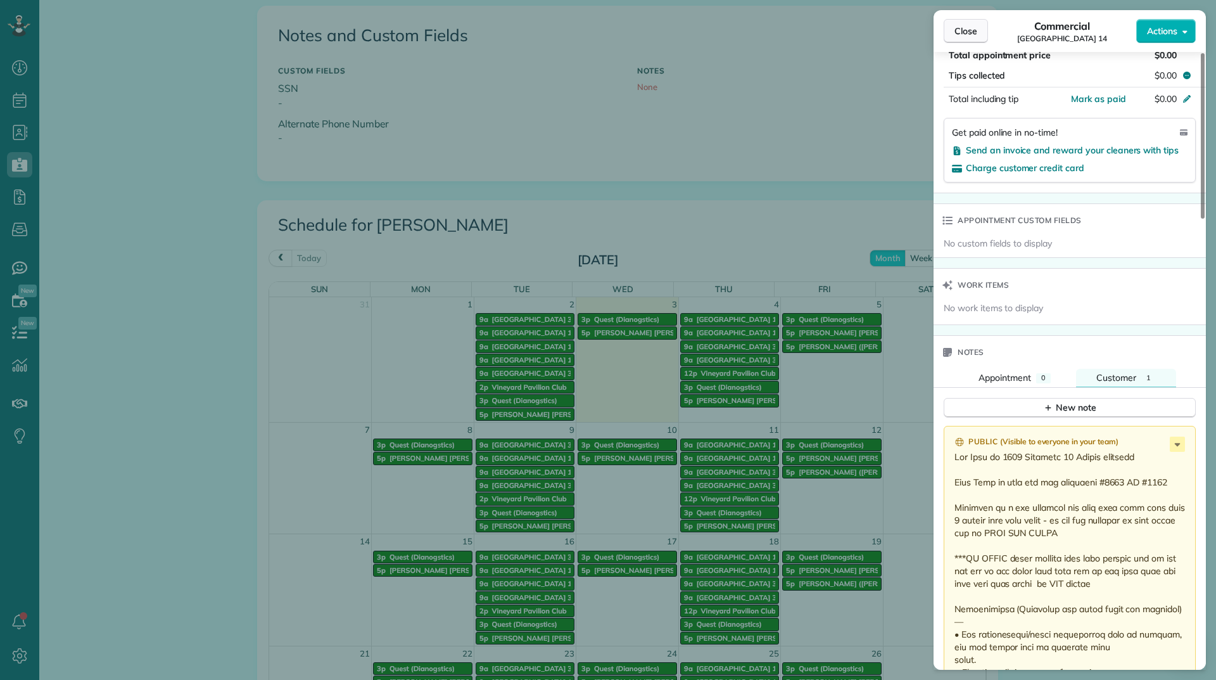
drag, startPoint x: 962, startPoint y: 26, endPoint x: 962, endPoint y: 33, distance: 7.0
click at [962, 26] on span "Close" at bounding box center [966, 31] width 23 height 13
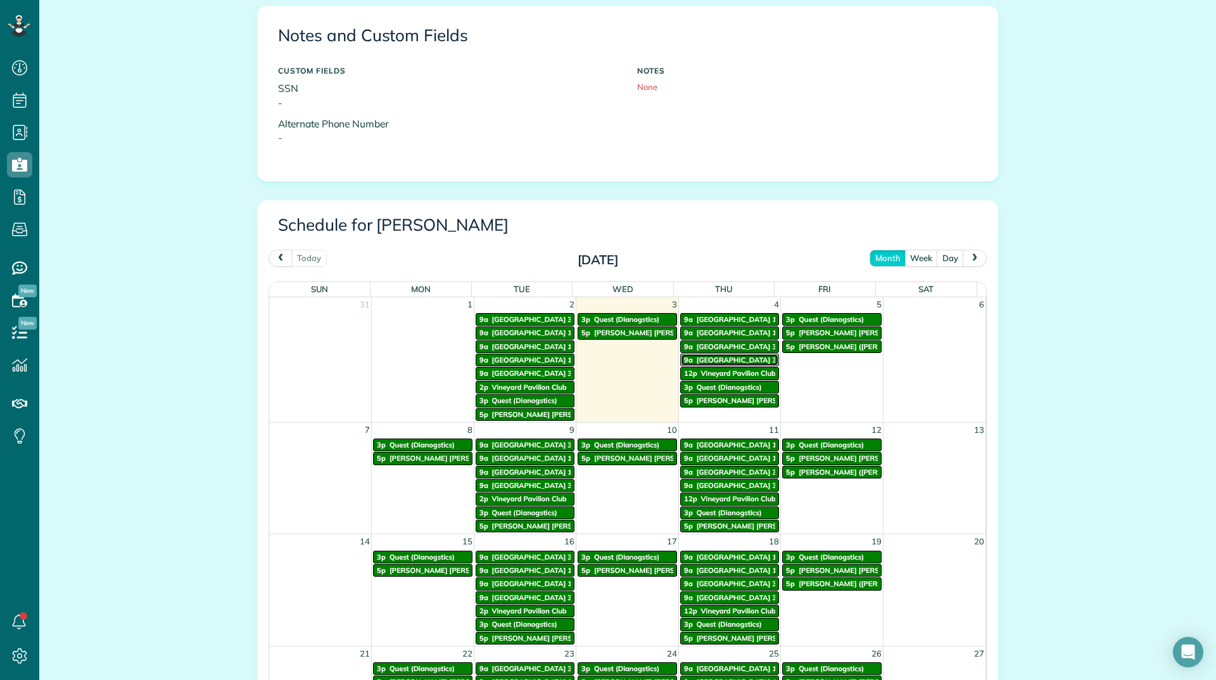
click at [748, 354] on link "9a Vineyards Building 33" at bounding box center [729, 360] width 99 height 13
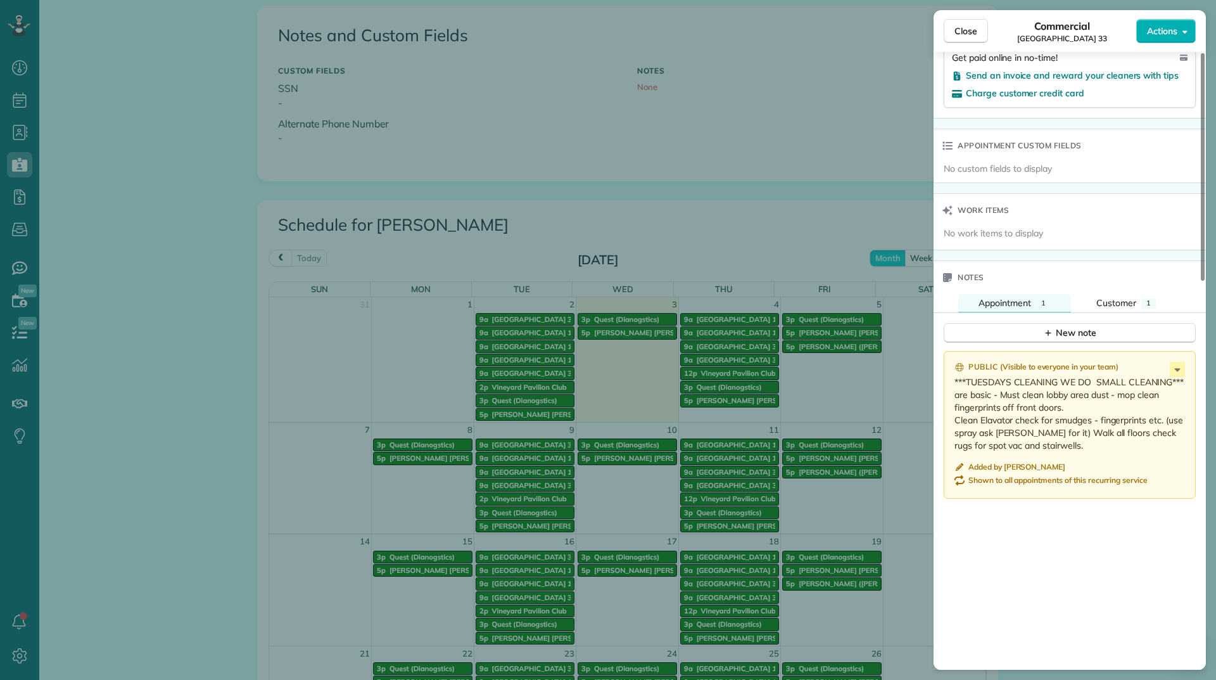
scroll to position [887, 0]
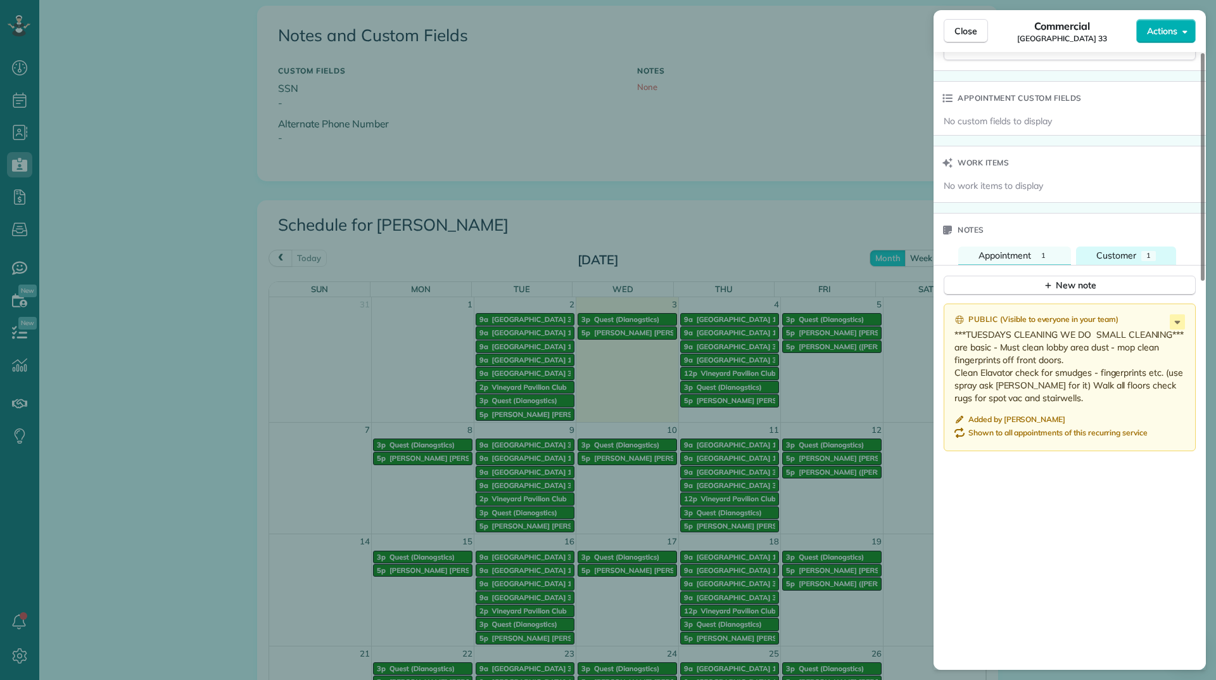
click at [1120, 253] on span "Customer" at bounding box center [1117, 255] width 40 height 11
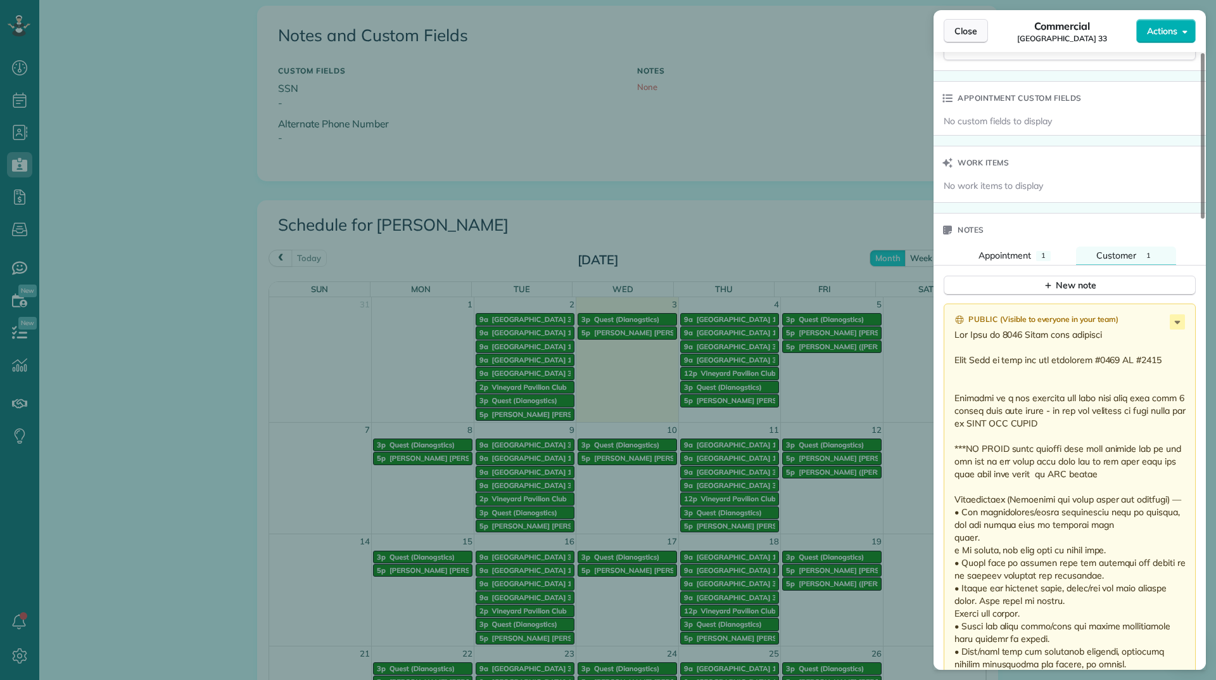
click at [985, 33] on button "Close" at bounding box center [966, 31] width 44 height 24
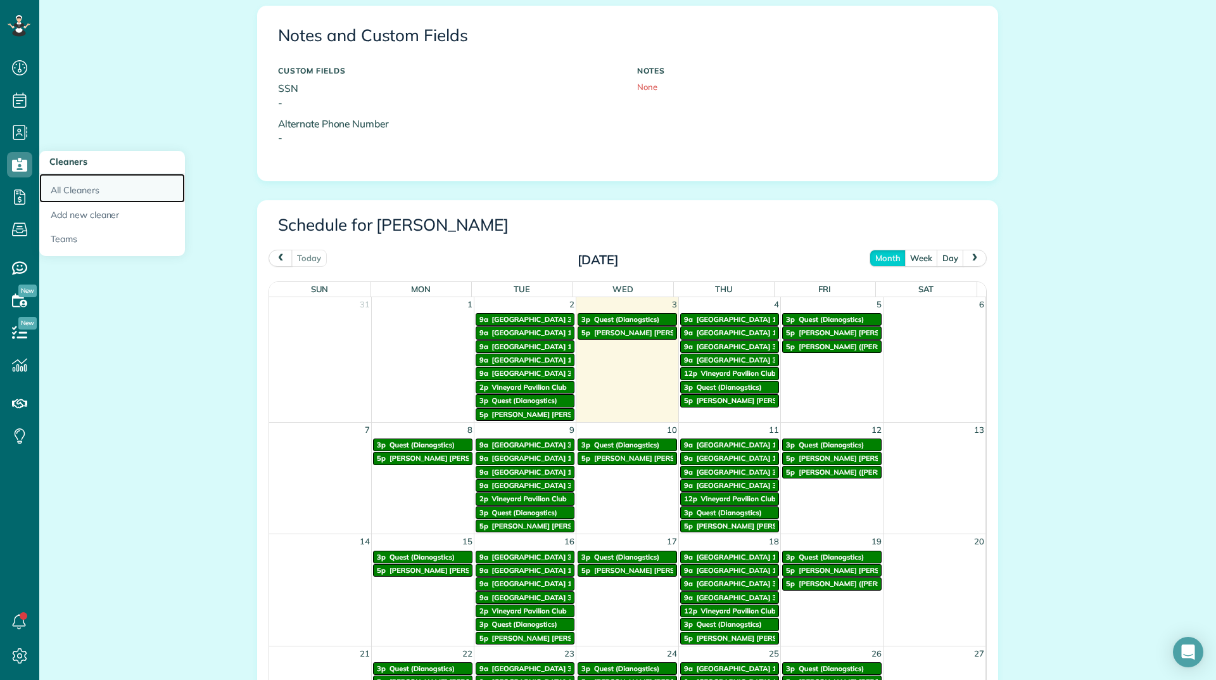
click at [86, 187] on link "All Cleaners" at bounding box center [112, 188] width 146 height 29
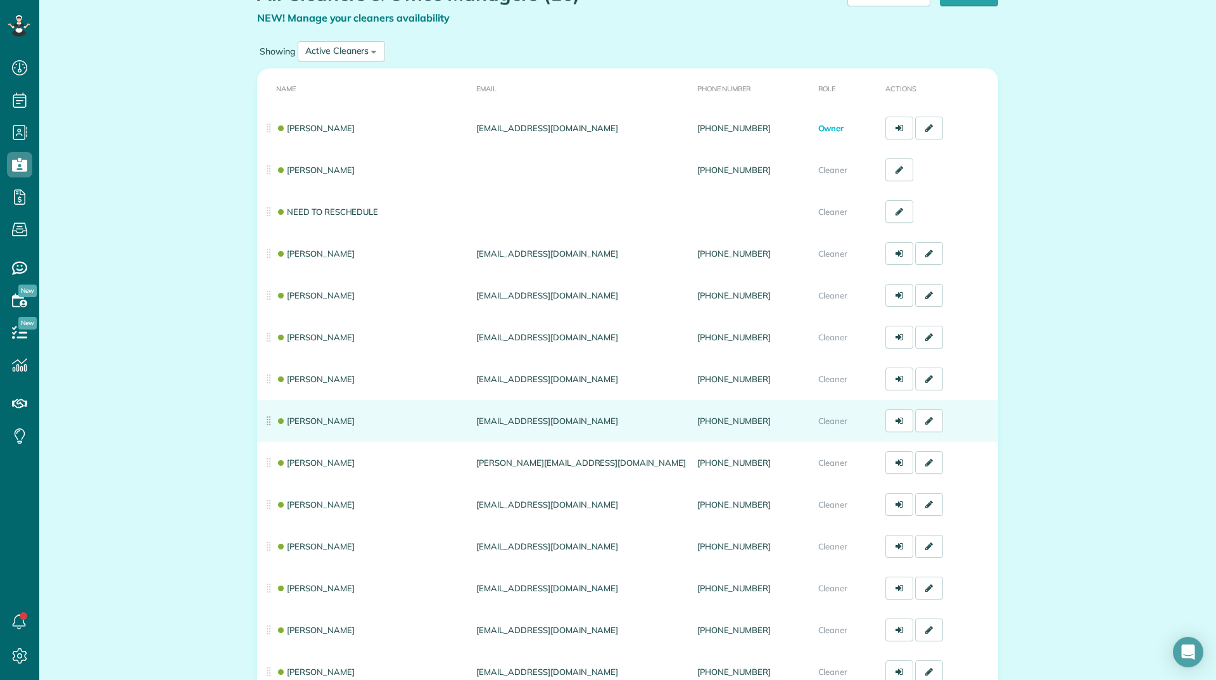
scroll to position [127, 0]
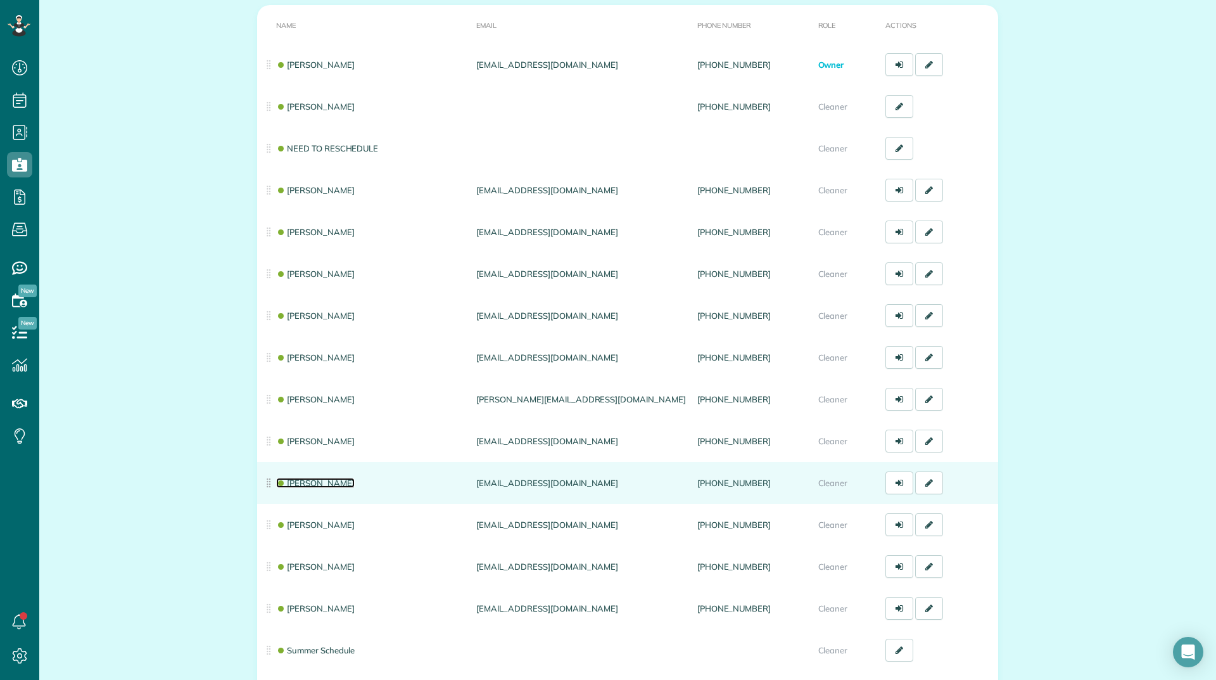
click at [324, 479] on link "[PERSON_NAME]" at bounding box center [315, 483] width 79 height 10
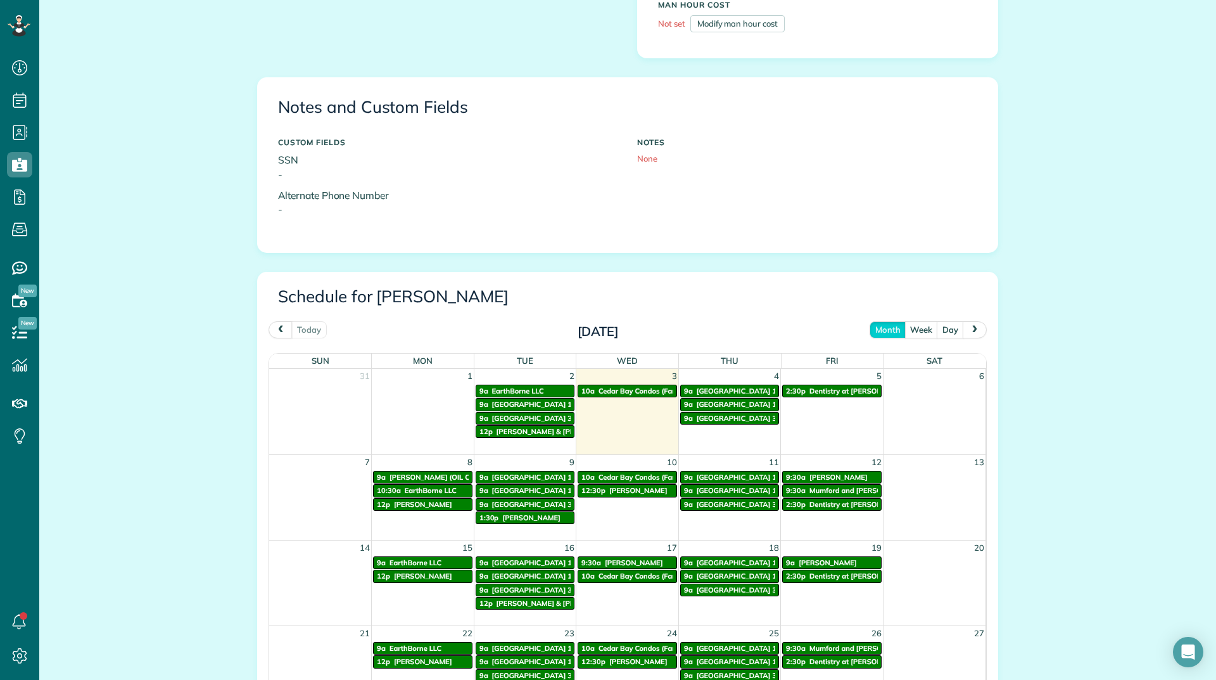
scroll to position [380, 0]
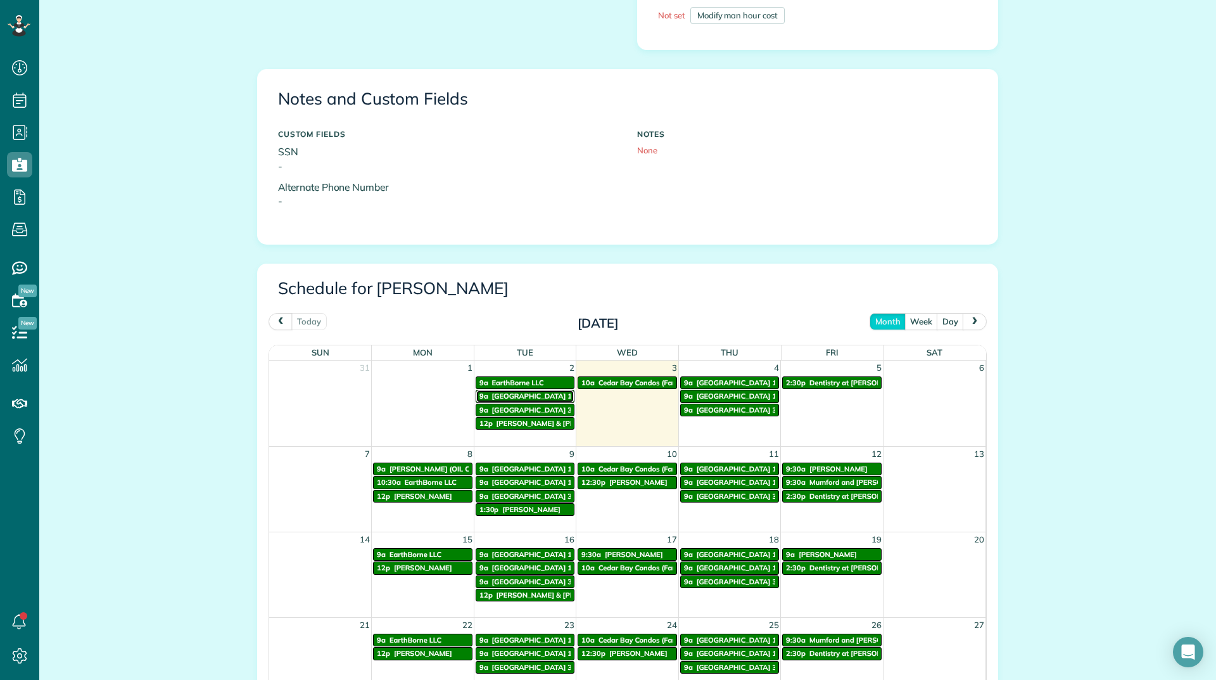
click at [528, 391] on link "9a [GEOGRAPHIC_DATA] 1" at bounding box center [525, 396] width 99 height 13
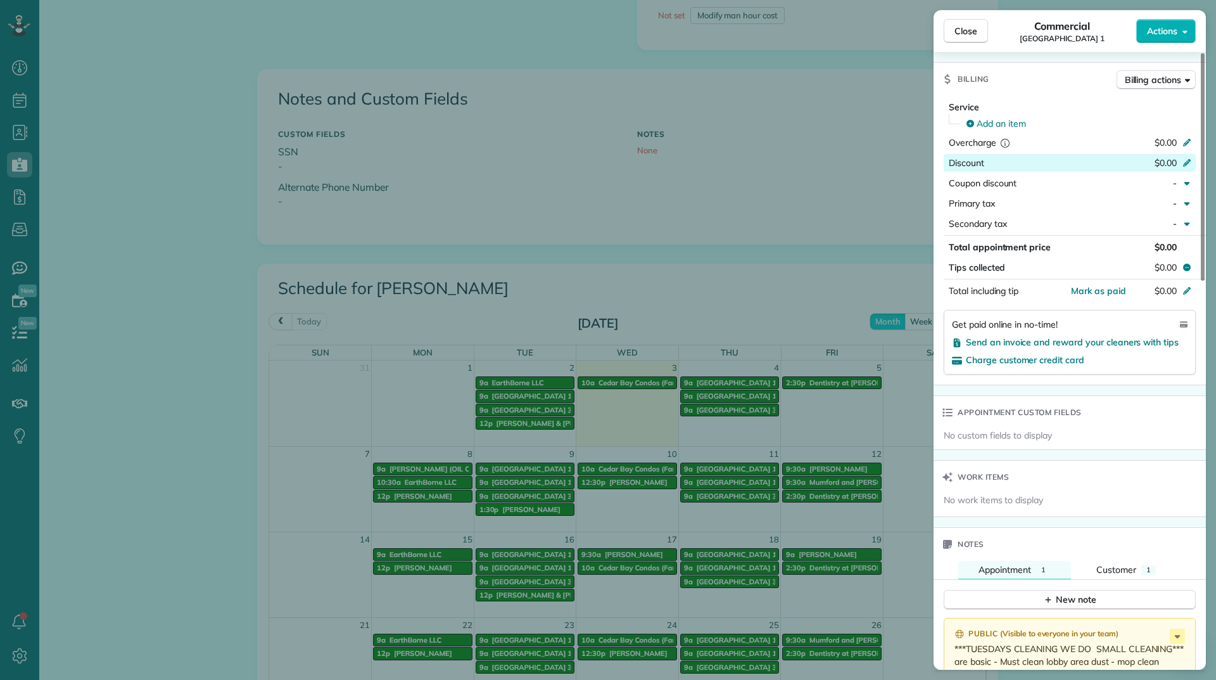
scroll to position [701, 0]
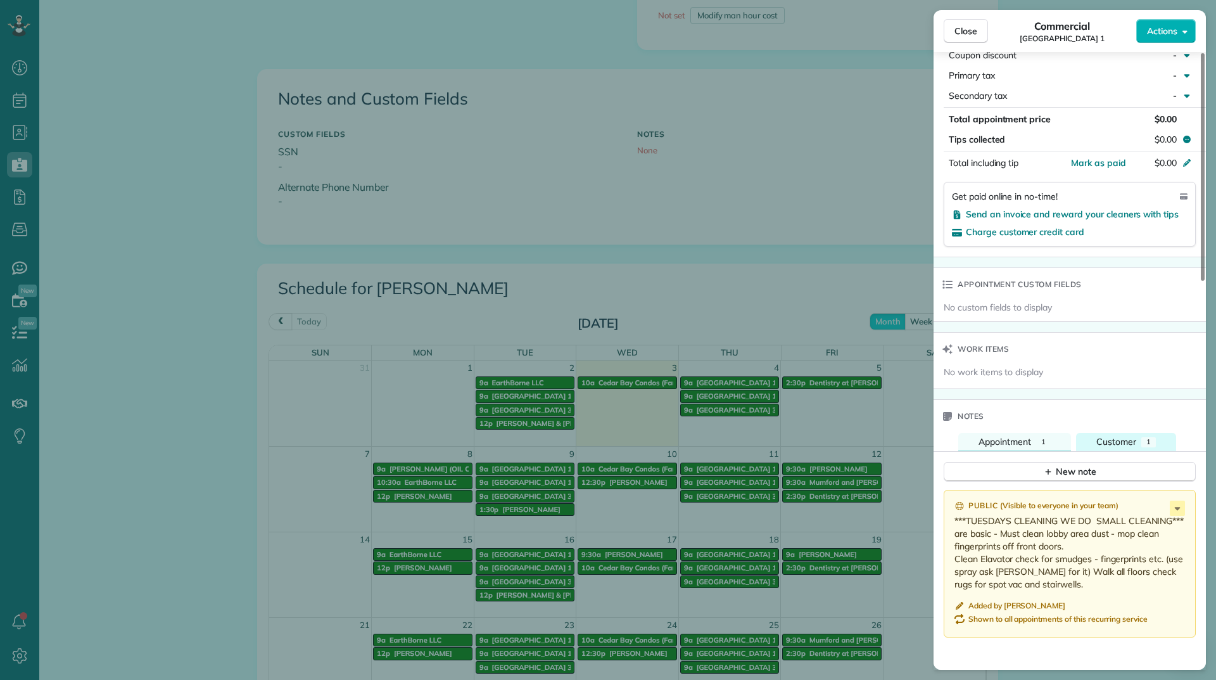
click at [1112, 437] on span "Customer" at bounding box center [1117, 441] width 40 height 11
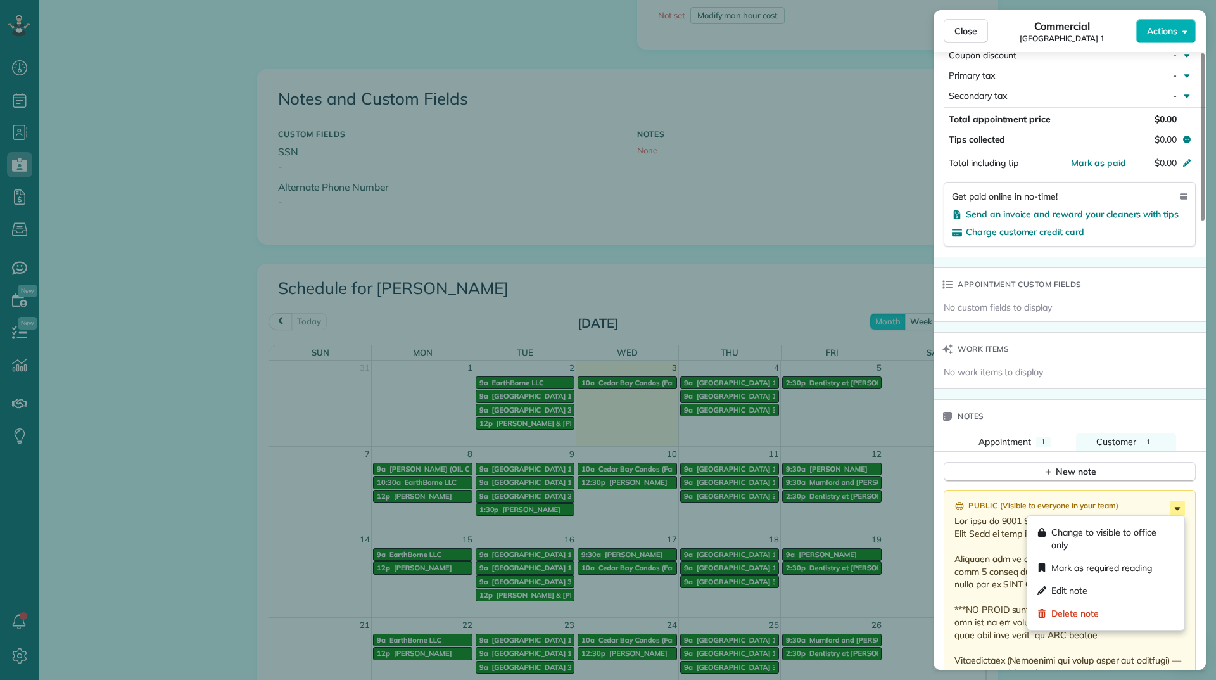
click at [1173, 507] on icon at bounding box center [1177, 508] width 15 height 15
click at [1114, 590] on div "Edit note" at bounding box center [1106, 590] width 147 height 23
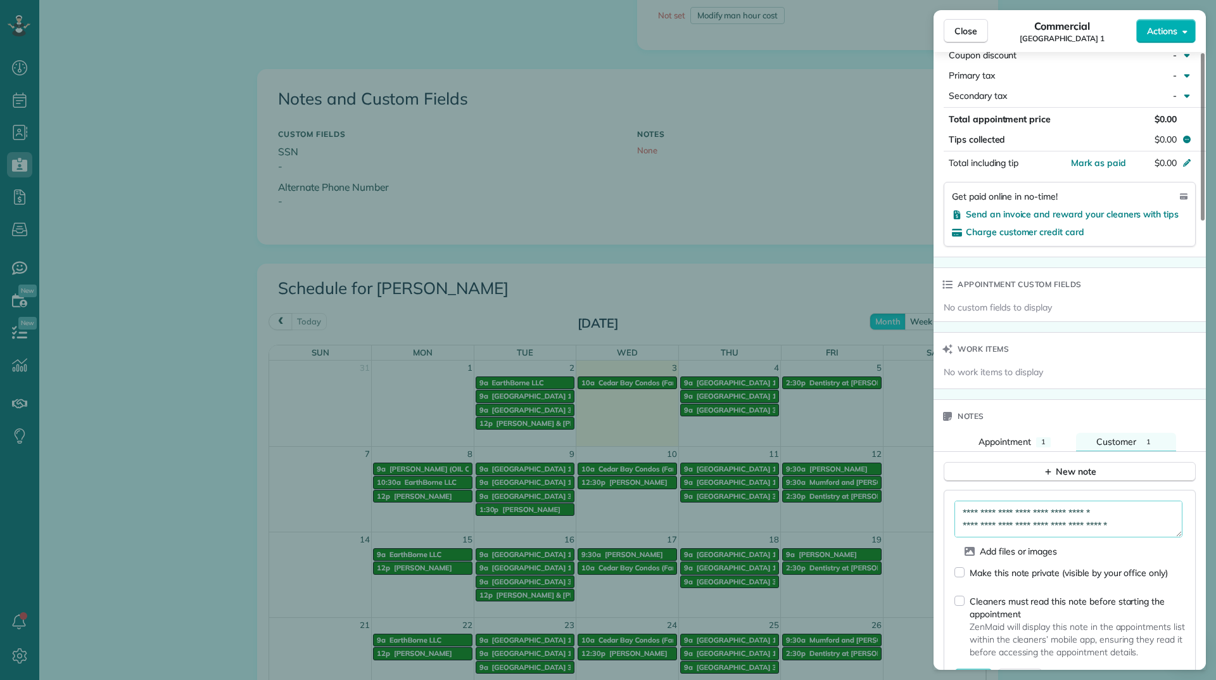
drag, startPoint x: 1180, startPoint y: 537, endPoint x: 1191, endPoint y: 548, distance: 15.7
click at [1176, 592] on form "Add files or images Make this note private (visible by your office only) Cleane…" at bounding box center [1070, 594] width 231 height 187
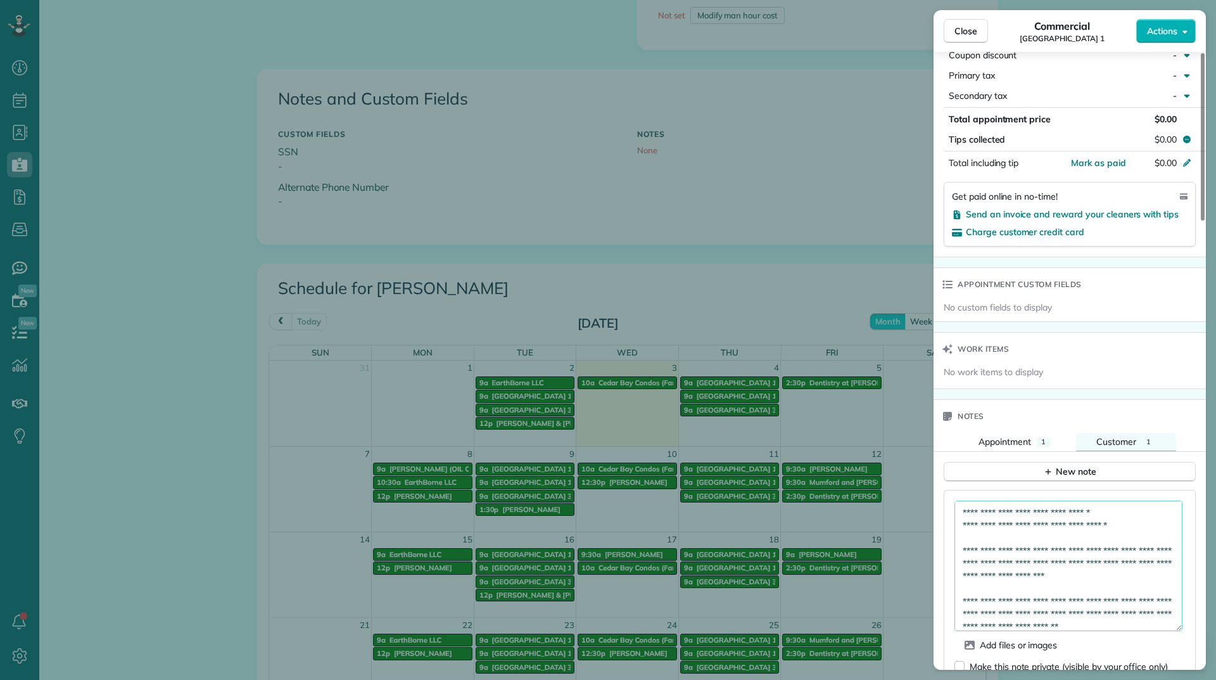
drag, startPoint x: 1179, startPoint y: 530, endPoint x: 1194, endPoint y: 629, distance: 100.6
click at [1194, 629] on div "Add files or images Make this note private (visible by your office only) Cleane…" at bounding box center [1070, 641] width 252 height 302
click at [1106, 513] on textarea at bounding box center [1069, 569] width 228 height 136
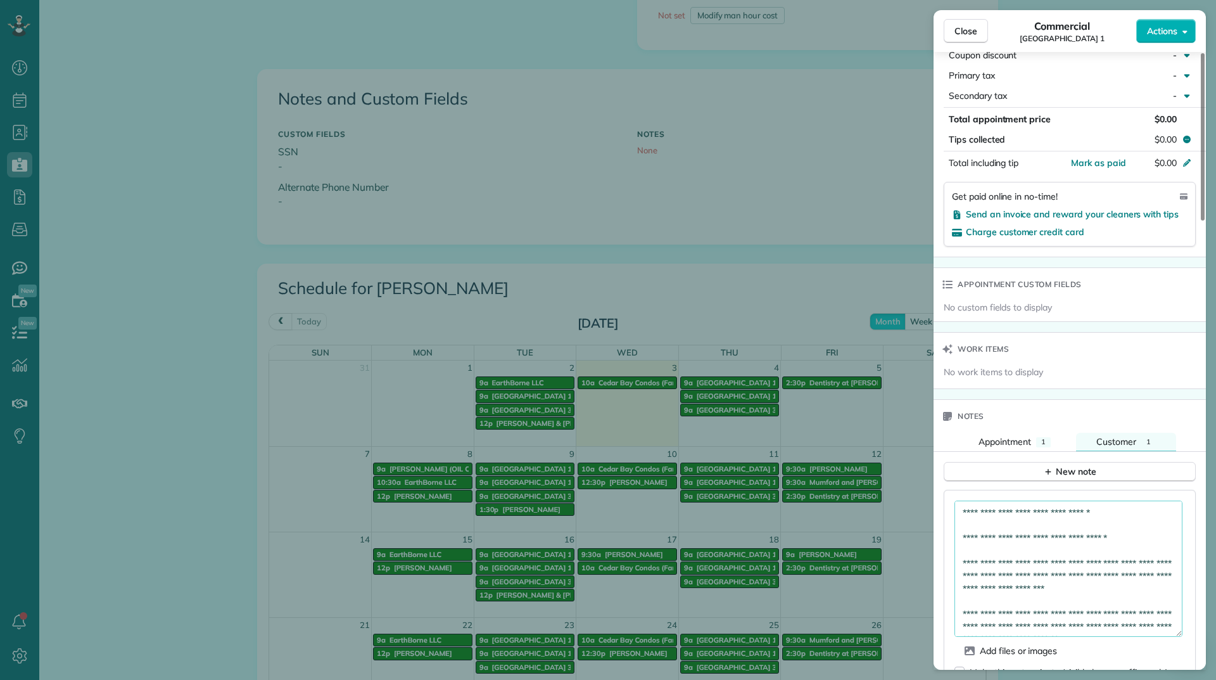
click at [1019, 541] on textarea at bounding box center [1069, 569] width 228 height 136
paste textarea "*********"
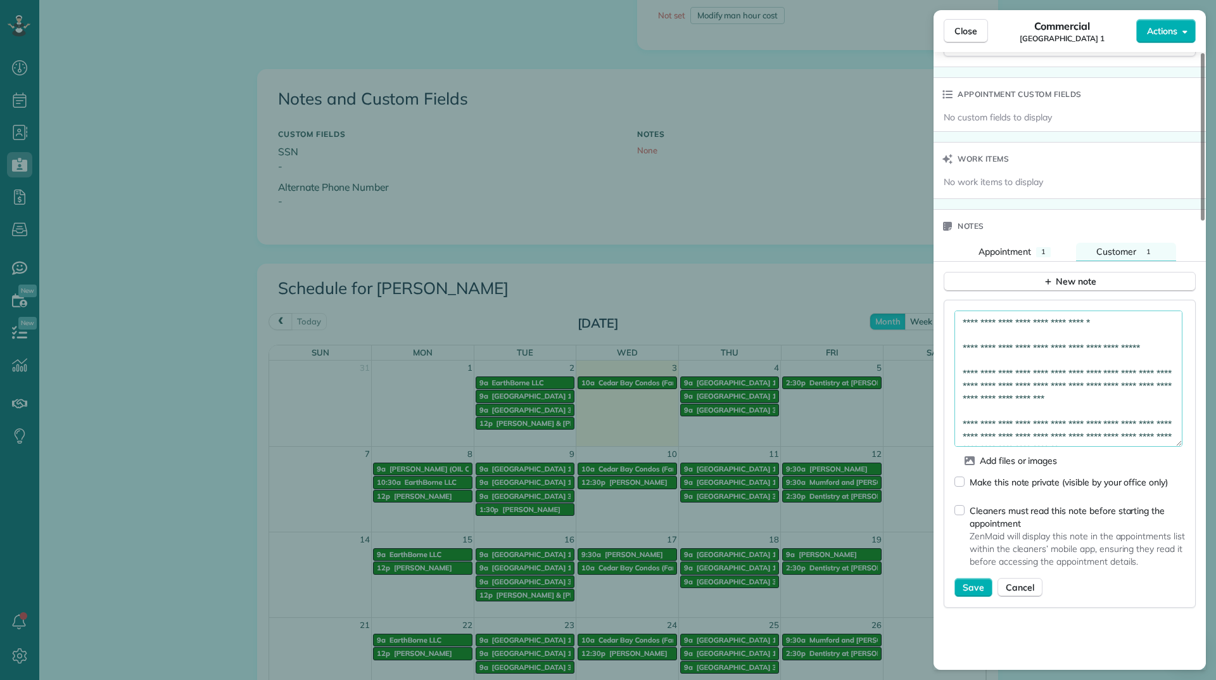
scroll to position [955, 0]
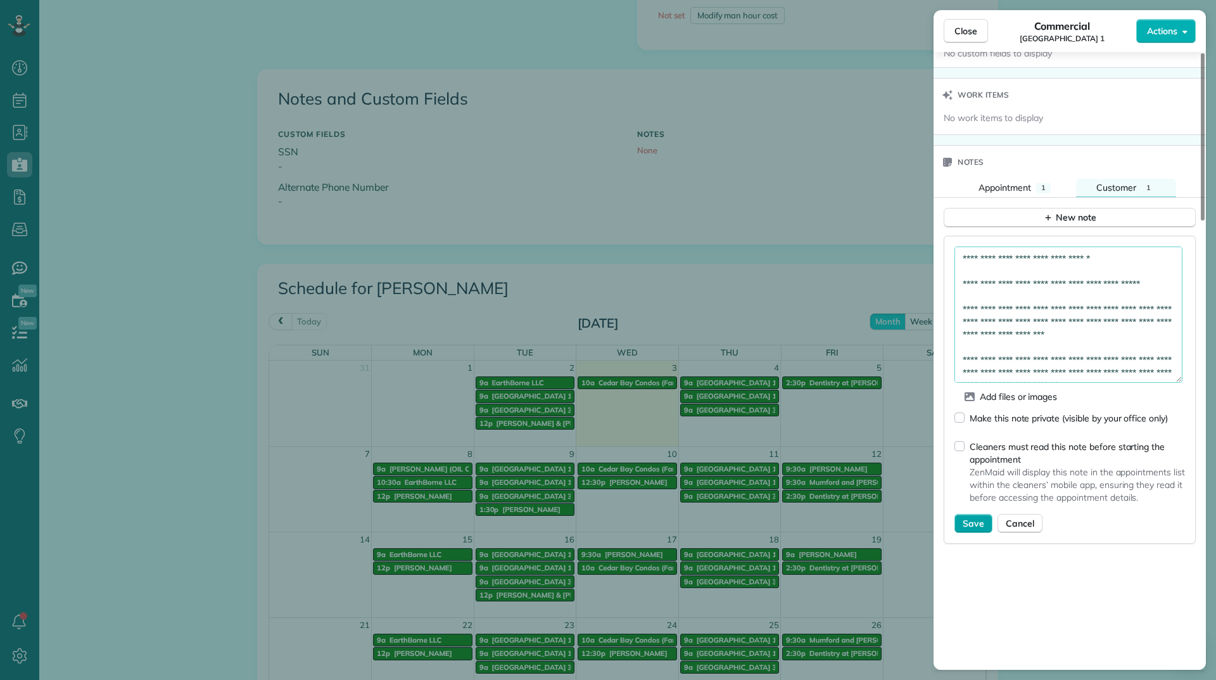
type textarea "**********"
drag, startPoint x: 986, startPoint y: 523, endPoint x: 979, endPoint y: 520, distance: 7.9
click at [979, 520] on button "Save" at bounding box center [974, 523] width 38 height 19
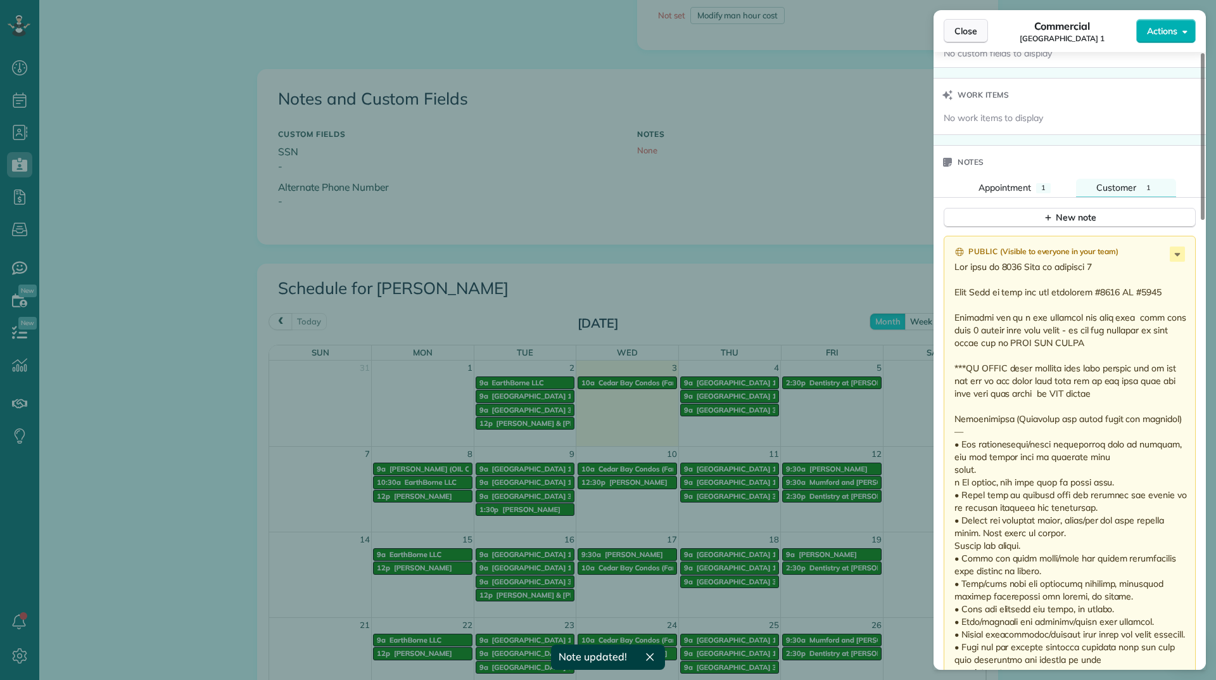
click at [978, 35] on button "Close" at bounding box center [966, 31] width 44 height 24
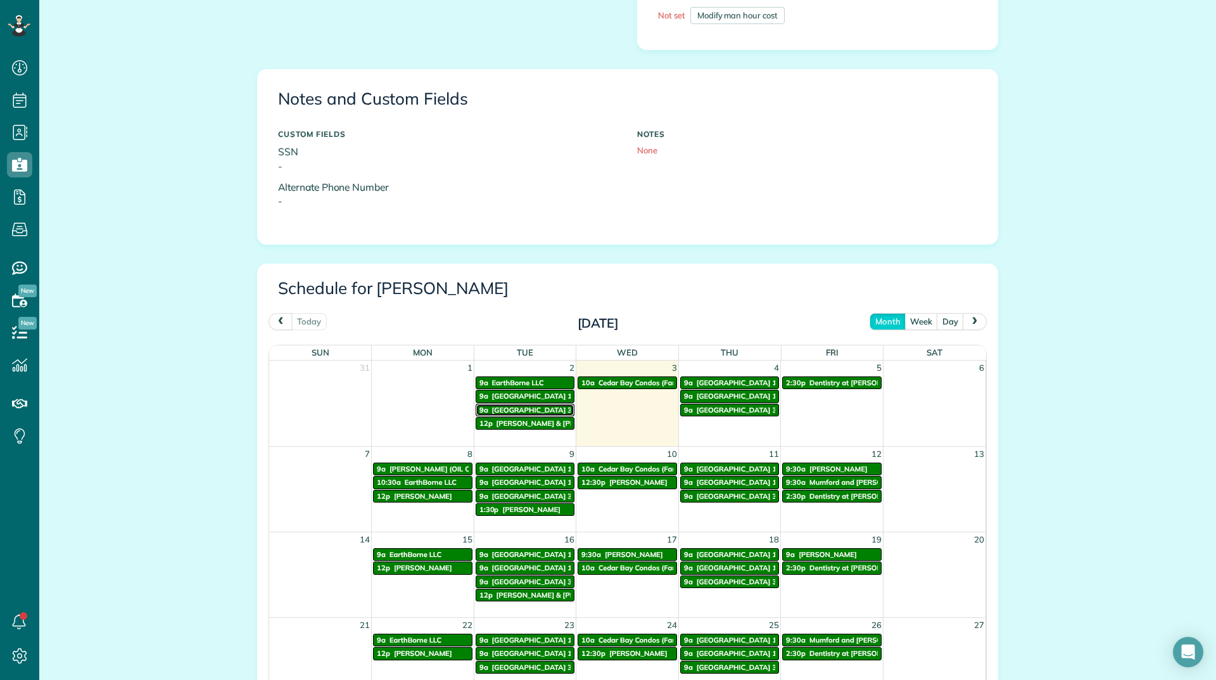
click at [527, 410] on span "[GEOGRAPHIC_DATA] 3" at bounding box center [532, 409] width 80 height 9
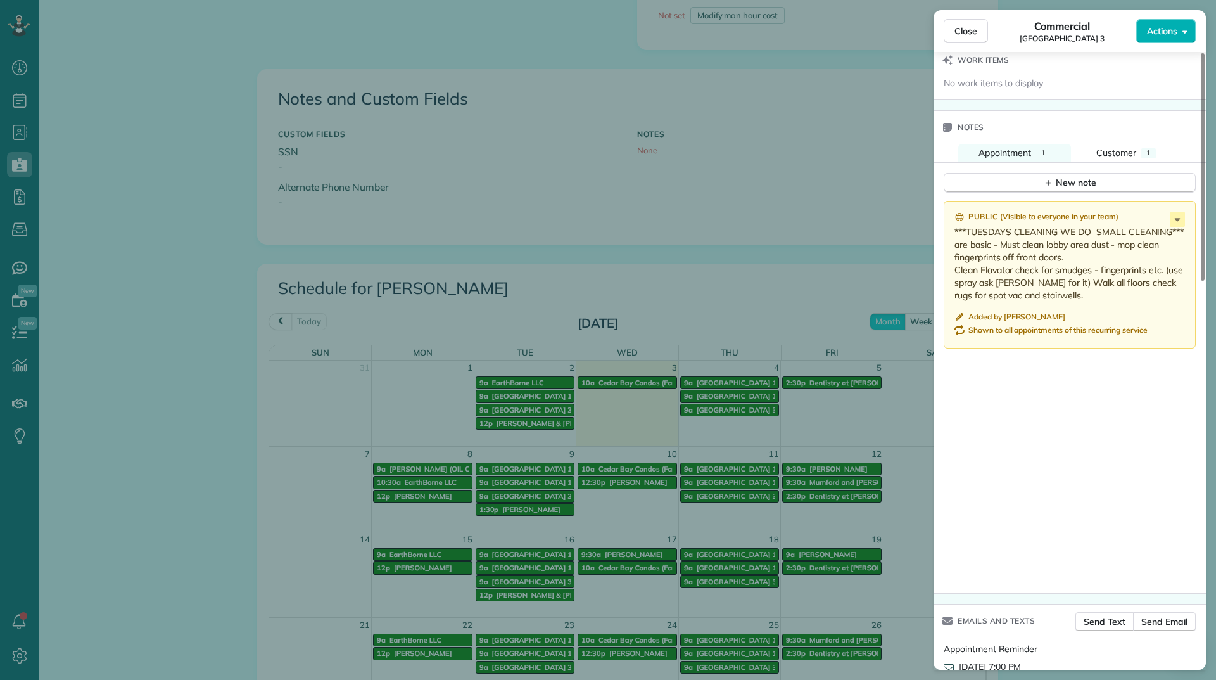
scroll to position [1018, 0]
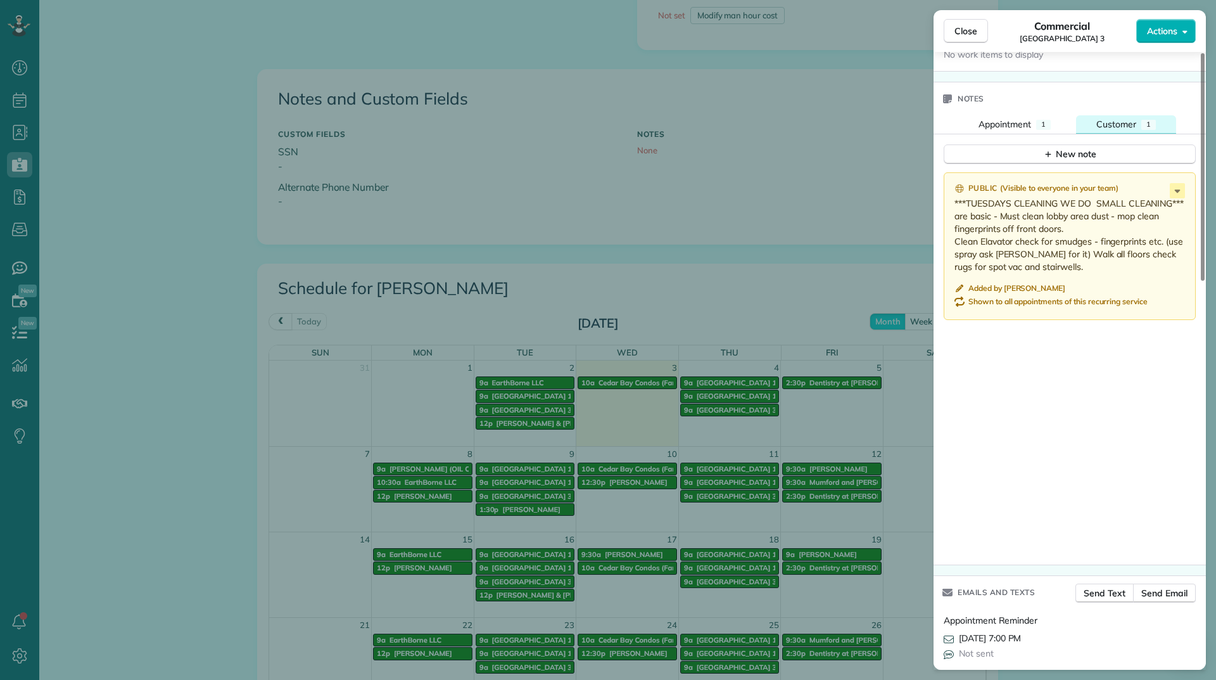
click at [1142, 124] on div "1" at bounding box center [1149, 125] width 15 height 10
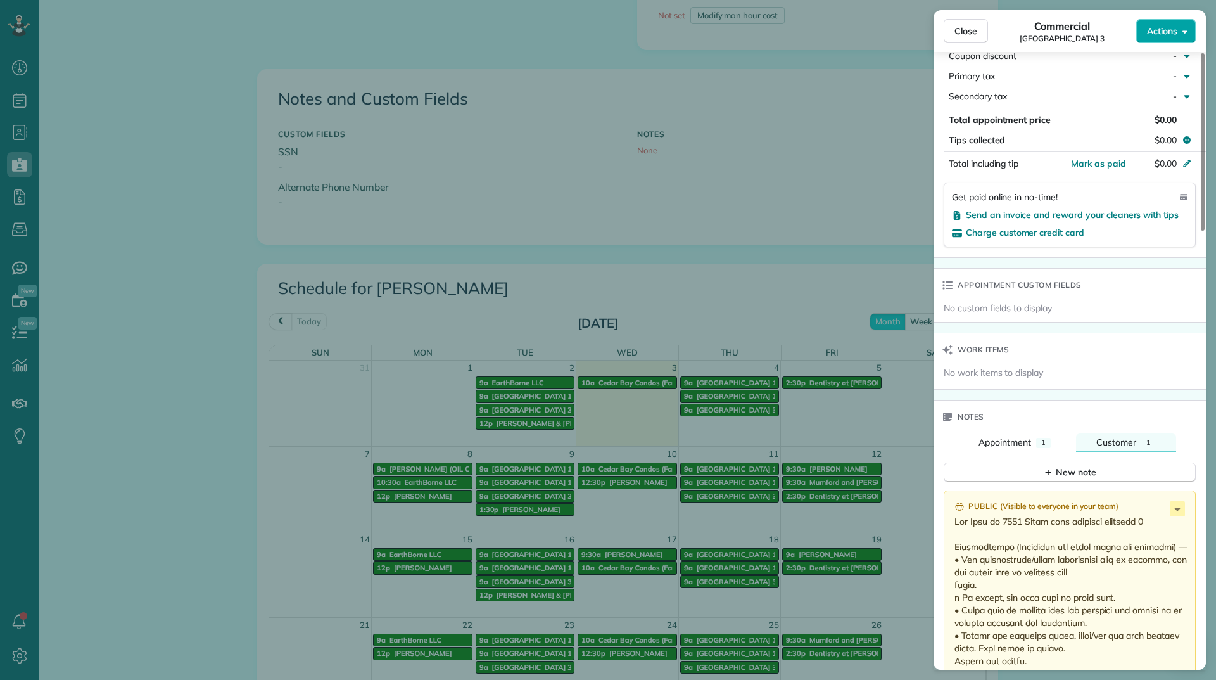
scroll to position [695, 0]
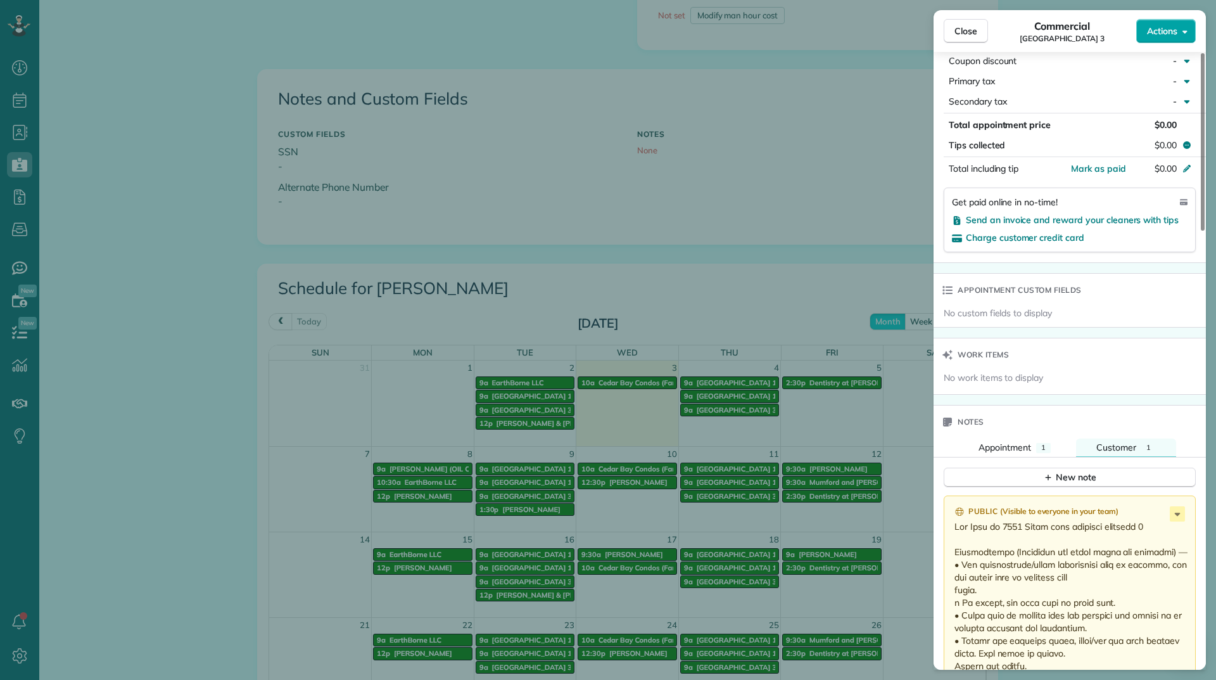
click at [1142, 32] on button "Actions" at bounding box center [1167, 31] width 60 height 24
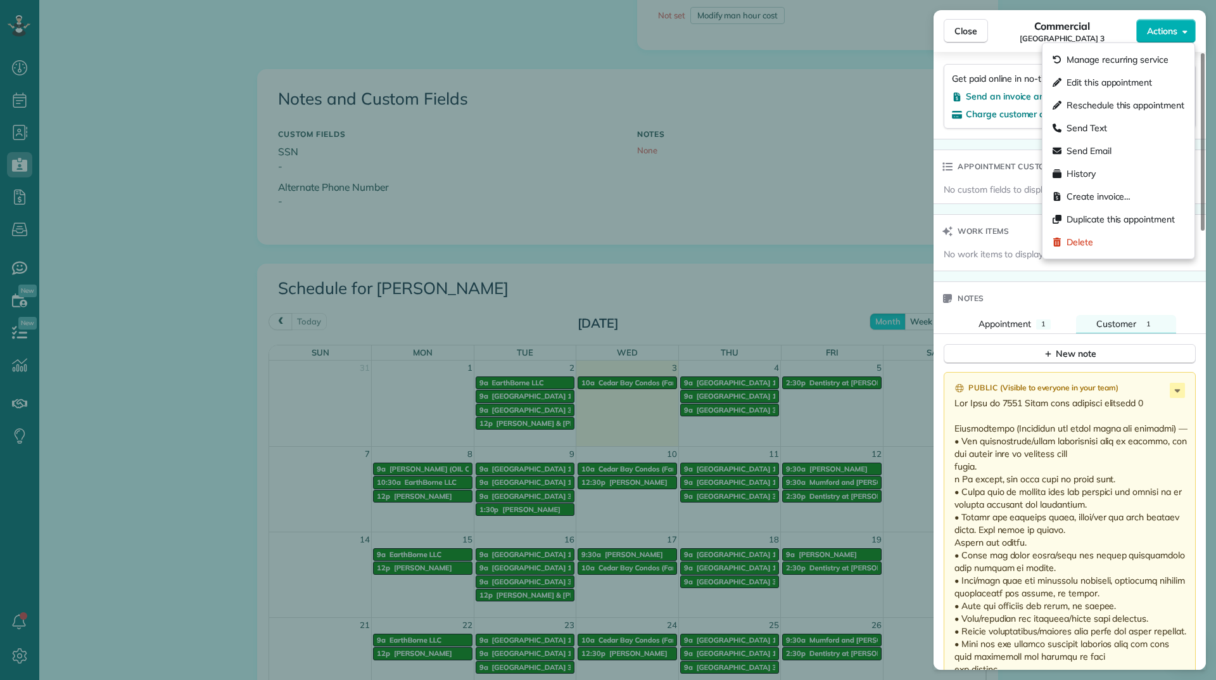
scroll to position [822, 0]
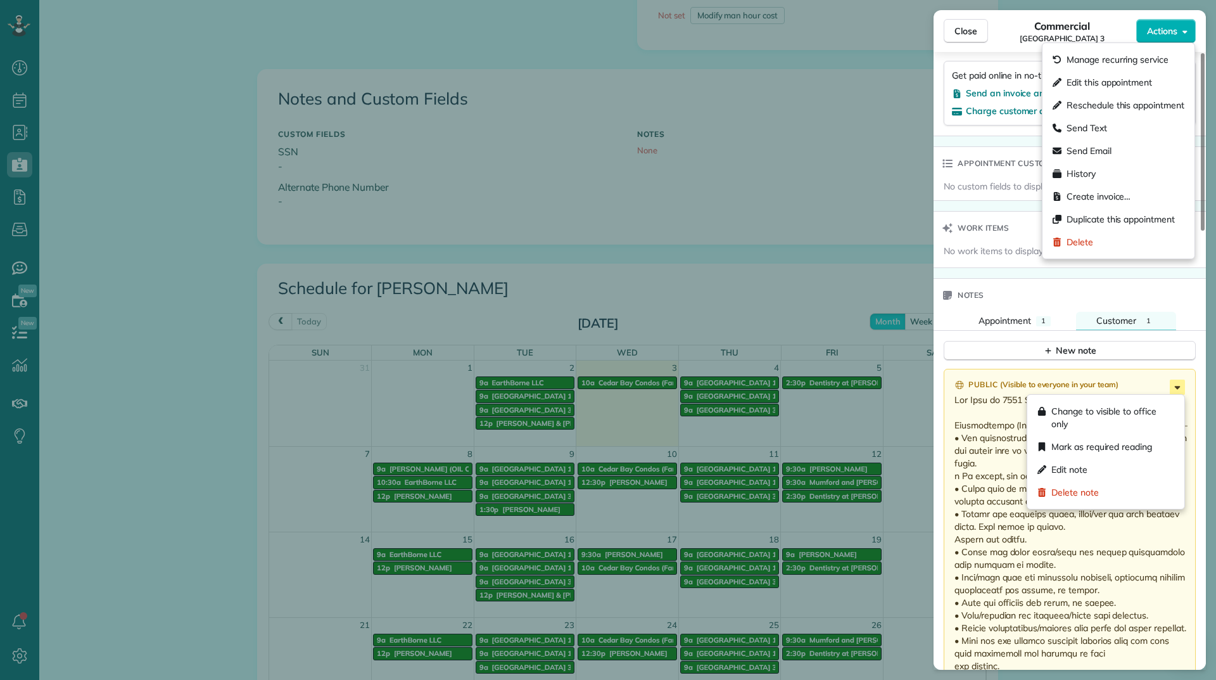
click at [1179, 384] on icon at bounding box center [1177, 387] width 15 height 15
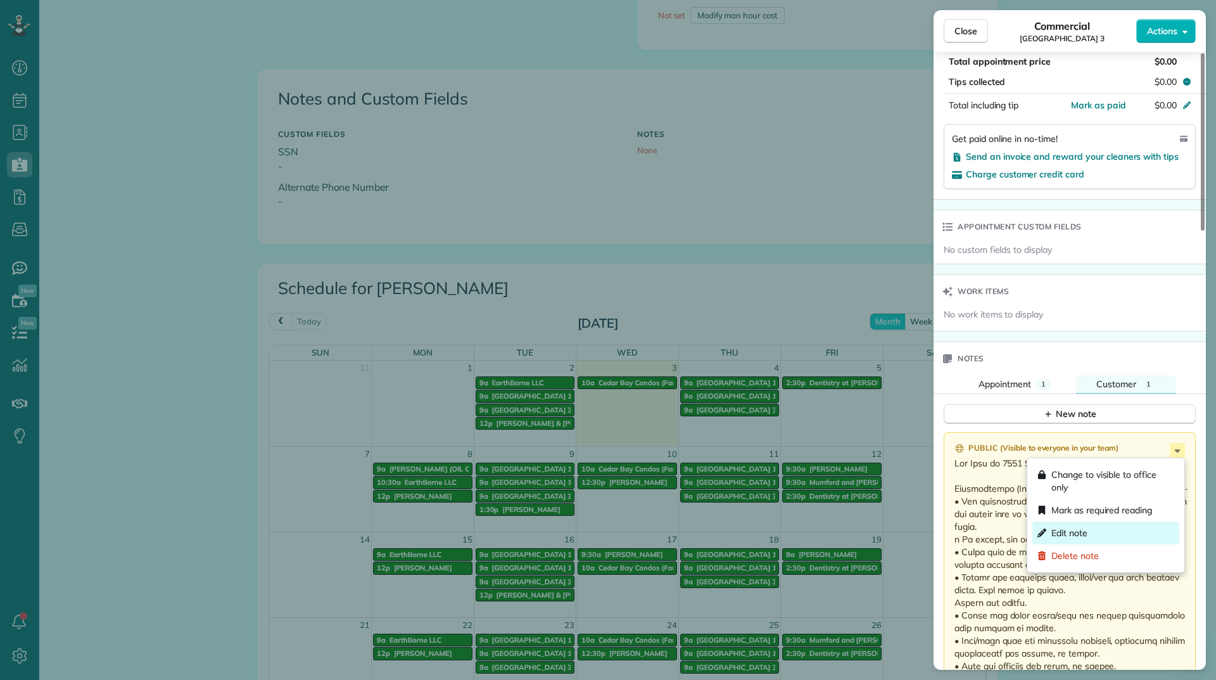
click at [1090, 540] on div "Edit note" at bounding box center [1106, 532] width 147 height 23
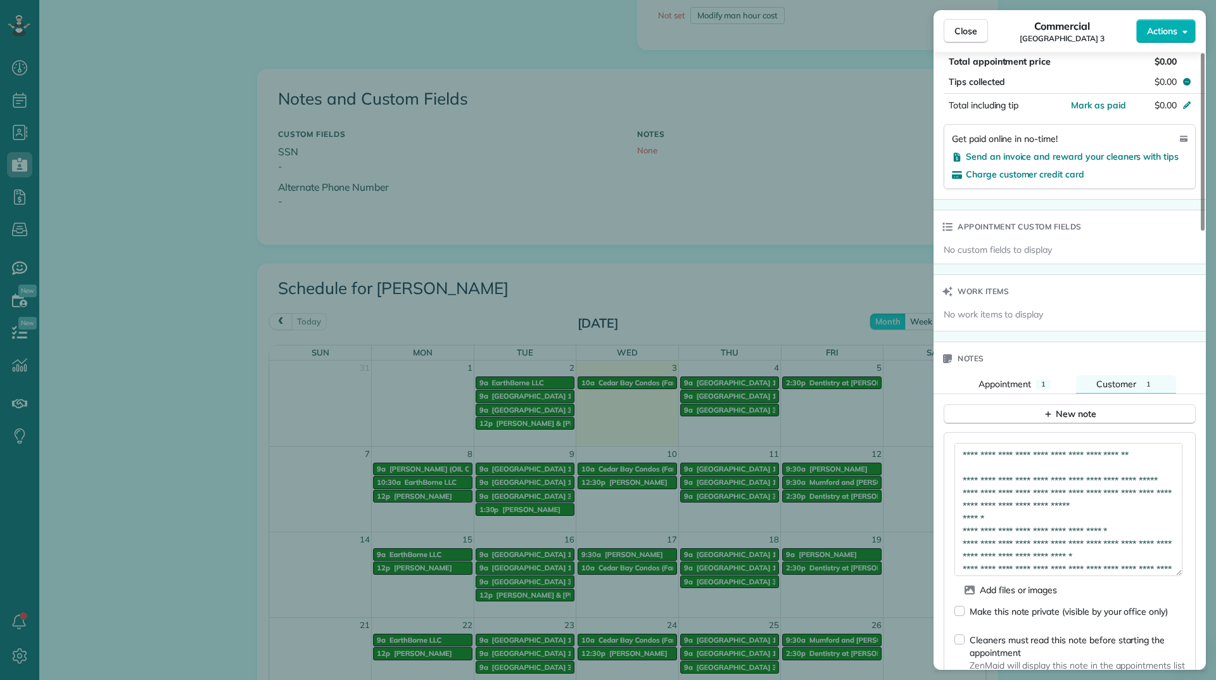
drag, startPoint x: 1181, startPoint y: 472, endPoint x: 1180, endPoint y: 568, distance: 96.3
click at [1180, 568] on textarea at bounding box center [1069, 509] width 228 height 133
click at [1166, 455] on textarea at bounding box center [1069, 509] width 228 height 133
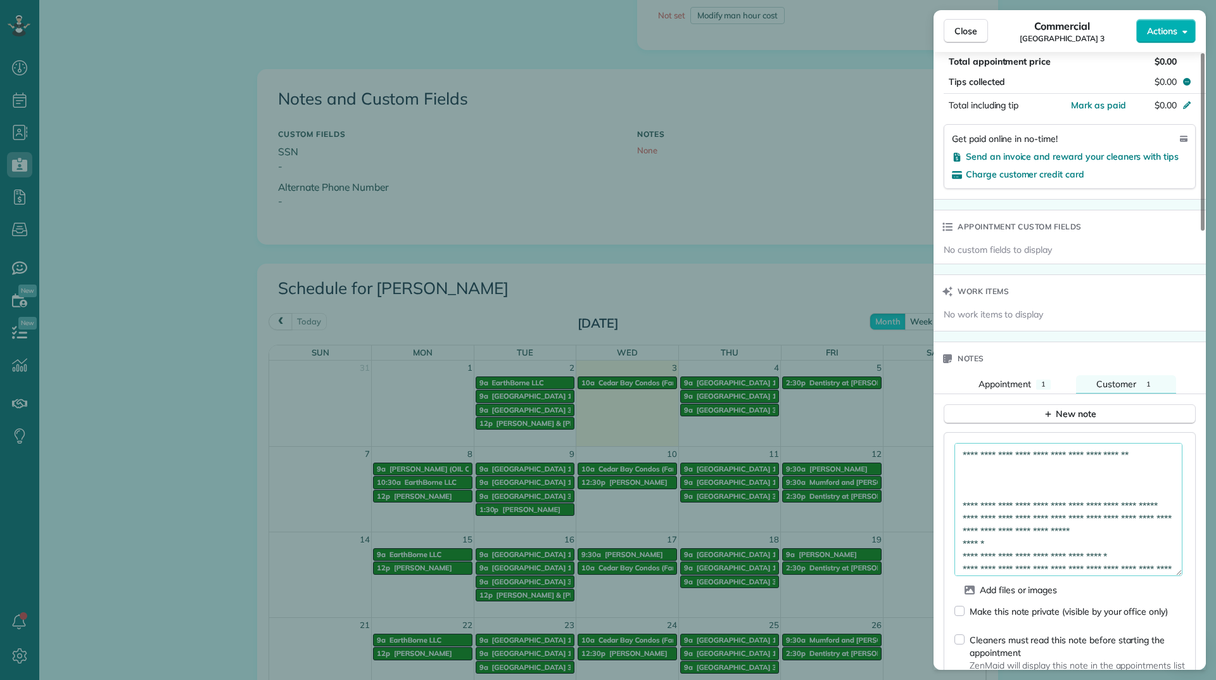
paste textarea "**********"
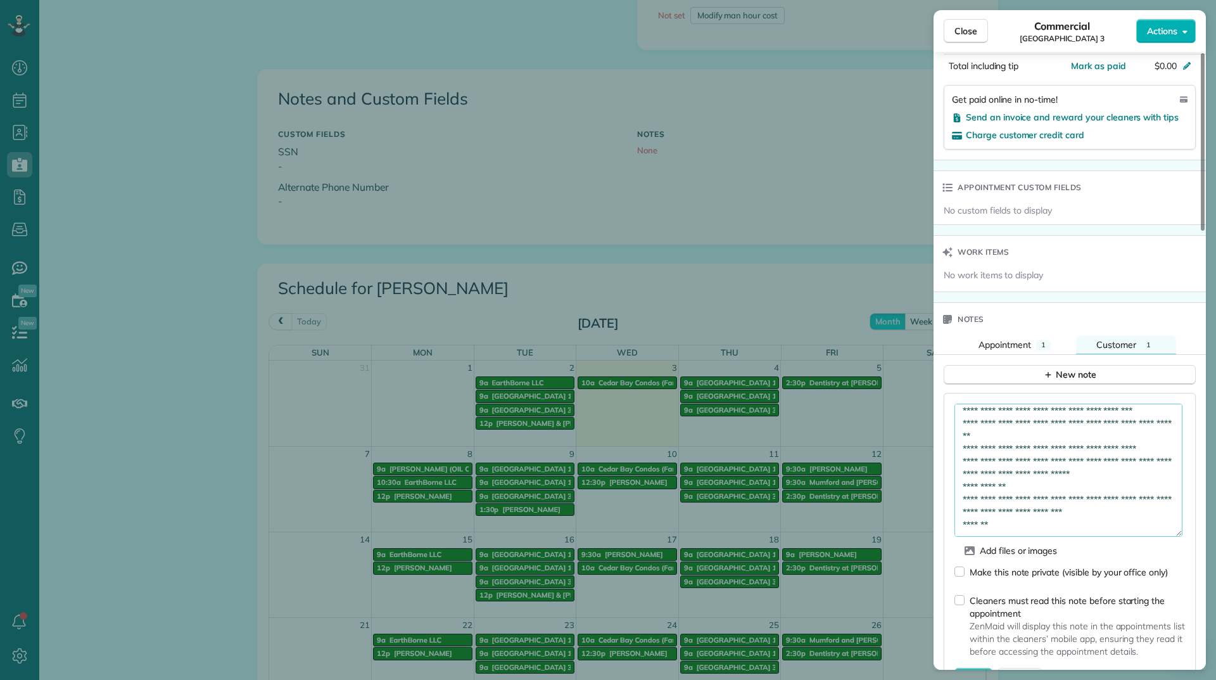
scroll to position [948, 0]
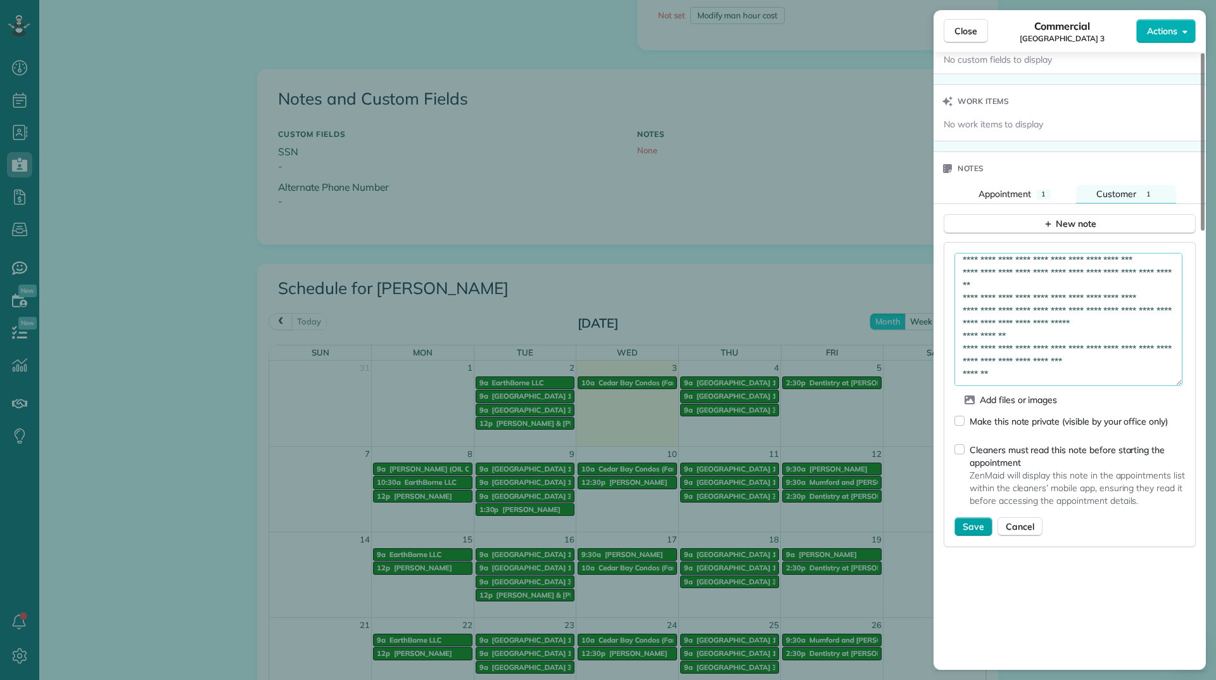
type textarea "**********"
click at [986, 528] on button "Save" at bounding box center [974, 526] width 38 height 19
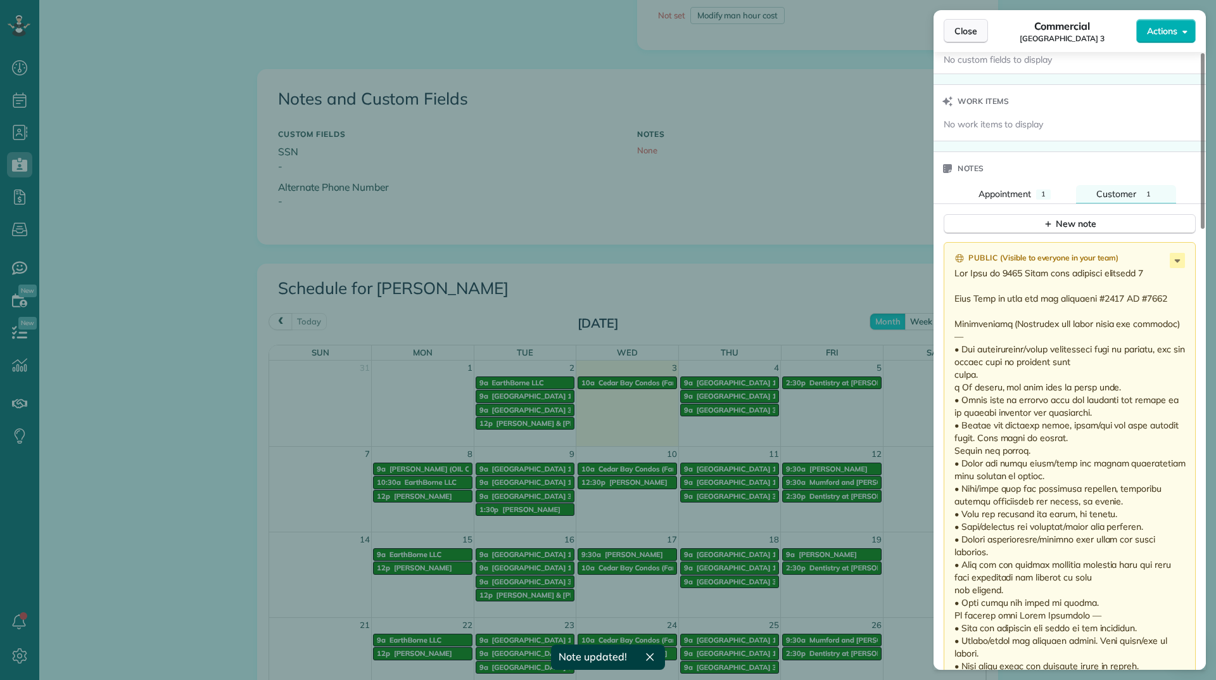
click at [974, 25] on span "Close" at bounding box center [966, 31] width 23 height 13
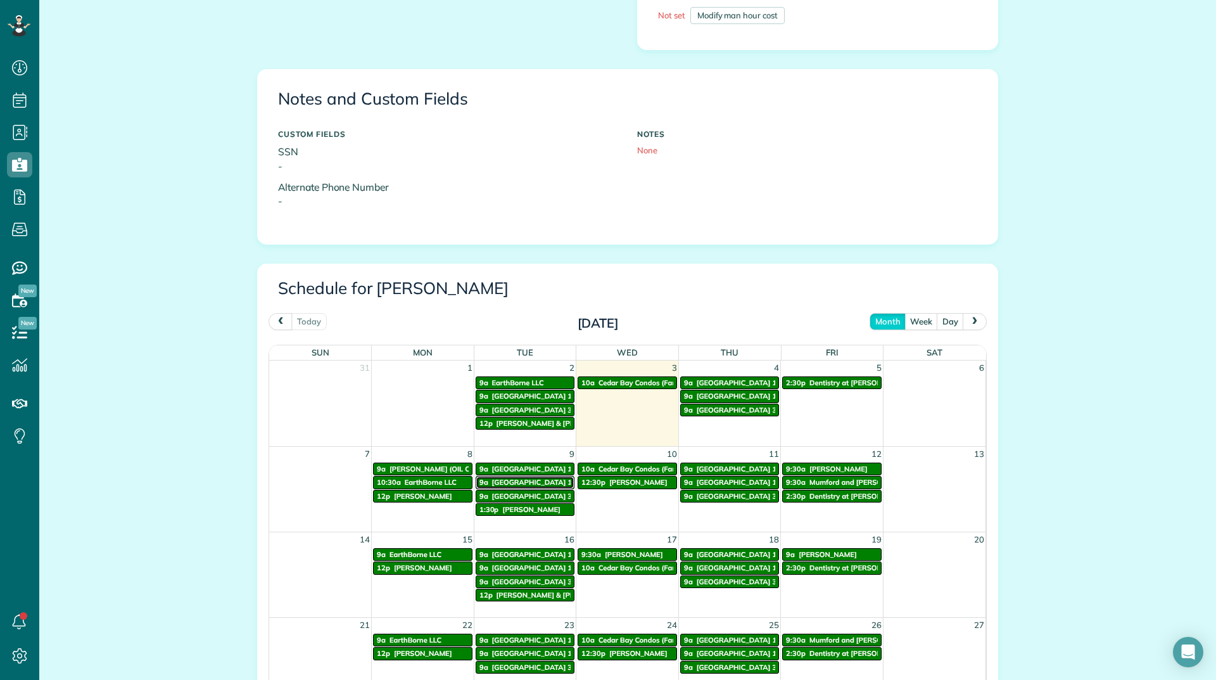
click at [537, 485] on span "[GEOGRAPHIC_DATA] 16" at bounding box center [534, 482] width 84 height 9
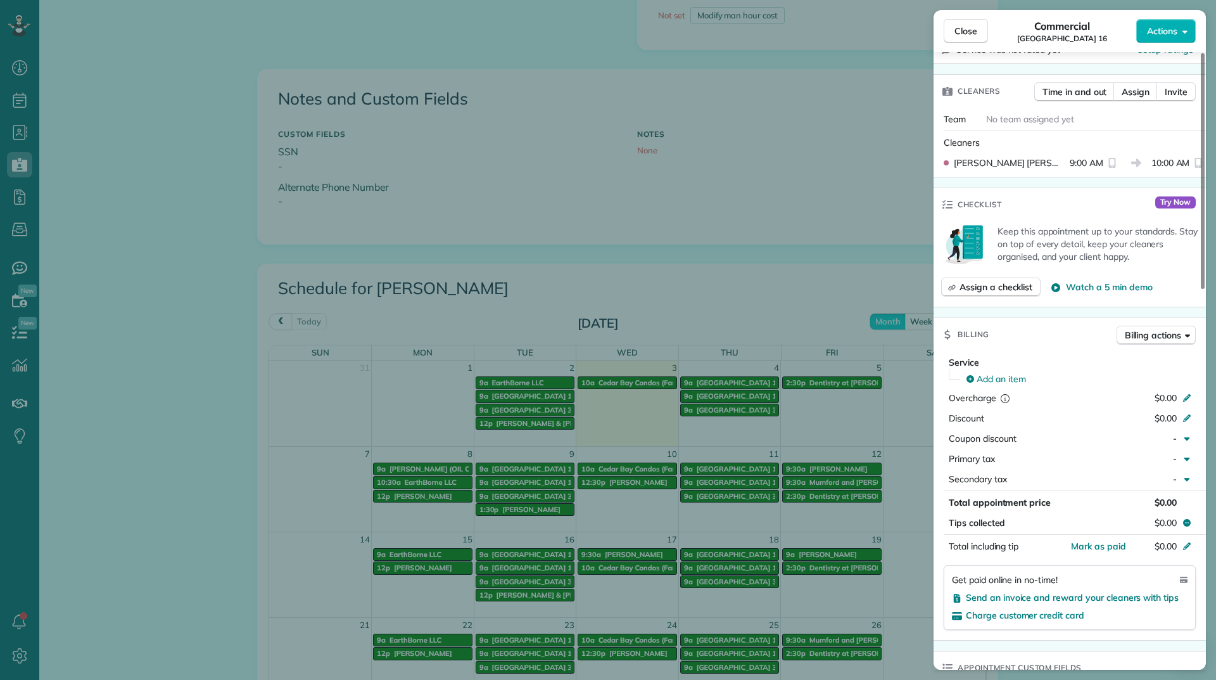
scroll to position [698, 0]
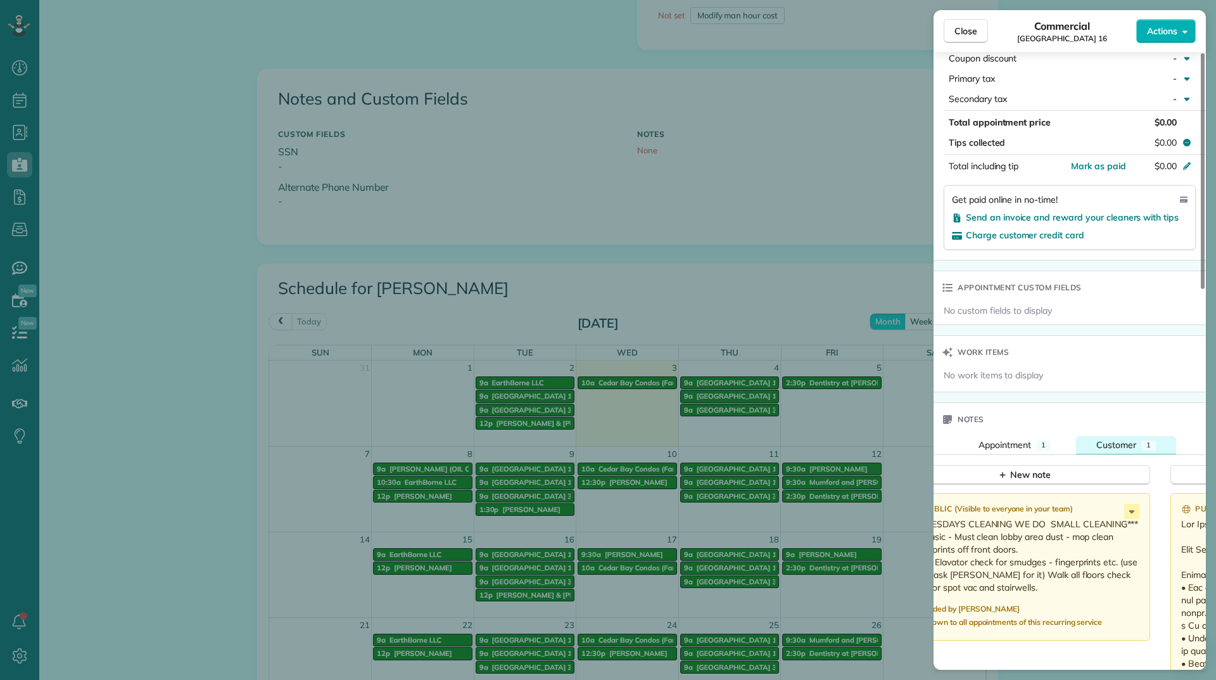
click at [1117, 445] on span "Customer" at bounding box center [1117, 444] width 40 height 11
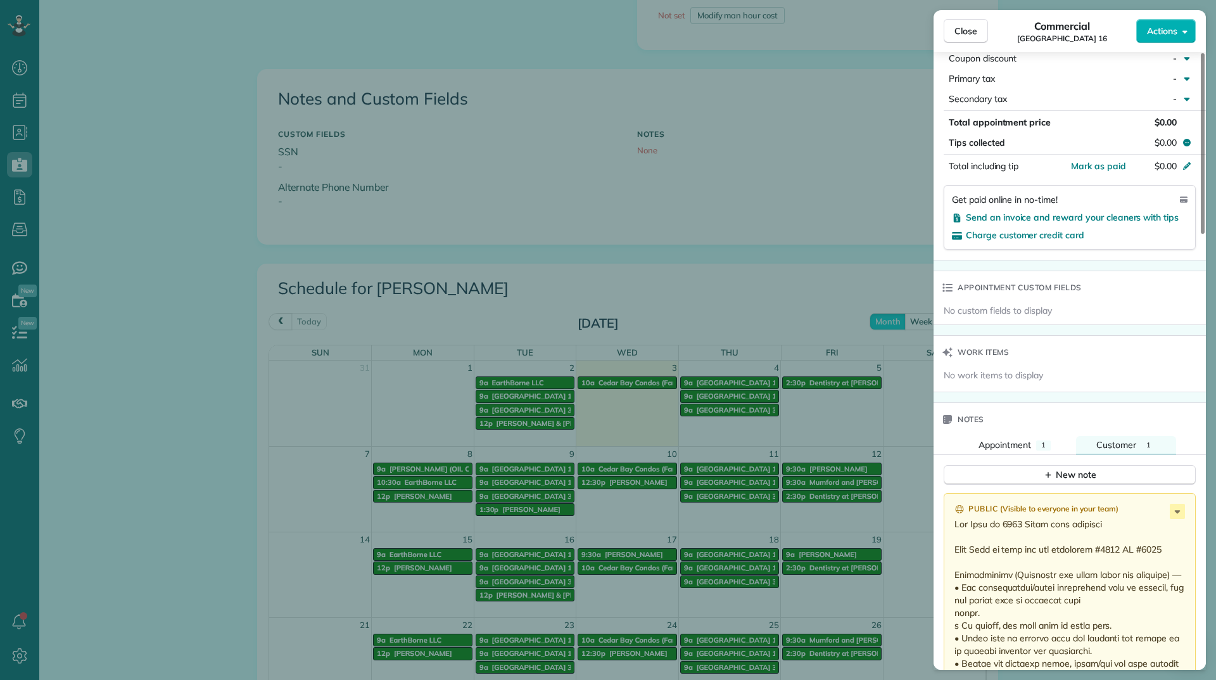
scroll to position [695, 0]
click at [969, 36] on span "Close" at bounding box center [966, 31] width 23 height 13
